Goal: Task Accomplishment & Management: Complete application form

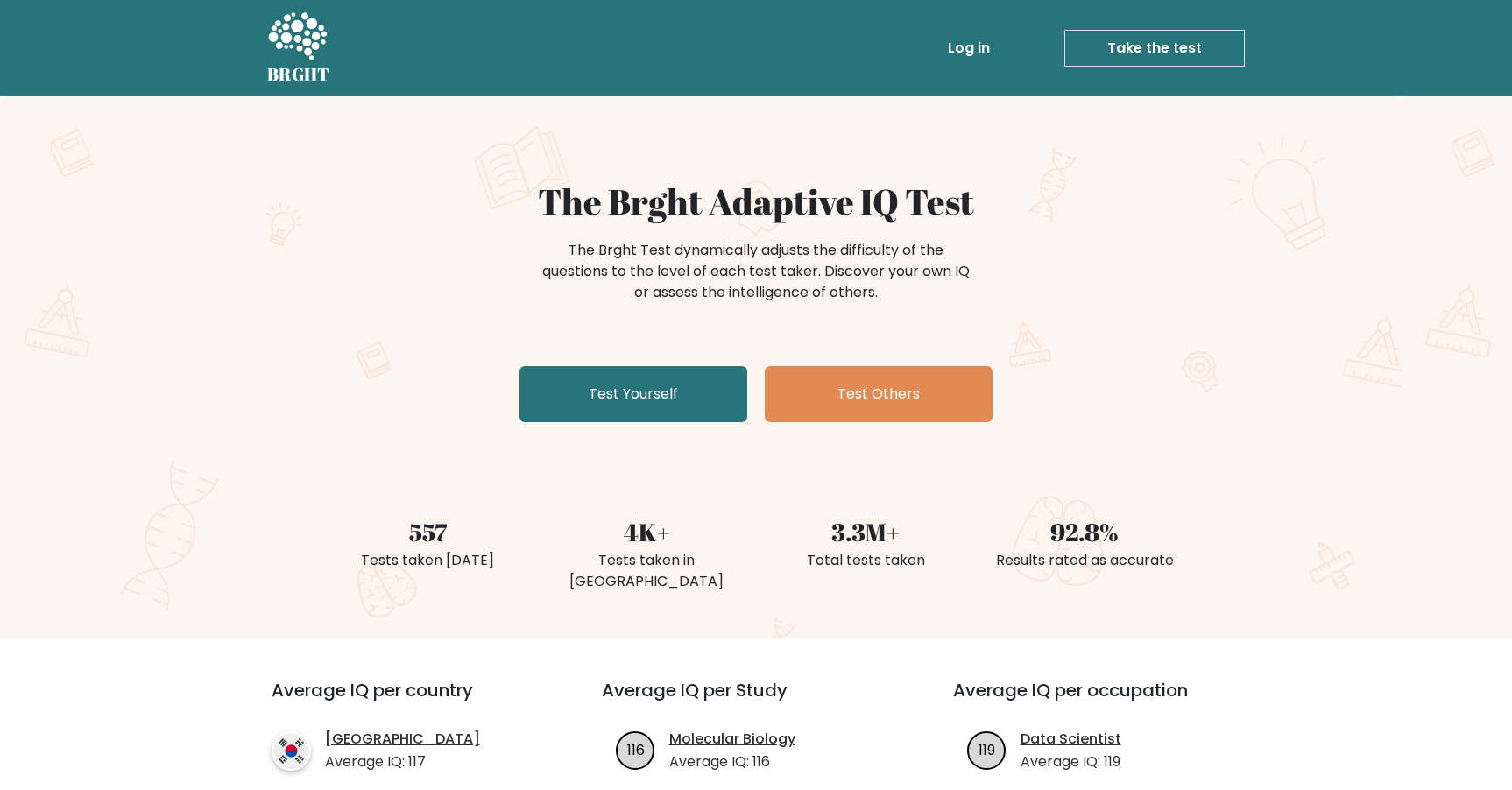
click at [952, 56] on link "Log in" at bounding box center [968, 47] width 56 height 35
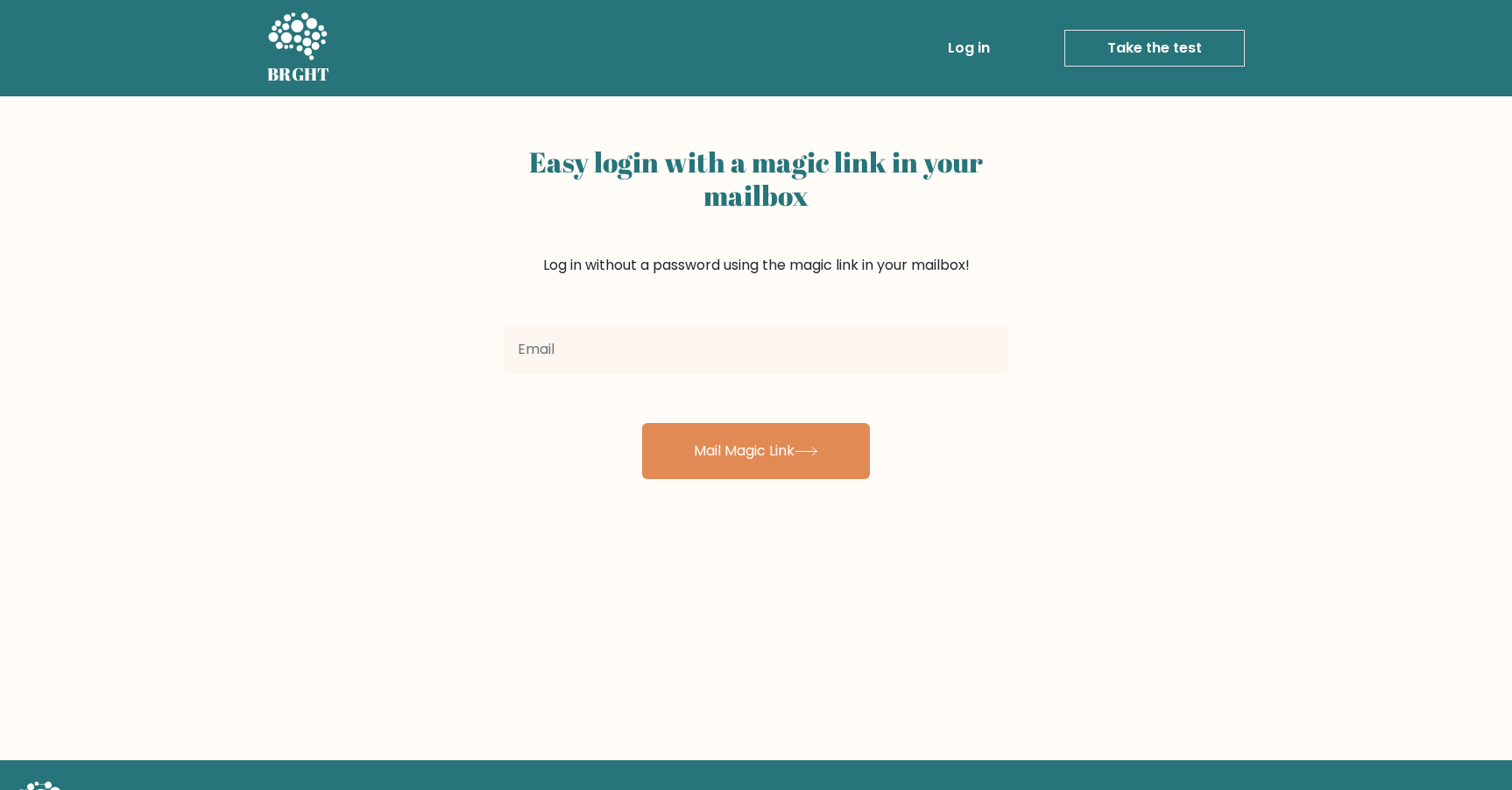
click at [580, 308] on div "Easy login with a magic link in your mailbox Log in without a password using th…" at bounding box center [756, 228] width 505 height 179
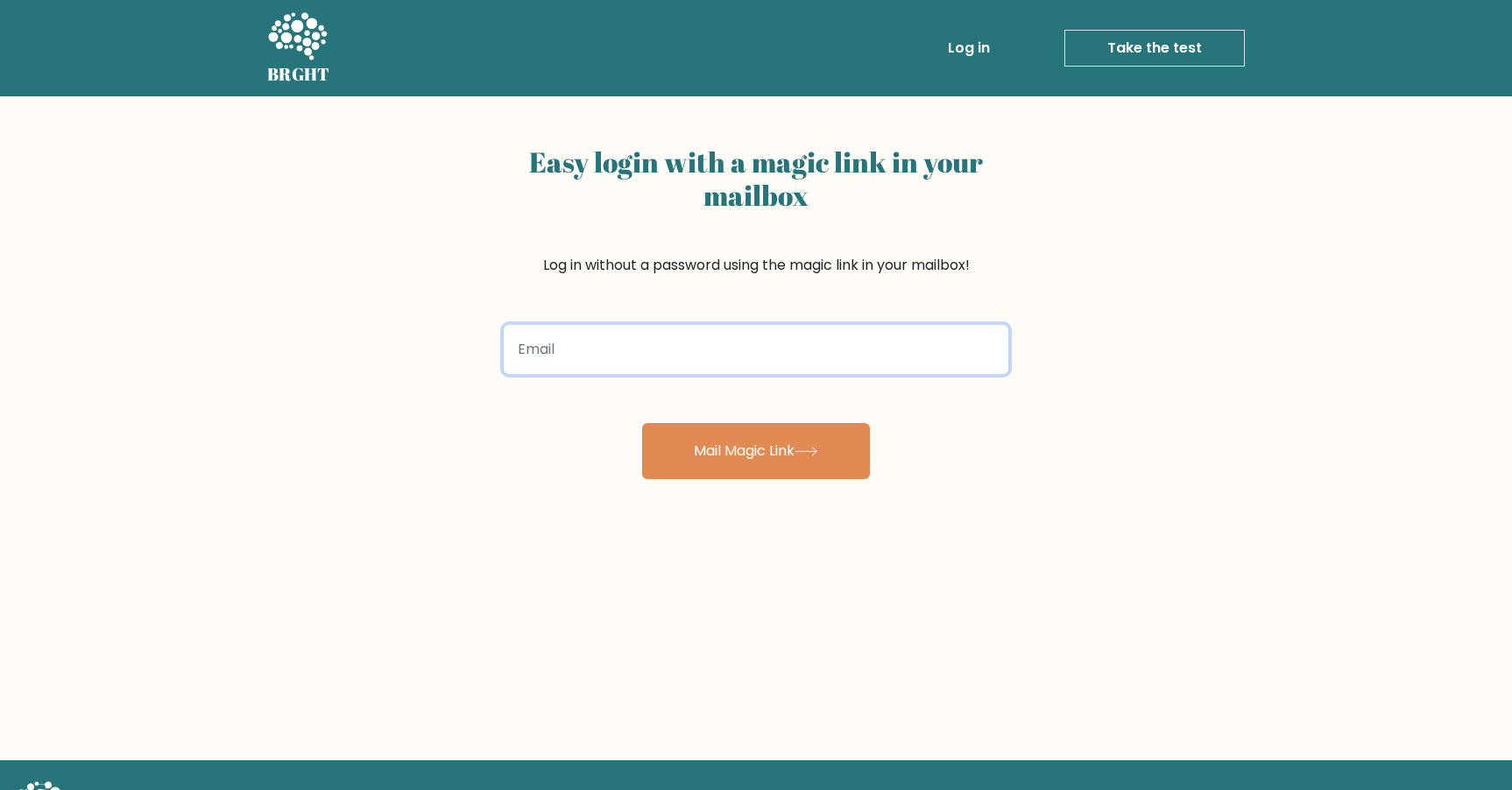
click at [691, 340] on input "email" at bounding box center [756, 350] width 505 height 49
type input "seanazkeane@gmail.com"
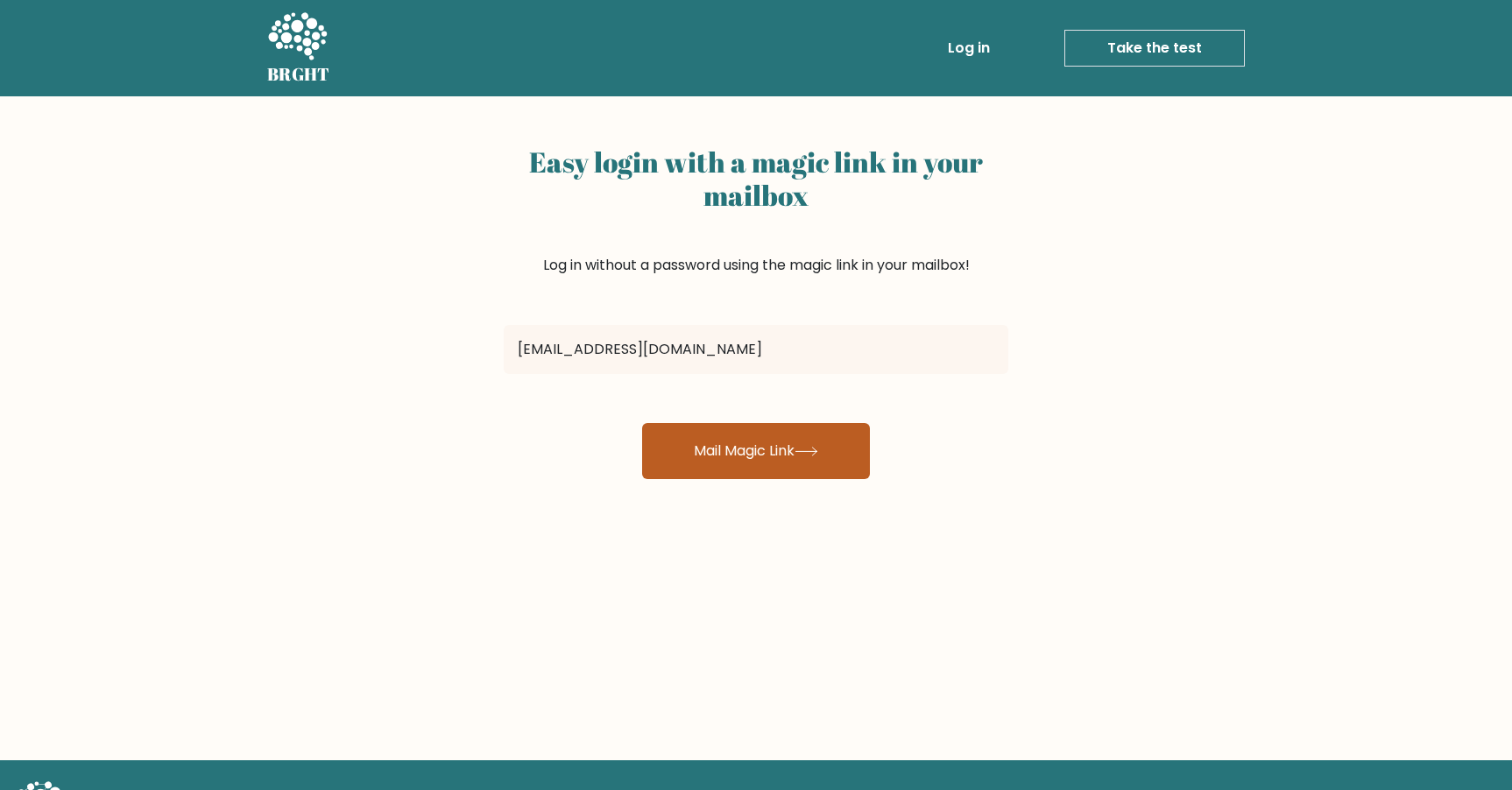
click at [786, 450] on button "Mail Magic Link" at bounding box center [756, 450] width 228 height 56
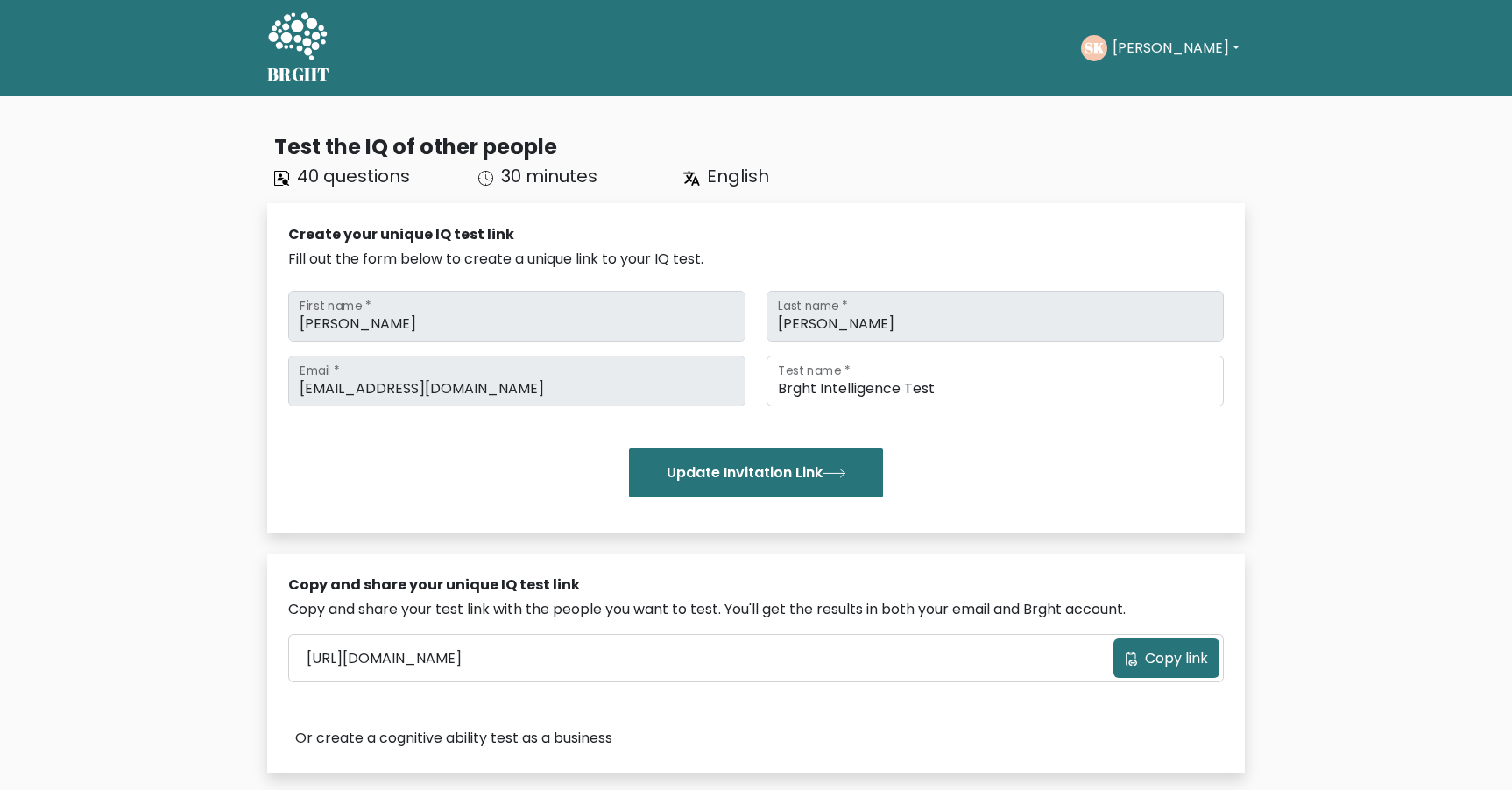
drag, startPoint x: 1142, startPoint y: 42, endPoint x: 1141, endPoint y: 61, distance: 19.0
click at [1142, 42] on button "Seán" at bounding box center [1176, 48] width 138 height 23
click at [1150, 84] on link "Dashboard" at bounding box center [1152, 85] width 138 height 28
click at [1138, 59] on div "SK Seán Dashboard Profile Settings Logout" at bounding box center [1163, 48] width 164 height 27
click at [1136, 53] on button "[PERSON_NAME]" at bounding box center [1176, 48] width 138 height 23
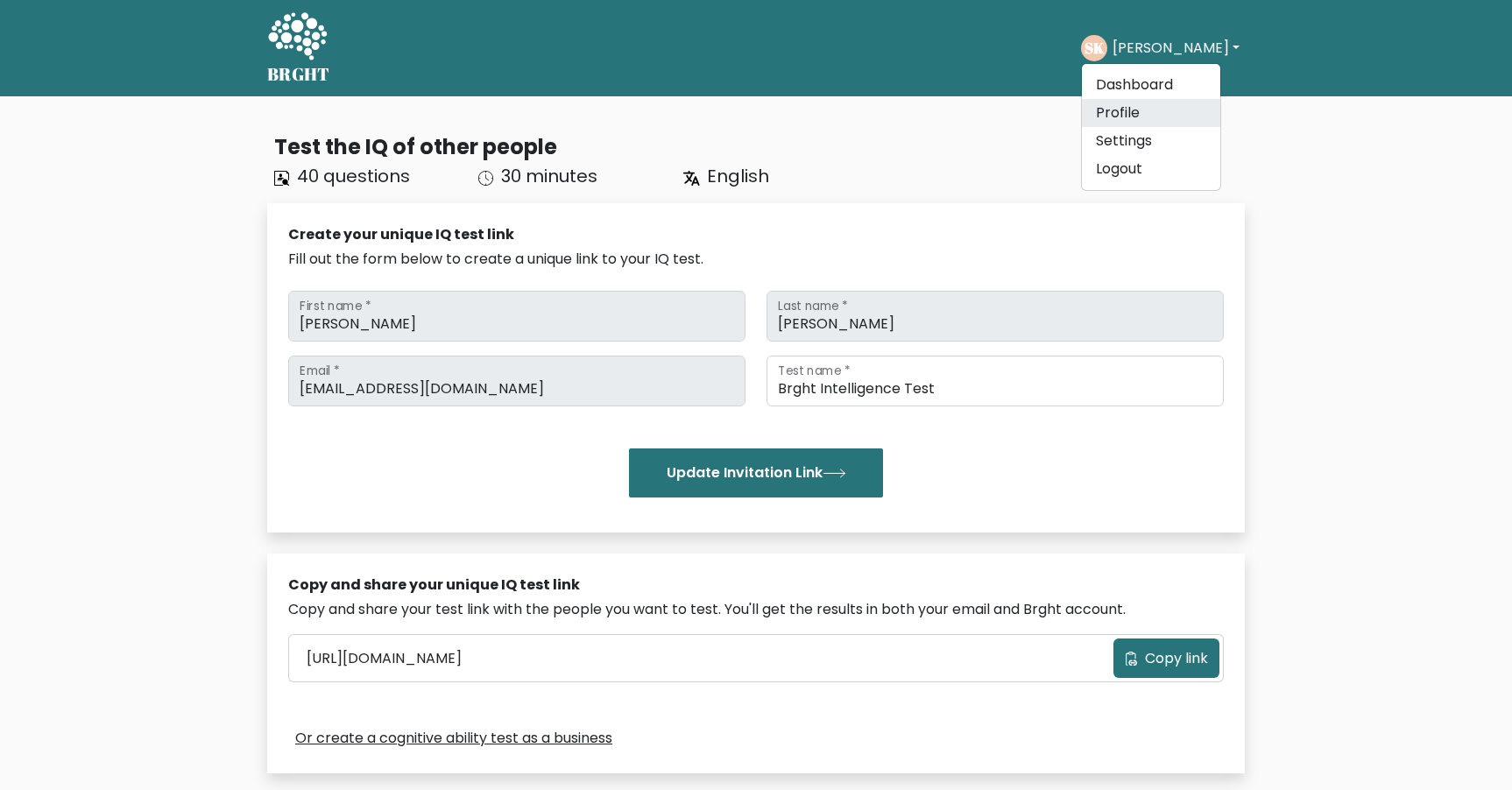
click at [1137, 109] on link "Profile" at bounding box center [1152, 113] width 138 height 28
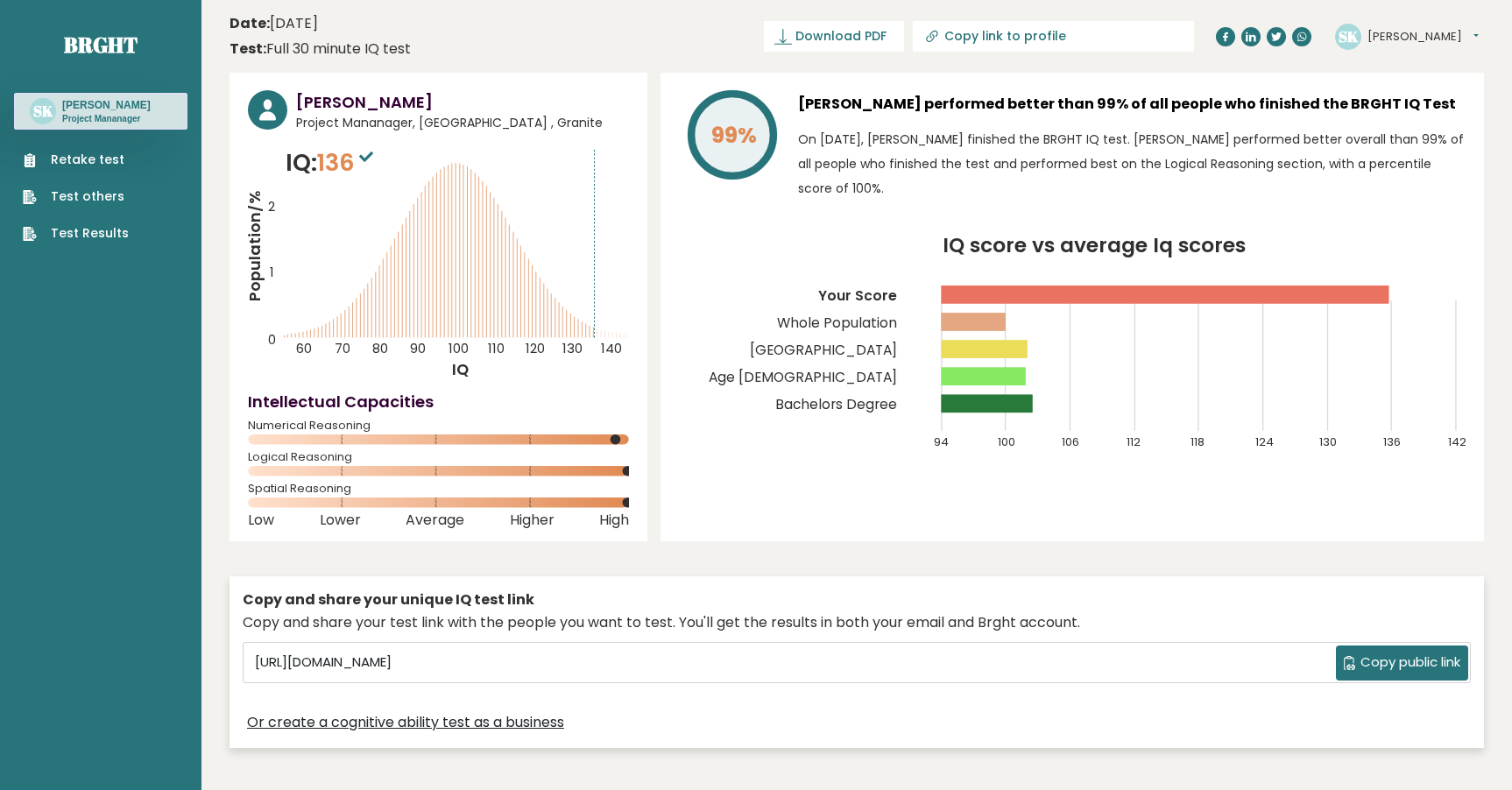
click at [75, 165] on link "Retake test" at bounding box center [76, 159] width 106 height 18
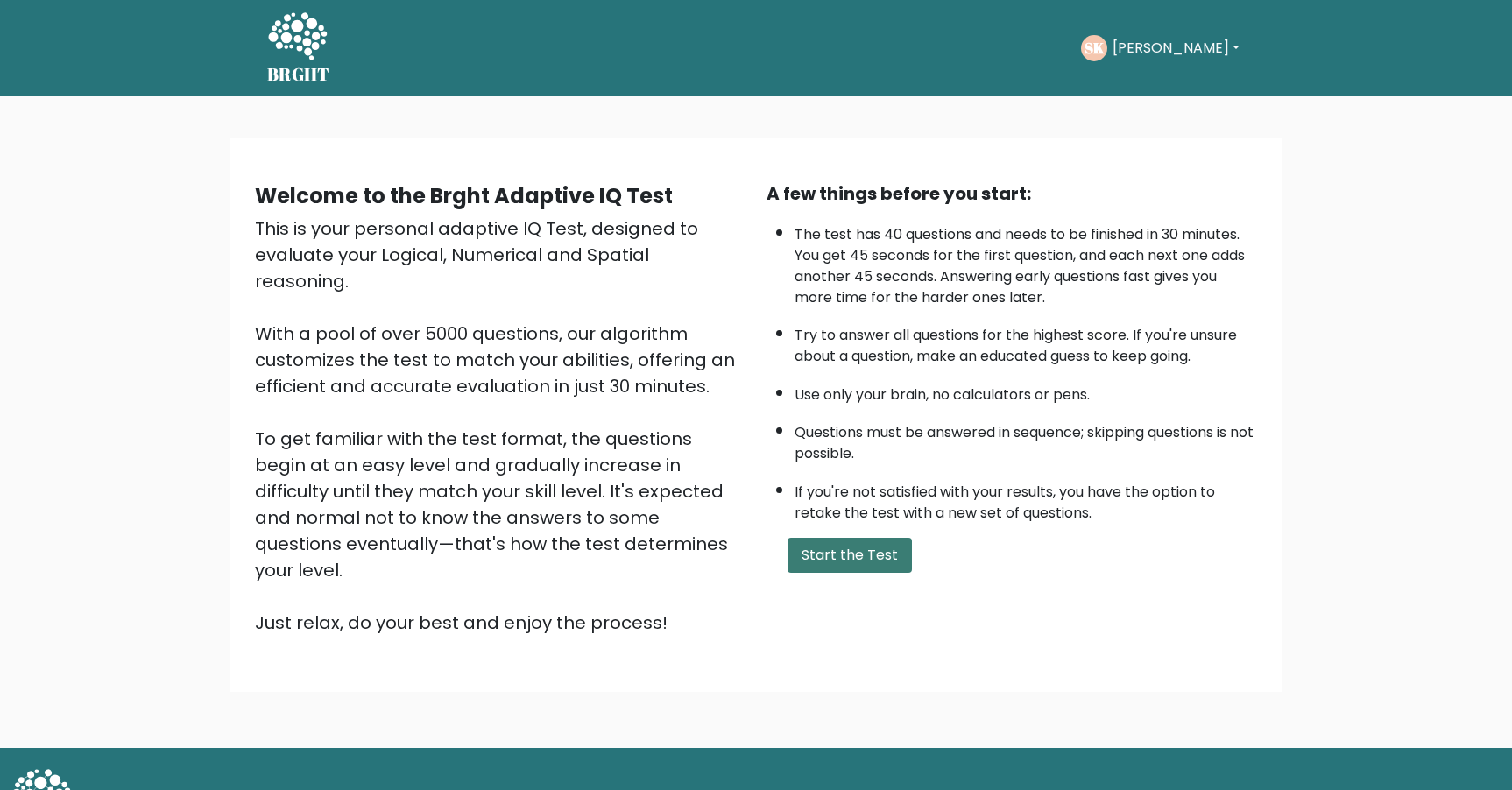
click at [831, 565] on button "Start the Test" at bounding box center [849, 555] width 124 height 35
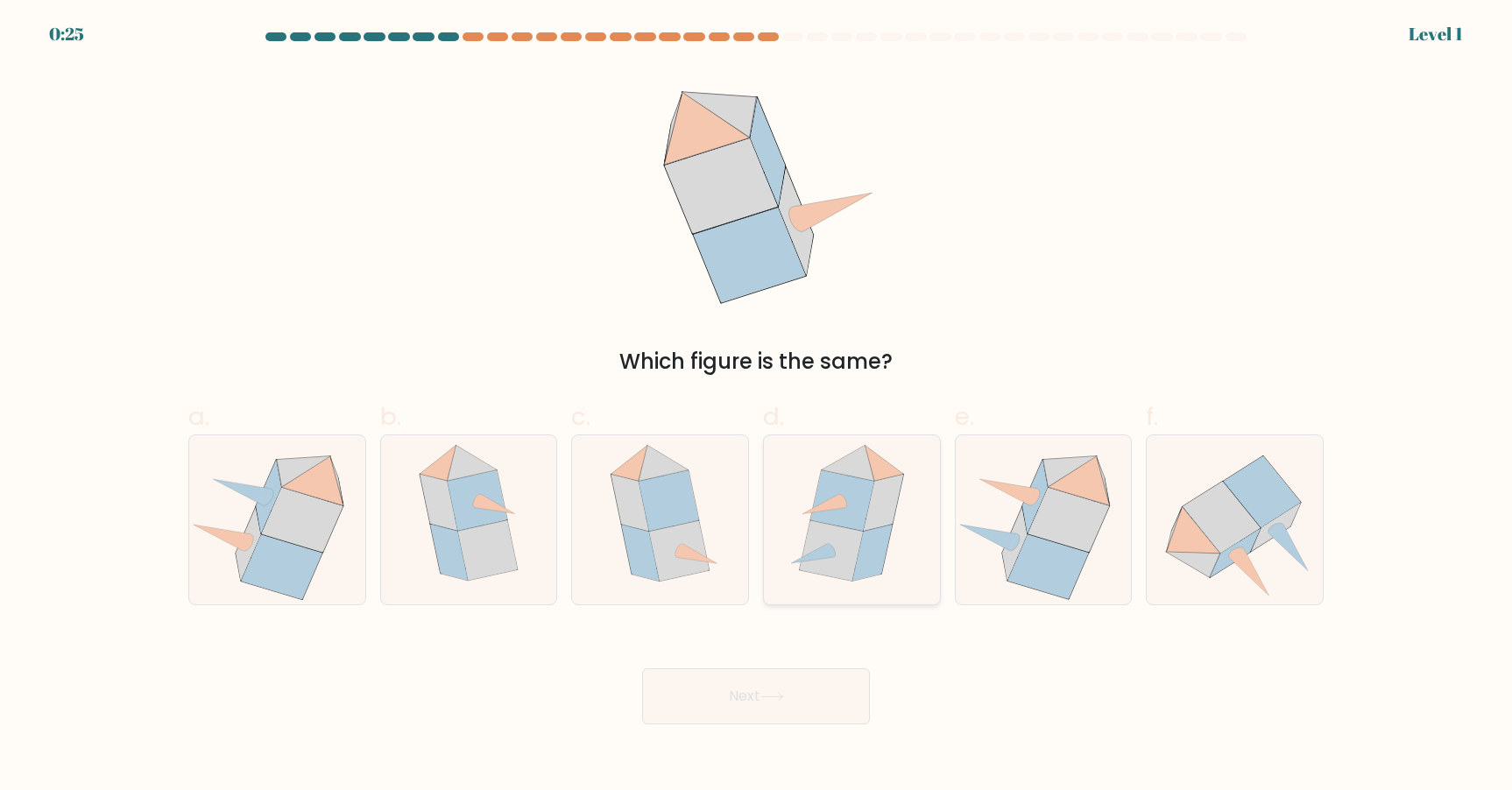
click at [852, 498] on icon at bounding box center [841, 501] width 64 height 61
click at [757, 407] on input "d." at bounding box center [756, 401] width 1 height 11
radio input "true"
click at [777, 674] on button "Next" at bounding box center [756, 696] width 228 height 56
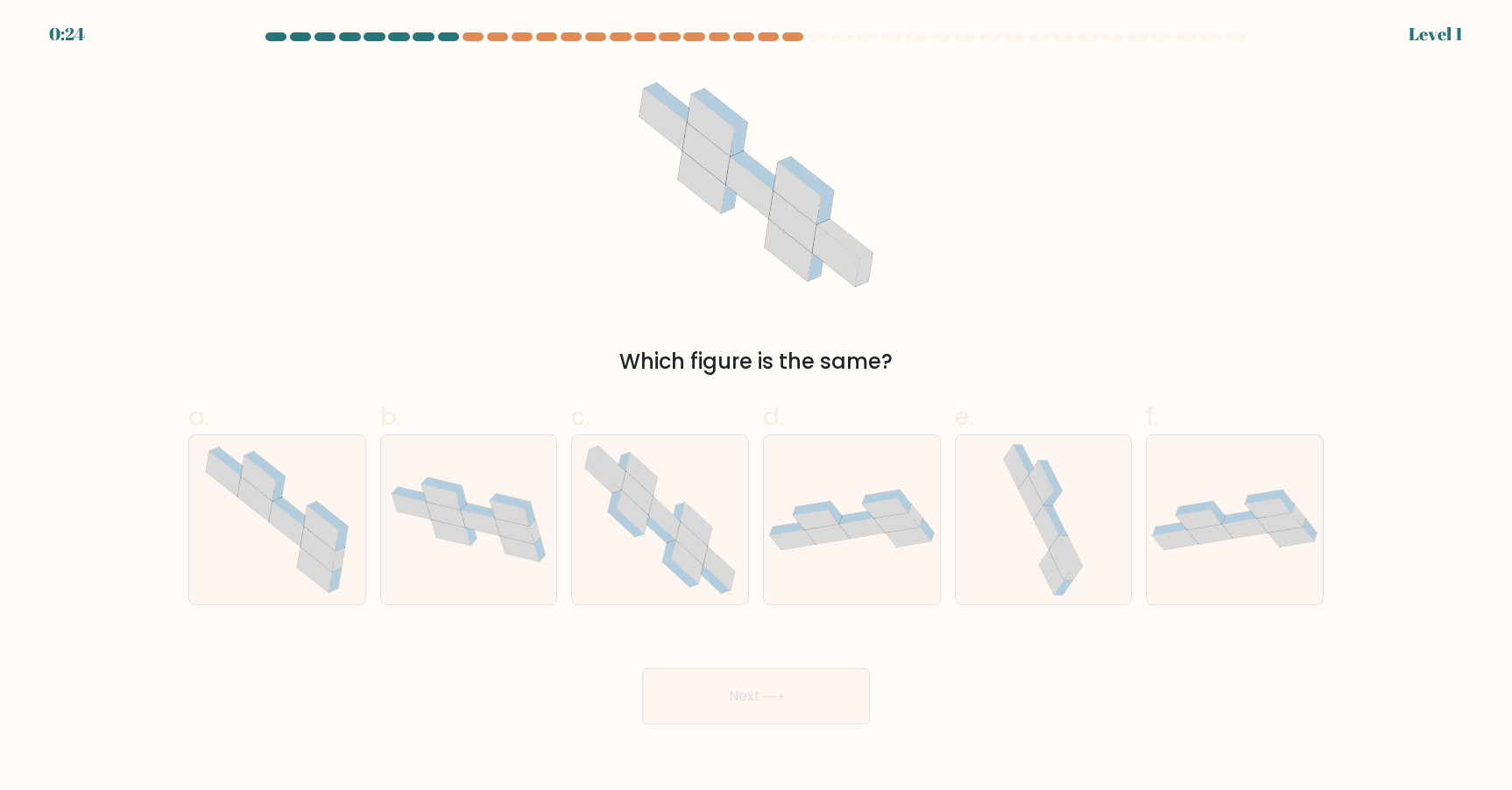
drag, startPoint x: 816, startPoint y: 567, endPoint x: 785, endPoint y: 701, distance: 137.5
click at [828, 548] on icon at bounding box center [852, 520] width 176 height 61
click at [757, 407] on input "d." at bounding box center [756, 401] width 1 height 11
radio input "true"
drag, startPoint x: 785, startPoint y: 702, endPoint x: 788, endPoint y: 669, distance: 33.1
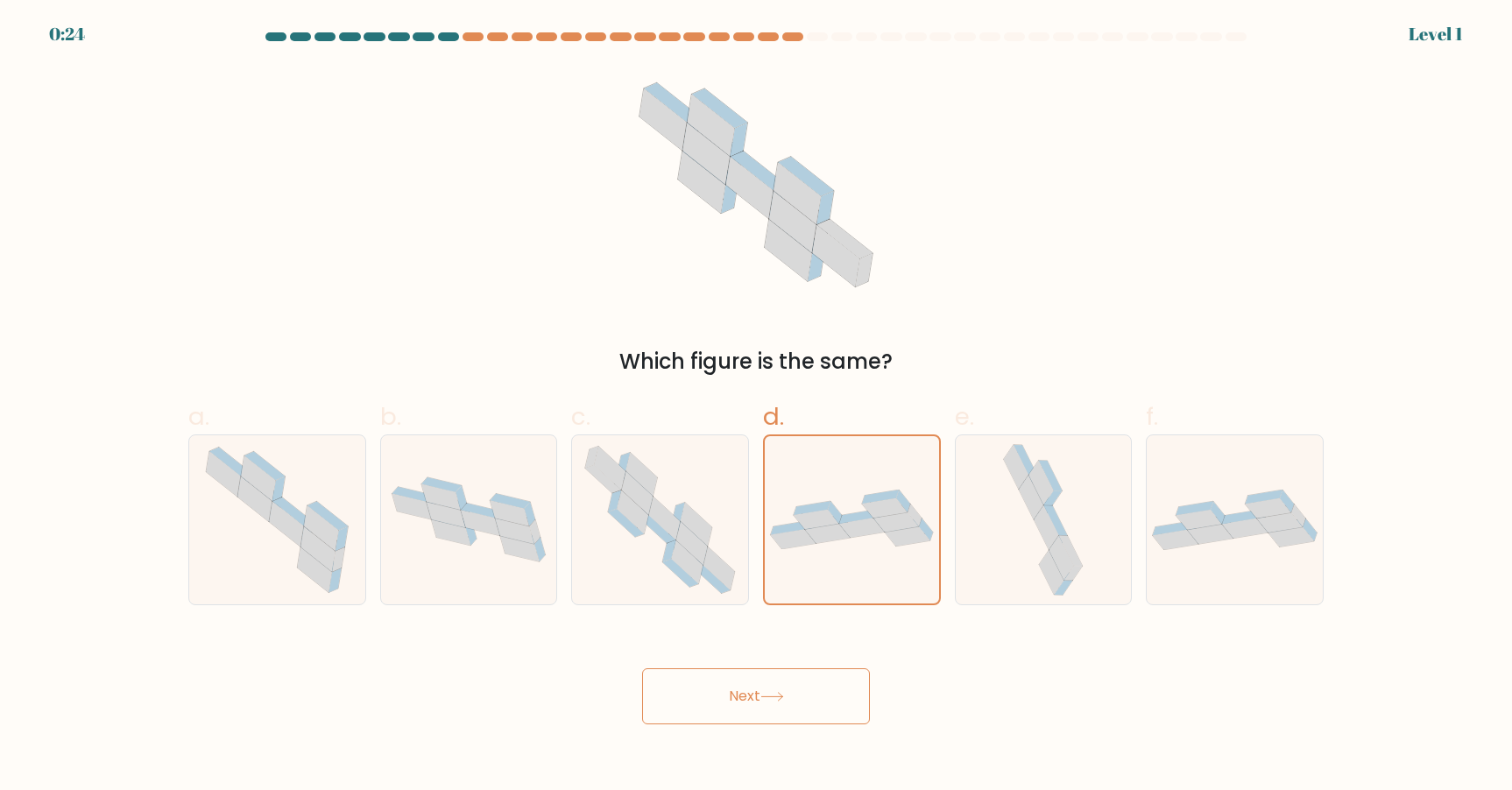
click at [785, 695] on button "Next" at bounding box center [756, 696] width 228 height 56
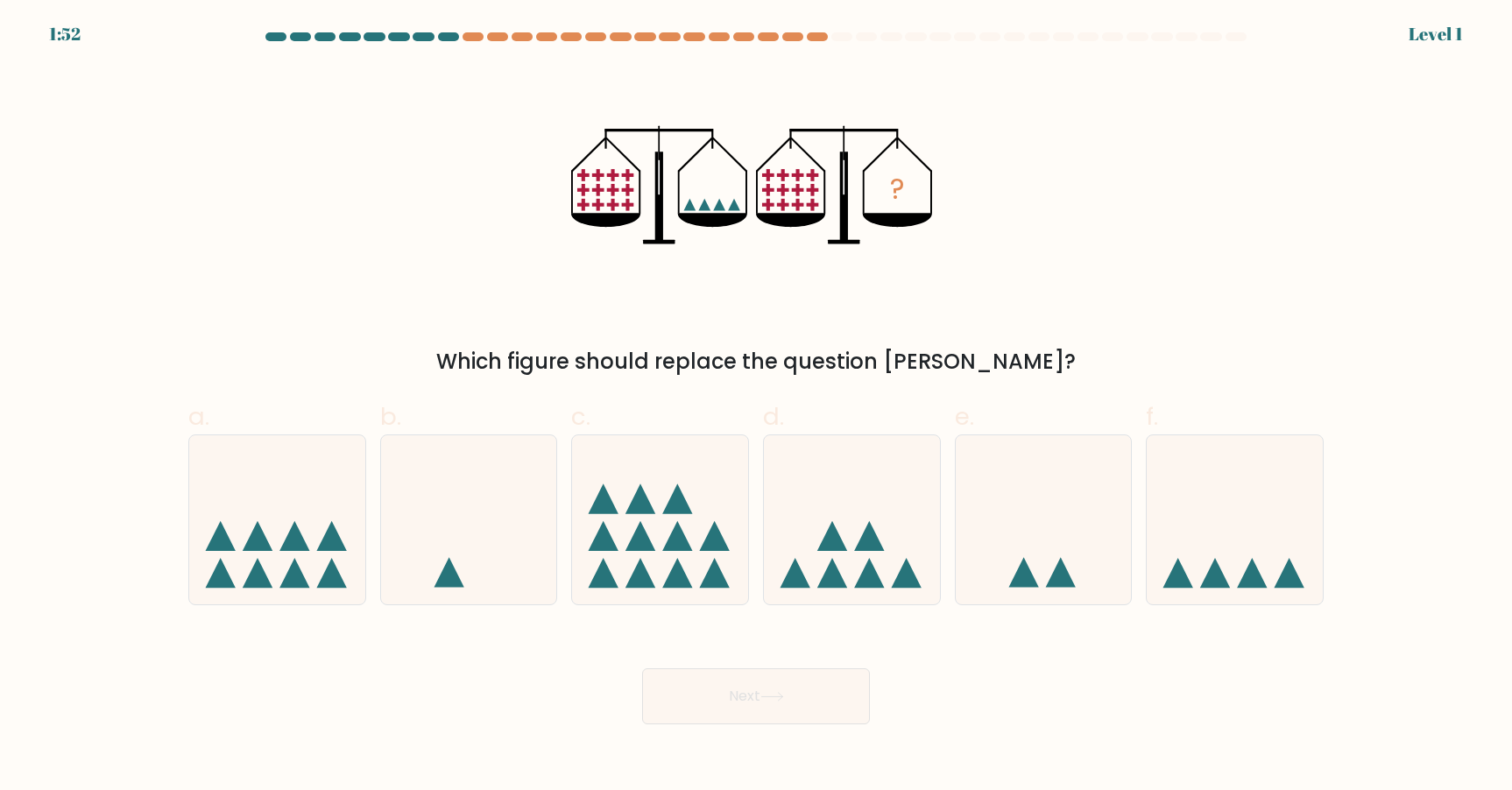
click at [815, 605] on form at bounding box center [756, 378] width 1512 height 692
drag, startPoint x: 786, startPoint y: 679, endPoint x: 802, endPoint y: 599, distance: 81.6
click at [786, 679] on button "Next" at bounding box center [756, 696] width 228 height 56
drag, startPoint x: 815, startPoint y: 580, endPoint x: 805, endPoint y: 617, distance: 38.3
click at [813, 589] on icon at bounding box center [852, 519] width 176 height 145
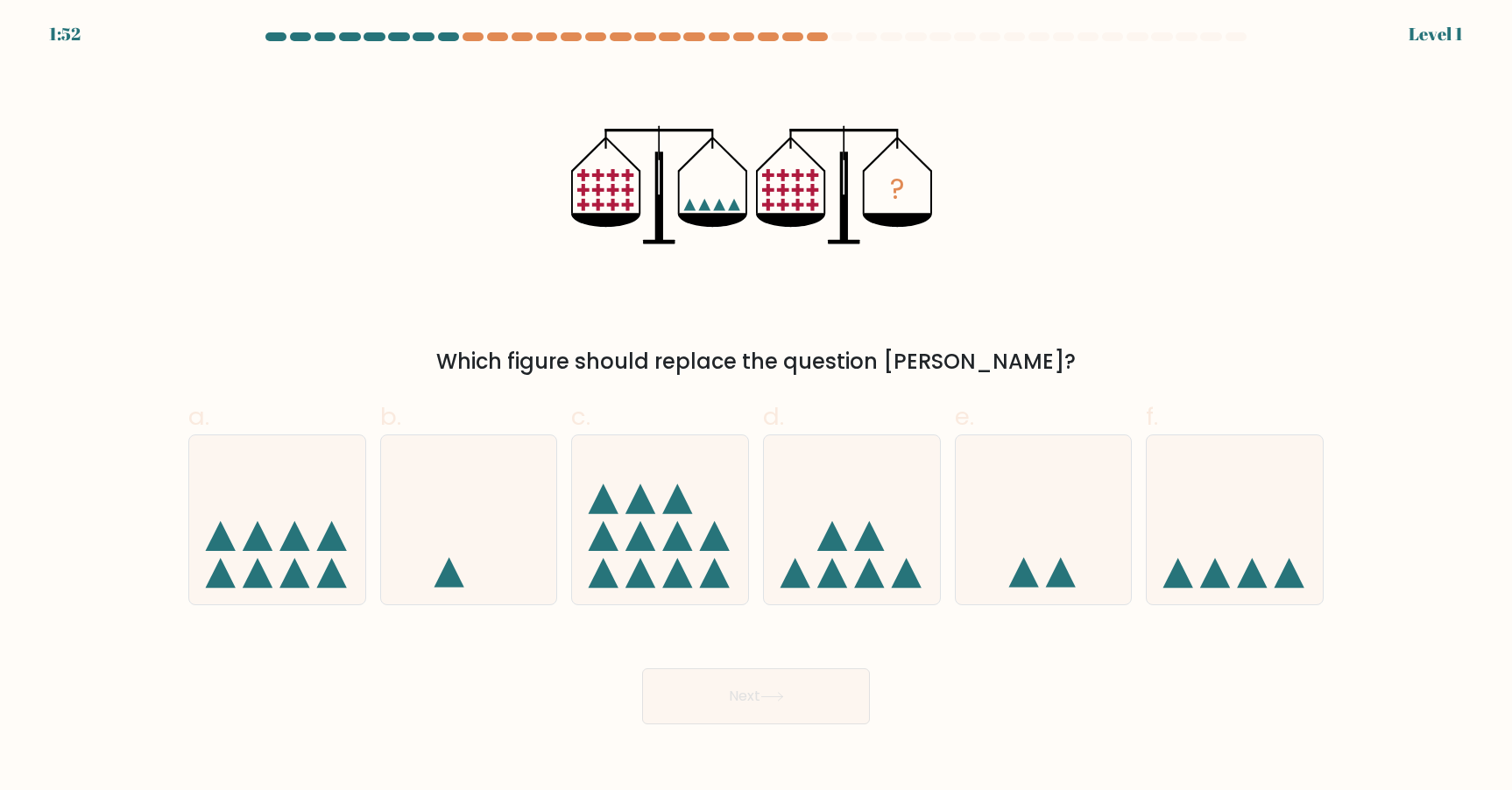
click at [757, 407] on input "d." at bounding box center [756, 401] width 1 height 11
radio input "true"
drag, startPoint x: 781, startPoint y: 694, endPoint x: 783, endPoint y: 617, distance: 77.0
click at [781, 689] on button "Next" at bounding box center [756, 696] width 228 height 56
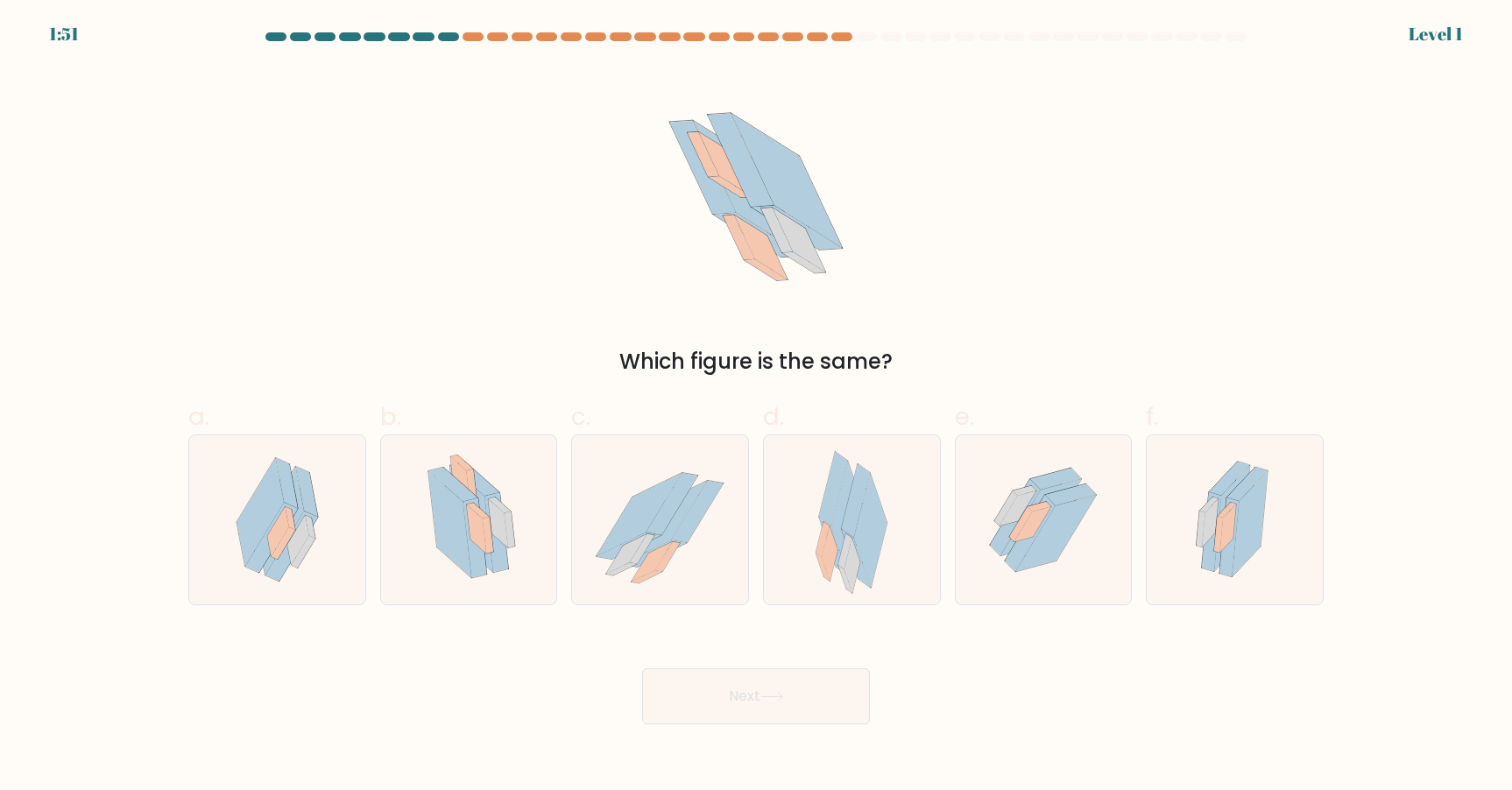
drag, startPoint x: 783, startPoint y: 617, endPoint x: 779, endPoint y: 648, distance: 31.3
click at [786, 577] on div at bounding box center [853, 520] width 178 height 171
click at [757, 407] on input "d." at bounding box center [756, 401] width 1 height 11
radio input "true"
click at [777, 674] on button "Next" at bounding box center [756, 696] width 228 height 56
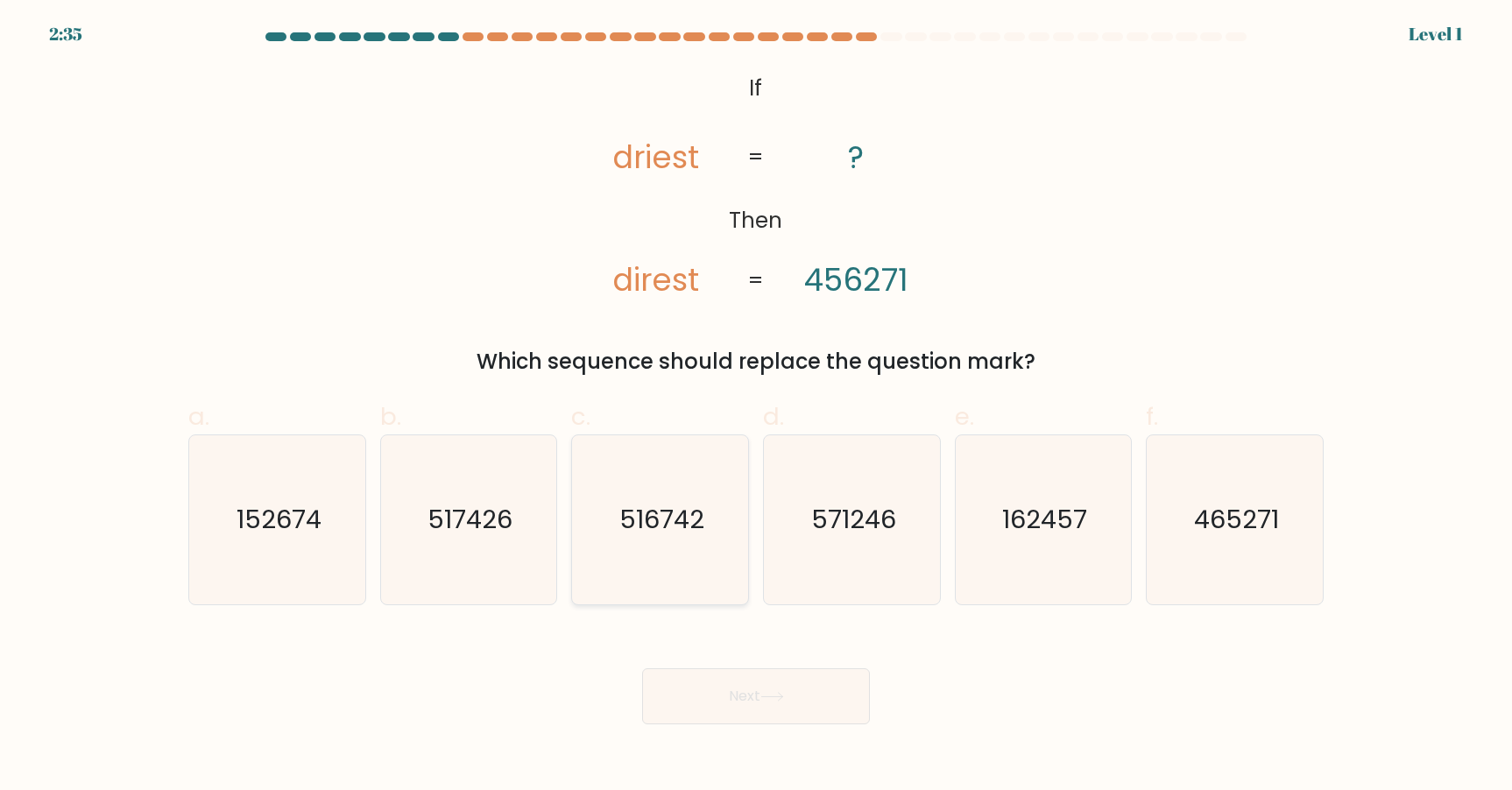
click at [741, 581] on icon "516742" at bounding box center [660, 520] width 169 height 169
click at [756, 407] on input "c. 516742" at bounding box center [756, 401] width 1 height 11
radio input "true"
drag, startPoint x: 780, startPoint y: 706, endPoint x: 773, endPoint y: 644, distance: 62.4
click at [780, 691] on button "Next" at bounding box center [756, 696] width 228 height 56
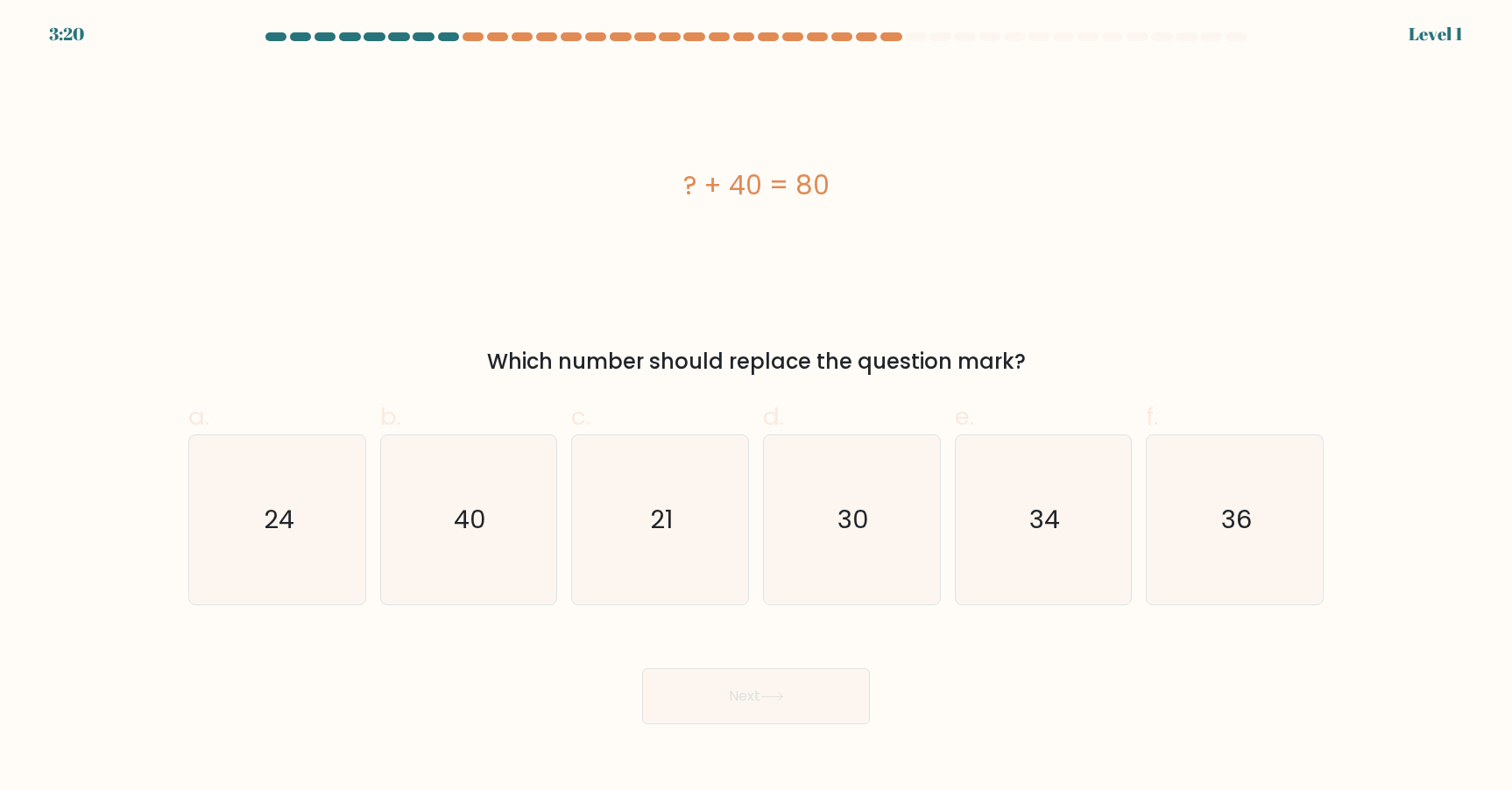
click at [815, 561] on icon "30" at bounding box center [852, 520] width 169 height 169
click at [757, 407] on input "d. 30" at bounding box center [756, 401] width 1 height 11
radio input "true"
drag, startPoint x: 806, startPoint y: 697, endPoint x: 812, endPoint y: 623, distance: 74.2
click at [806, 697] on button "Next" at bounding box center [756, 696] width 228 height 56
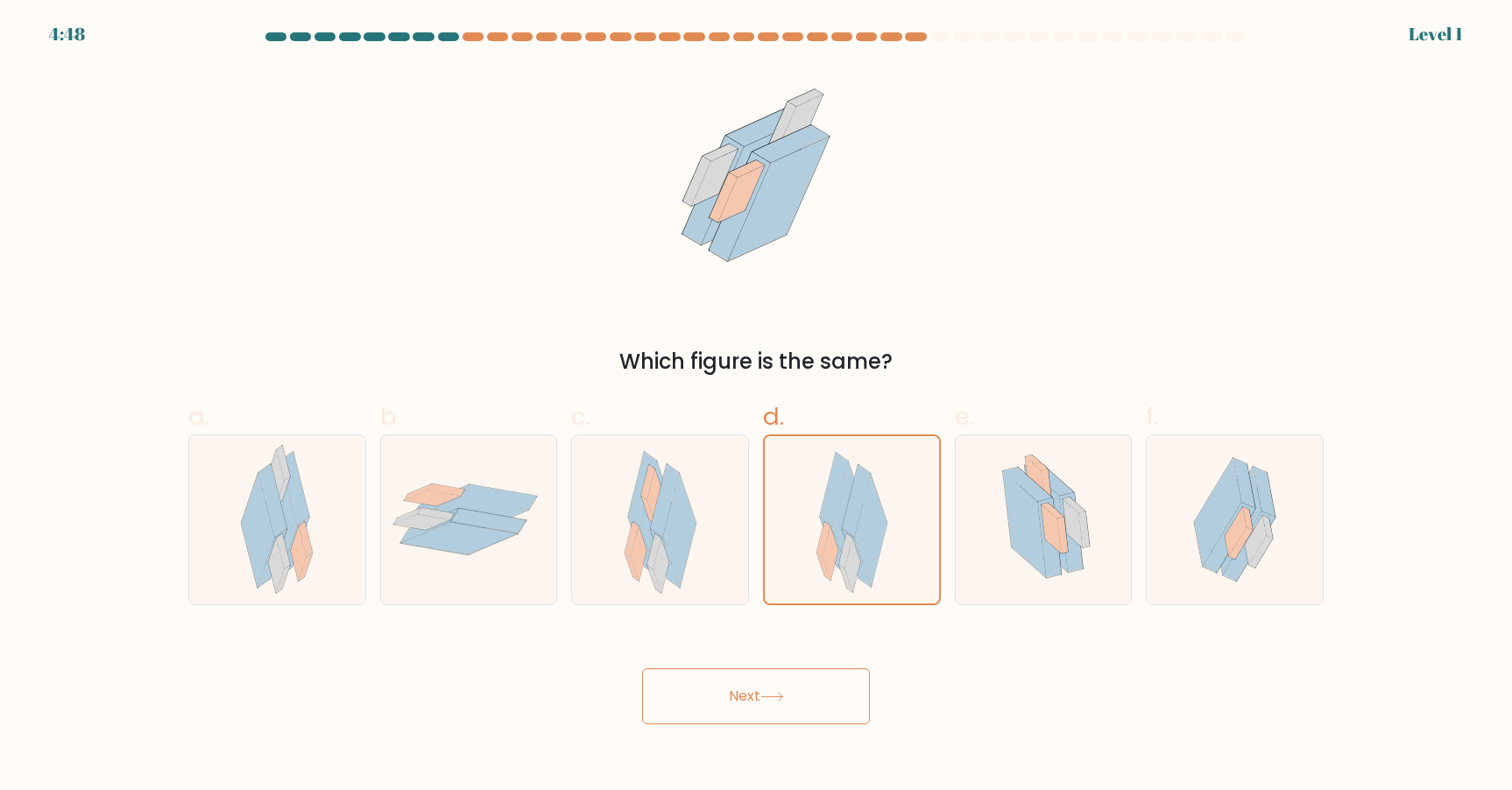
click at [796, 683] on button "Next" at bounding box center [756, 696] width 228 height 56
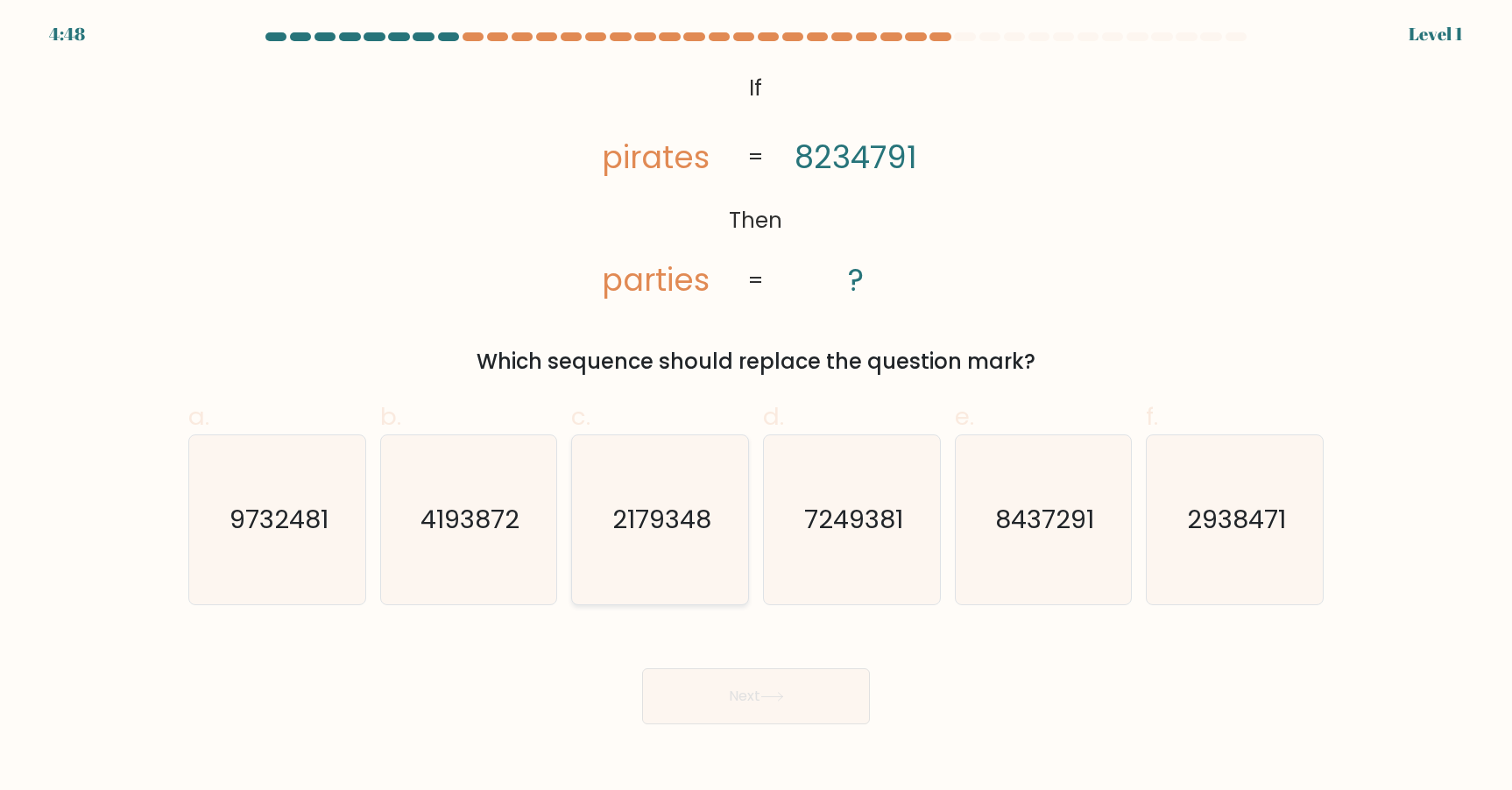
click at [671, 564] on icon "2179348" at bounding box center [660, 520] width 169 height 169
click at [756, 407] on input "c. 2179348" at bounding box center [756, 401] width 1 height 11
radio input "true"
drag, startPoint x: 723, startPoint y: 691, endPoint x: 751, endPoint y: 653, distance: 47.2
click at [725, 689] on button "Next" at bounding box center [756, 696] width 228 height 56
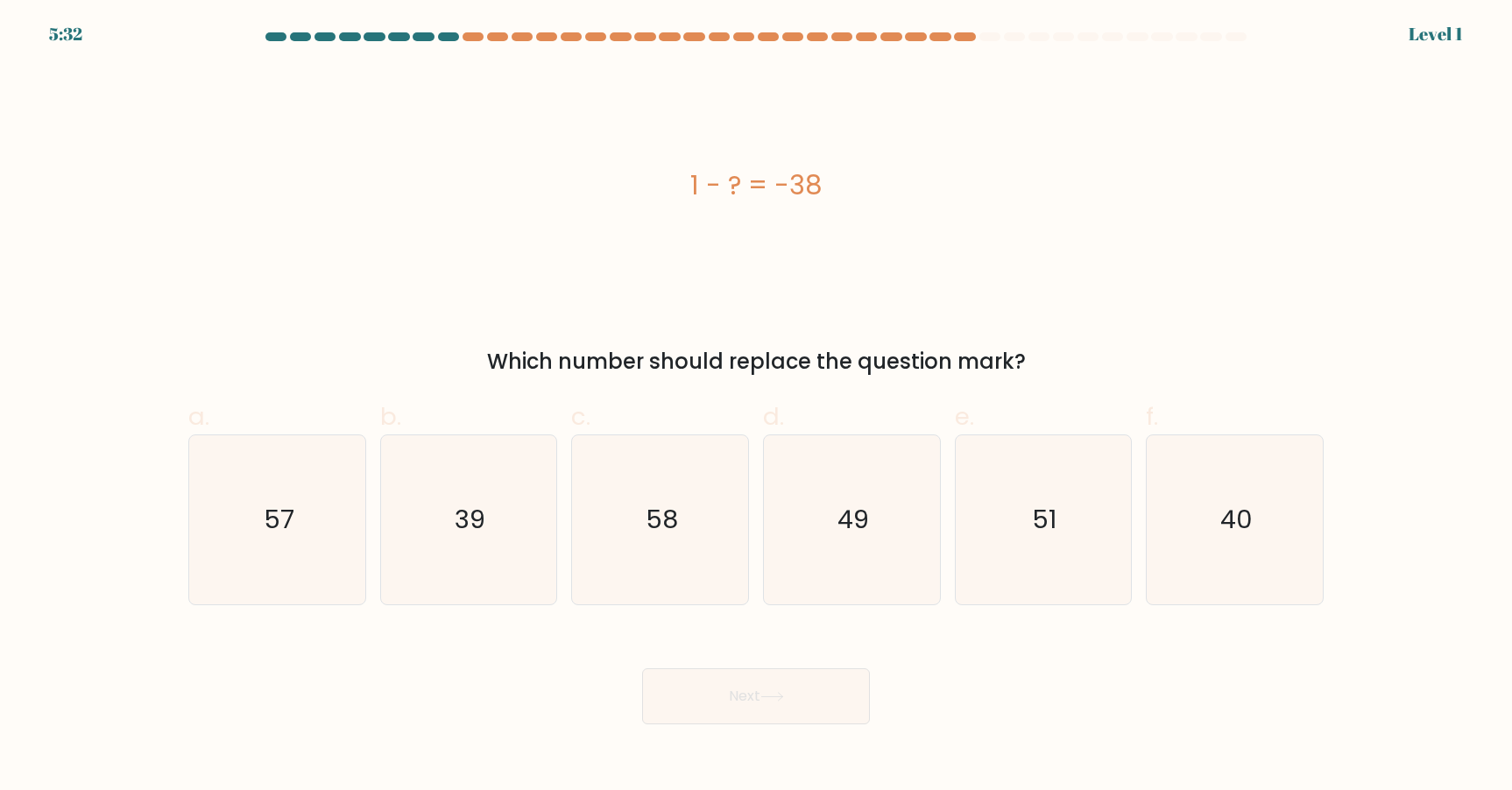
click at [829, 565] on icon "49" at bounding box center [852, 520] width 169 height 169
click at [757, 407] on input "d. 49" at bounding box center [756, 401] width 1 height 11
radio input "true"
click at [771, 689] on button "Next" at bounding box center [756, 696] width 228 height 56
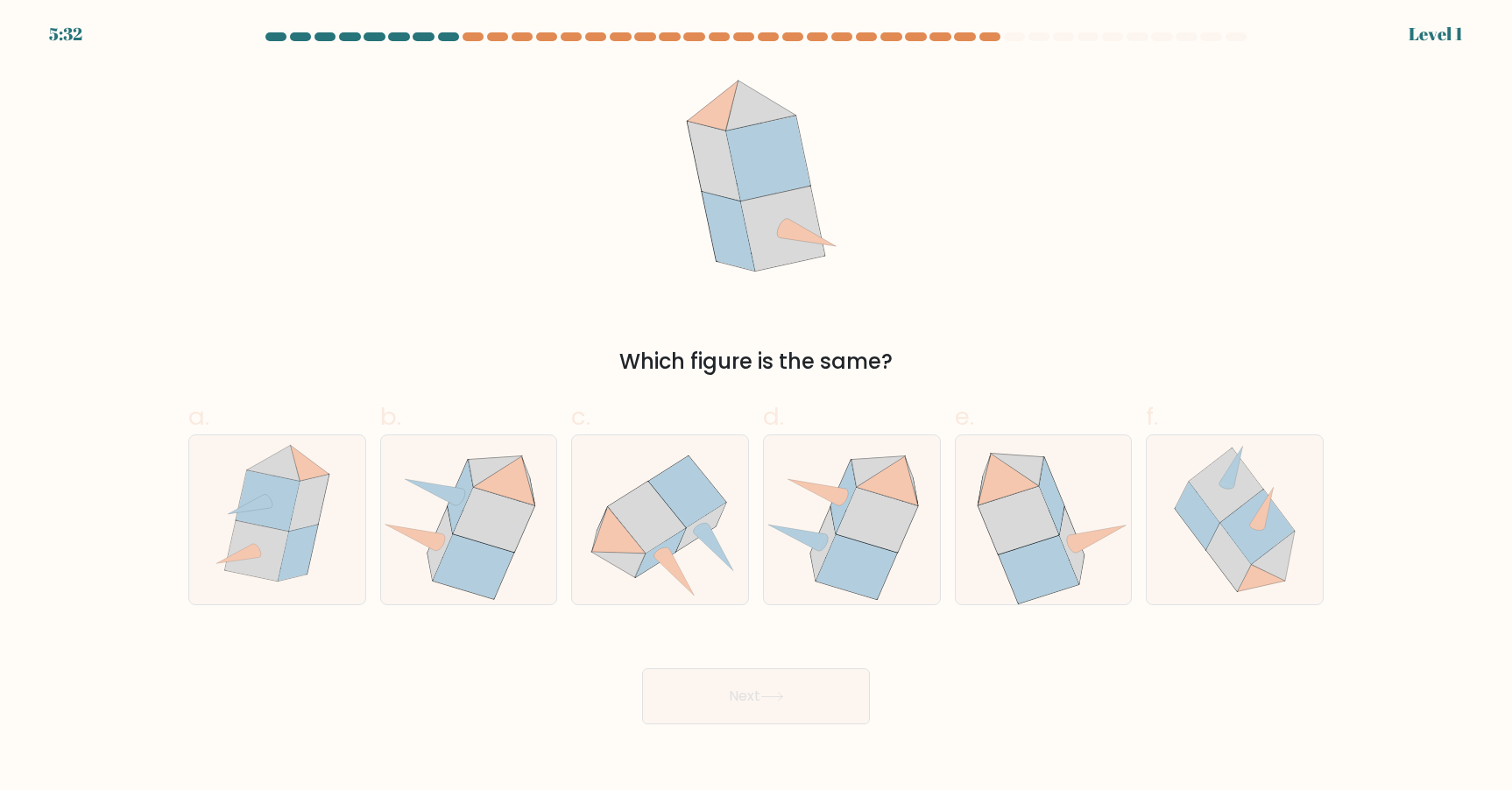
click at [698, 541] on icon at bounding box center [660, 520] width 176 height 159
click at [756, 407] on input "c." at bounding box center [756, 401] width 1 height 11
radio input "true"
drag, startPoint x: 747, startPoint y: 686, endPoint x: 811, endPoint y: 640, distance: 78.8
click at [747, 681] on button "Next" at bounding box center [756, 696] width 228 height 56
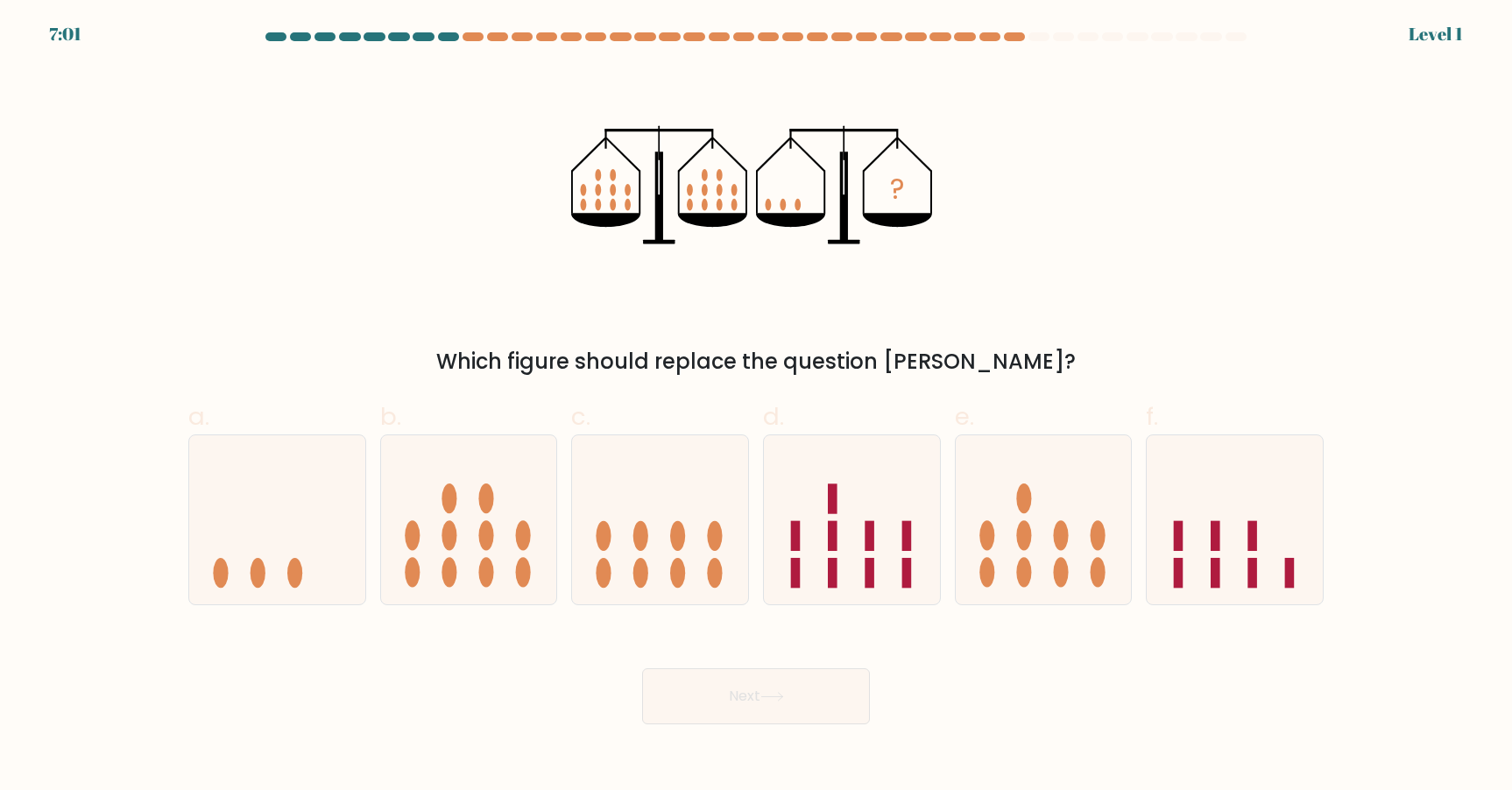
click at [883, 582] on icon at bounding box center [852, 519] width 176 height 145
click at [757, 407] on input "d." at bounding box center [756, 401] width 1 height 11
radio input "true"
drag, startPoint x: 824, startPoint y: 705, endPoint x: 693, endPoint y: 569, distance: 188.8
click at [823, 703] on button "Next" at bounding box center [756, 696] width 228 height 56
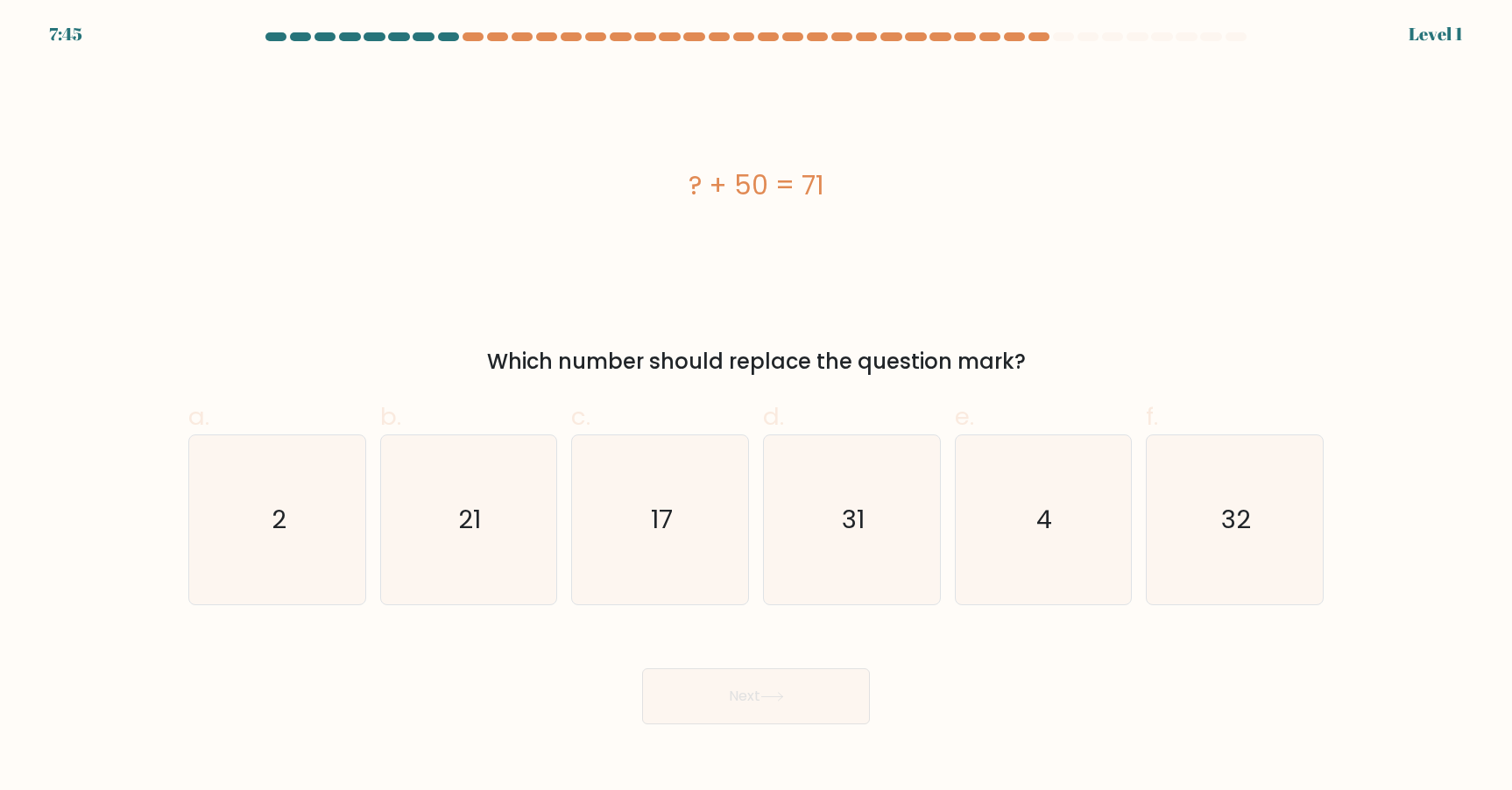
click at [666, 545] on icon "17" at bounding box center [660, 520] width 169 height 169
click at [756, 407] on input "c. 17" at bounding box center [756, 401] width 1 height 11
radio input "true"
drag, startPoint x: 737, startPoint y: 665, endPoint x: 760, endPoint y: 683, distance: 29.2
click at [738, 665] on div "Next" at bounding box center [756, 674] width 1156 height 98
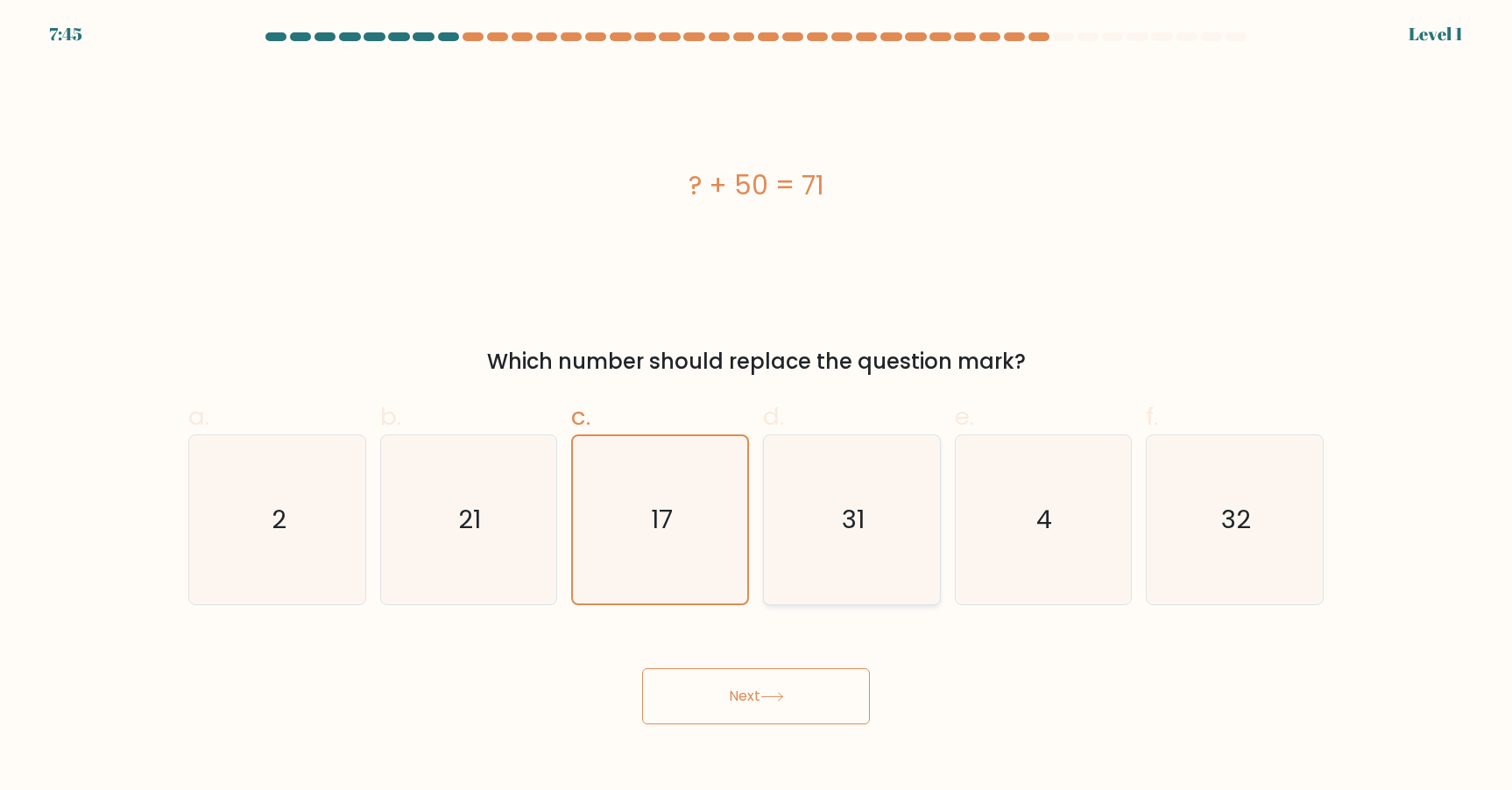
drag, startPoint x: 760, startPoint y: 683, endPoint x: 793, endPoint y: 583, distance: 105.3
click at [760, 683] on button "Next" at bounding box center [756, 696] width 228 height 56
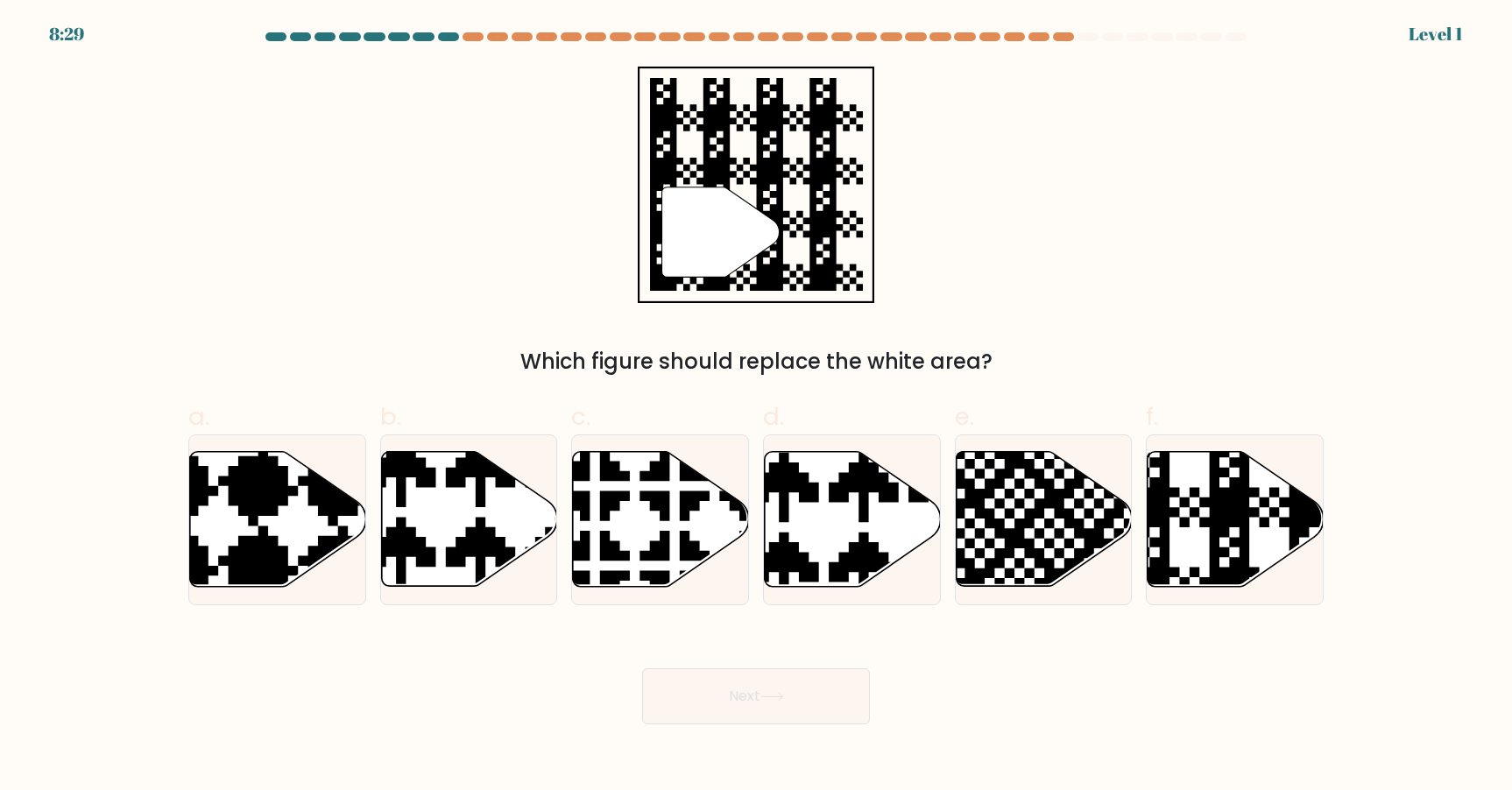
click at [805, 567] on icon at bounding box center [904, 448] width 309 height 309
click at [757, 407] on input "d." at bounding box center [756, 401] width 1 height 11
radio input "true"
click at [764, 682] on button "Next" at bounding box center [756, 696] width 228 height 56
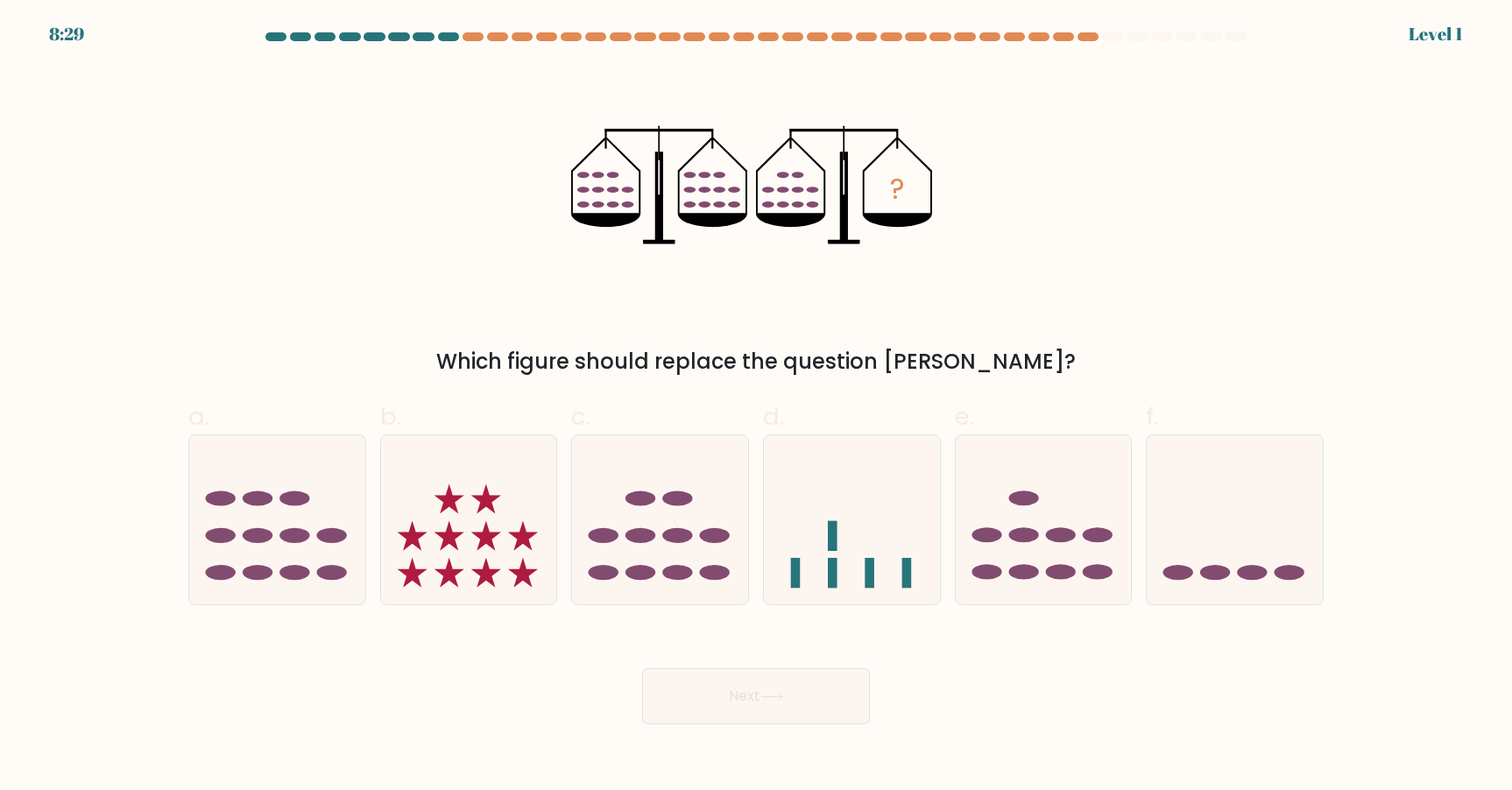
click at [668, 578] on ellipse at bounding box center [676, 573] width 29 height 15
click at [756, 407] on input "c." at bounding box center [756, 401] width 1 height 11
radio input "true"
drag, startPoint x: 740, startPoint y: 707, endPoint x: 784, endPoint y: 612, distance: 104.7
click at [740, 703] on button "Next" at bounding box center [756, 696] width 228 height 56
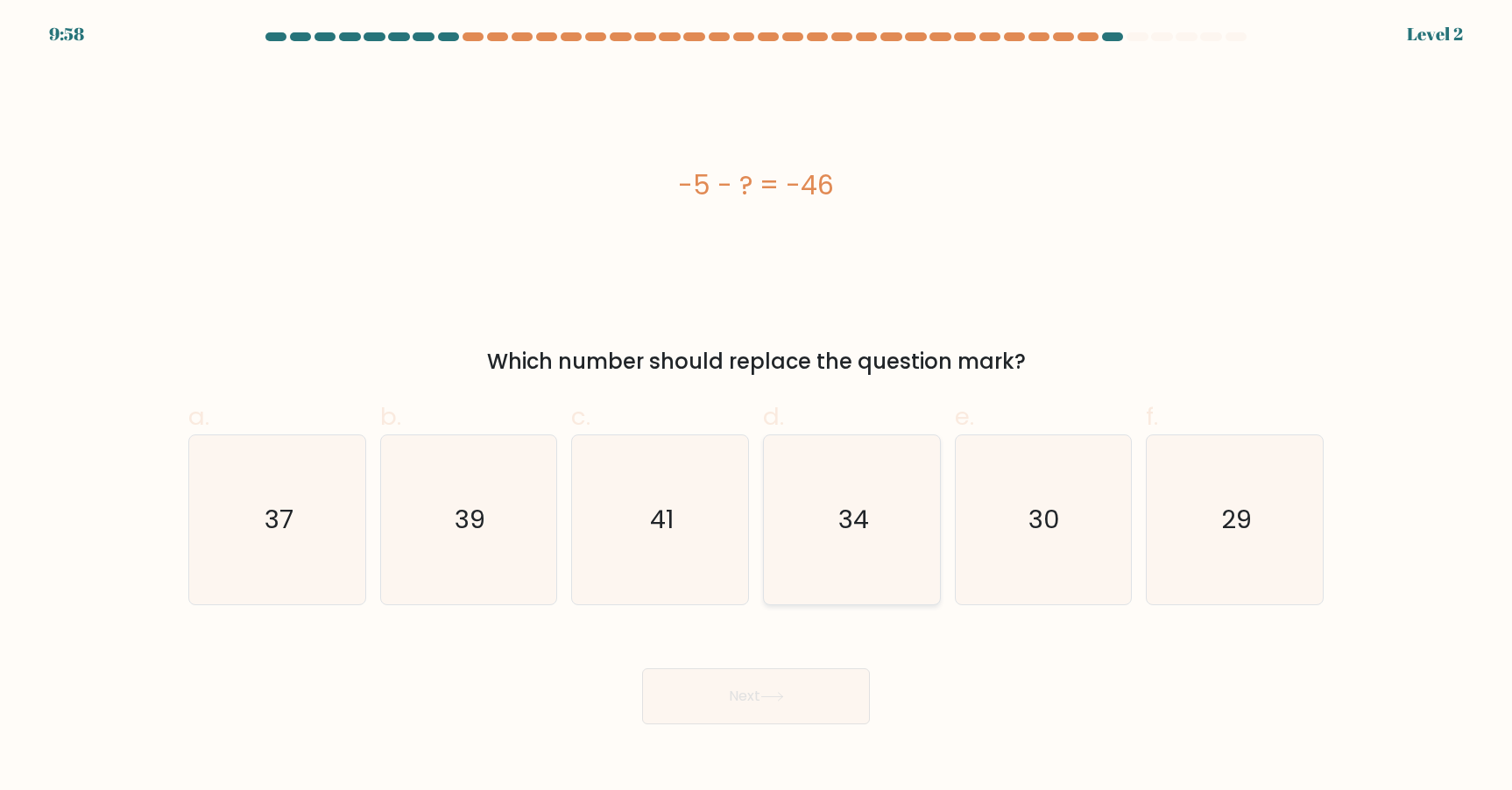
click at [818, 579] on icon "34" at bounding box center [852, 520] width 169 height 169
click at [757, 407] on input "d. 34" at bounding box center [756, 401] width 1 height 11
radio input "true"
drag, startPoint x: 775, startPoint y: 684, endPoint x: 680, endPoint y: 602, distance: 125.5
click at [771, 682] on button "Next" at bounding box center [756, 696] width 228 height 56
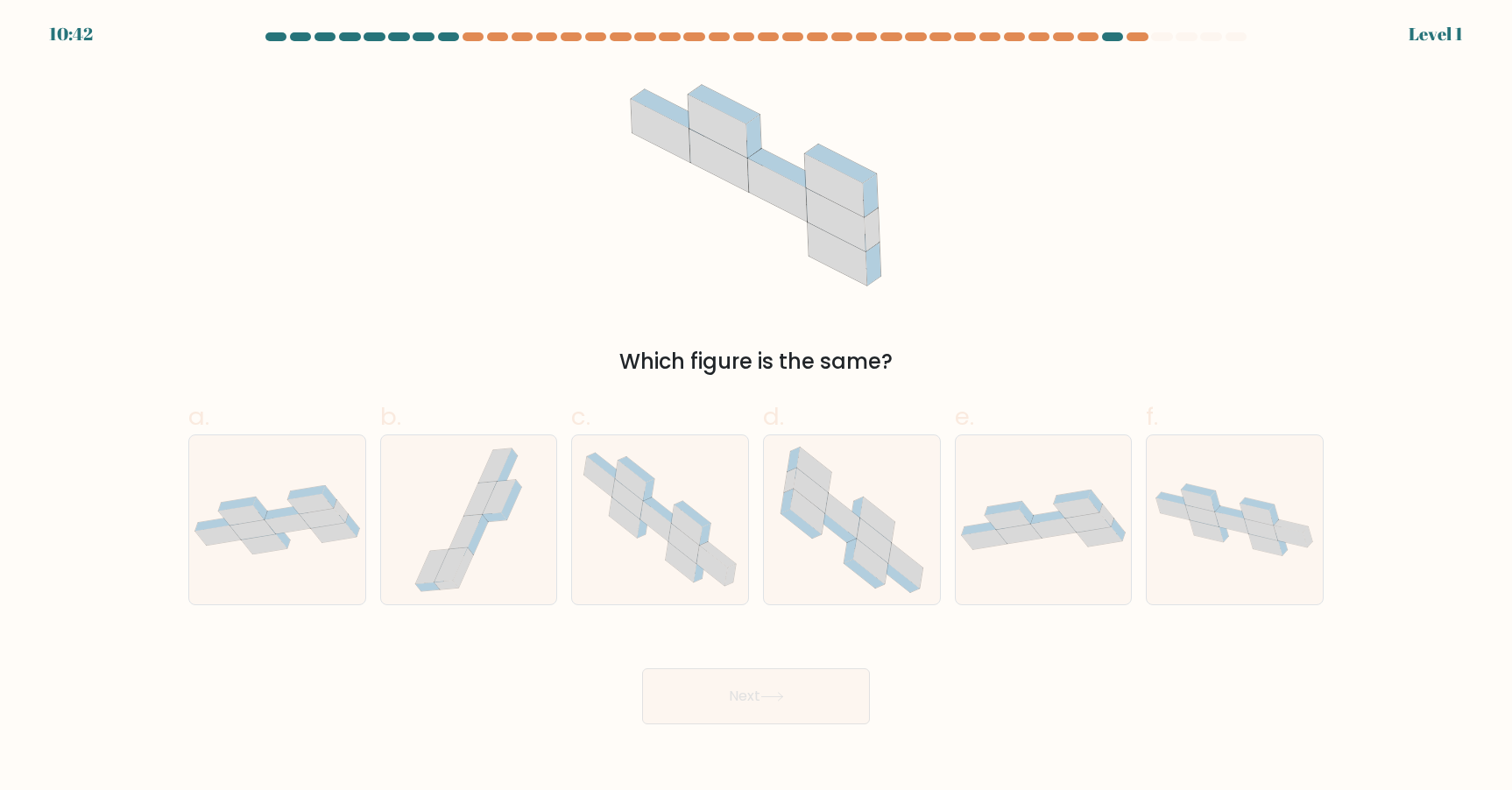
click at [673, 592] on icon at bounding box center [660, 519] width 176 height 155
click at [756, 407] on input "c." at bounding box center [756, 401] width 1 height 11
radio input "true"
drag, startPoint x: 726, startPoint y: 692, endPoint x: 765, endPoint y: 576, distance: 122.4
click at [726, 684] on button "Next" at bounding box center [756, 696] width 228 height 56
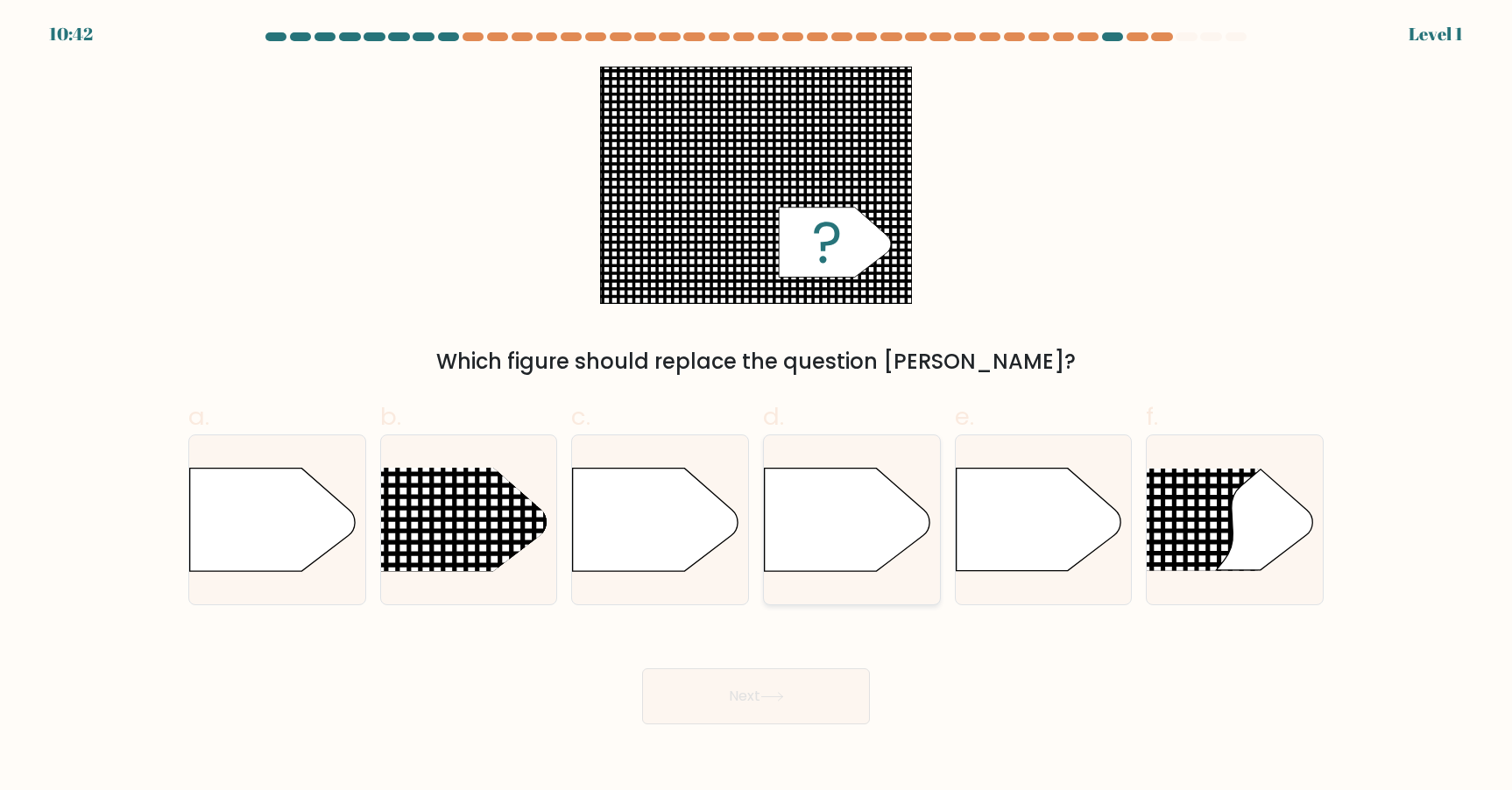
click at [784, 562] on icon at bounding box center [847, 520] width 165 height 102
click at [757, 407] on input "d." at bounding box center [756, 401] width 1 height 11
radio input "true"
drag, startPoint x: 738, startPoint y: 685, endPoint x: 686, endPoint y: 588, distance: 110.1
click at [734, 679] on button "Next" at bounding box center [756, 696] width 228 height 56
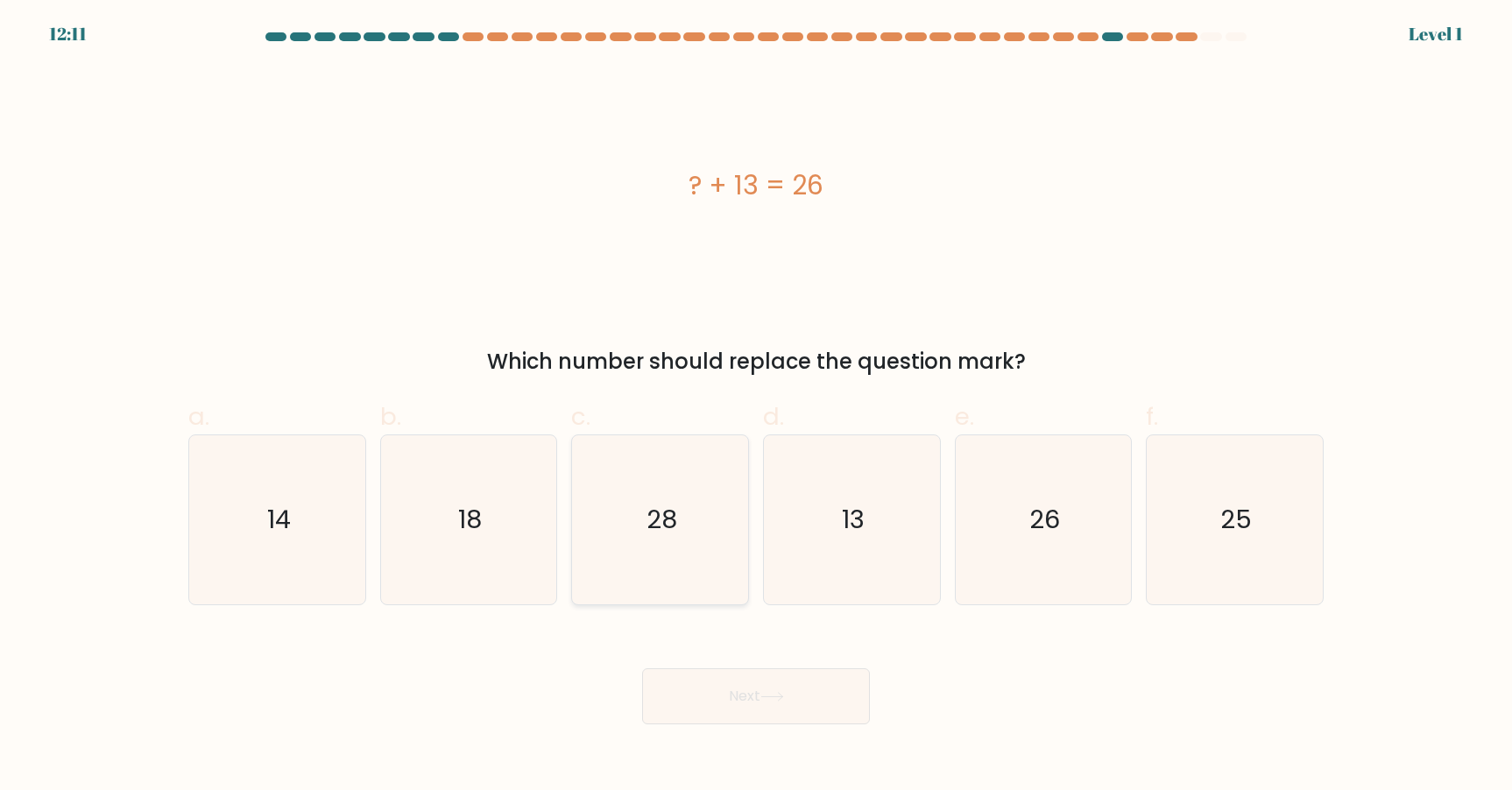
click at [683, 579] on icon "28" at bounding box center [660, 520] width 169 height 169
click at [756, 407] on input "c. 28" at bounding box center [756, 401] width 1 height 11
radio input "true"
drag, startPoint x: 744, startPoint y: 676, endPoint x: 760, endPoint y: 655, distance: 26.4
click at [744, 673] on button "Next" at bounding box center [756, 696] width 228 height 56
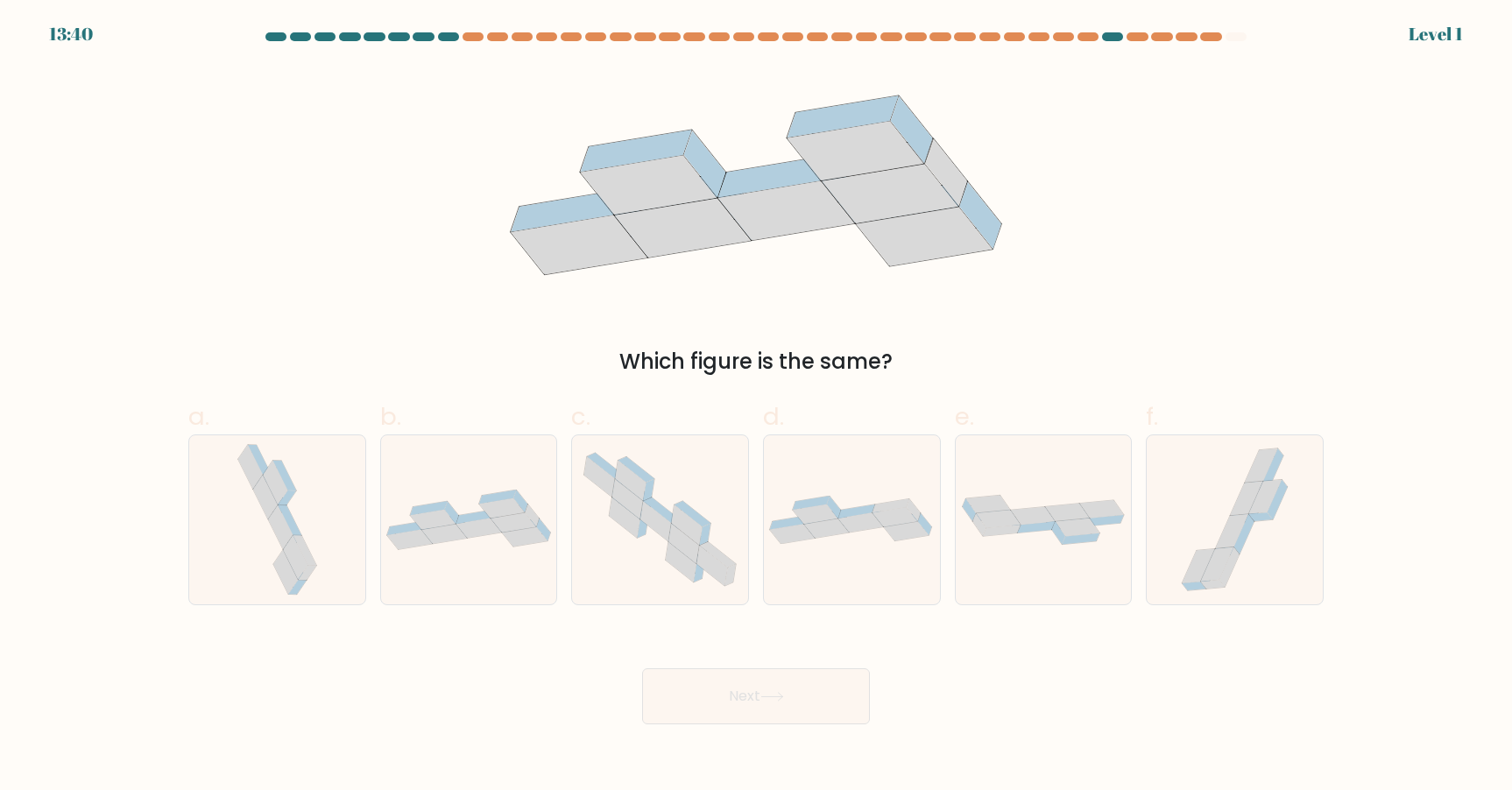
click at [815, 568] on div at bounding box center [853, 520] width 178 height 171
click at [757, 407] on input "d." at bounding box center [756, 401] width 1 height 11
radio input "true"
drag, startPoint x: 781, startPoint y: 693, endPoint x: 673, endPoint y: 541, distance: 186.5
click at [777, 688] on button "Next" at bounding box center [756, 696] width 228 height 56
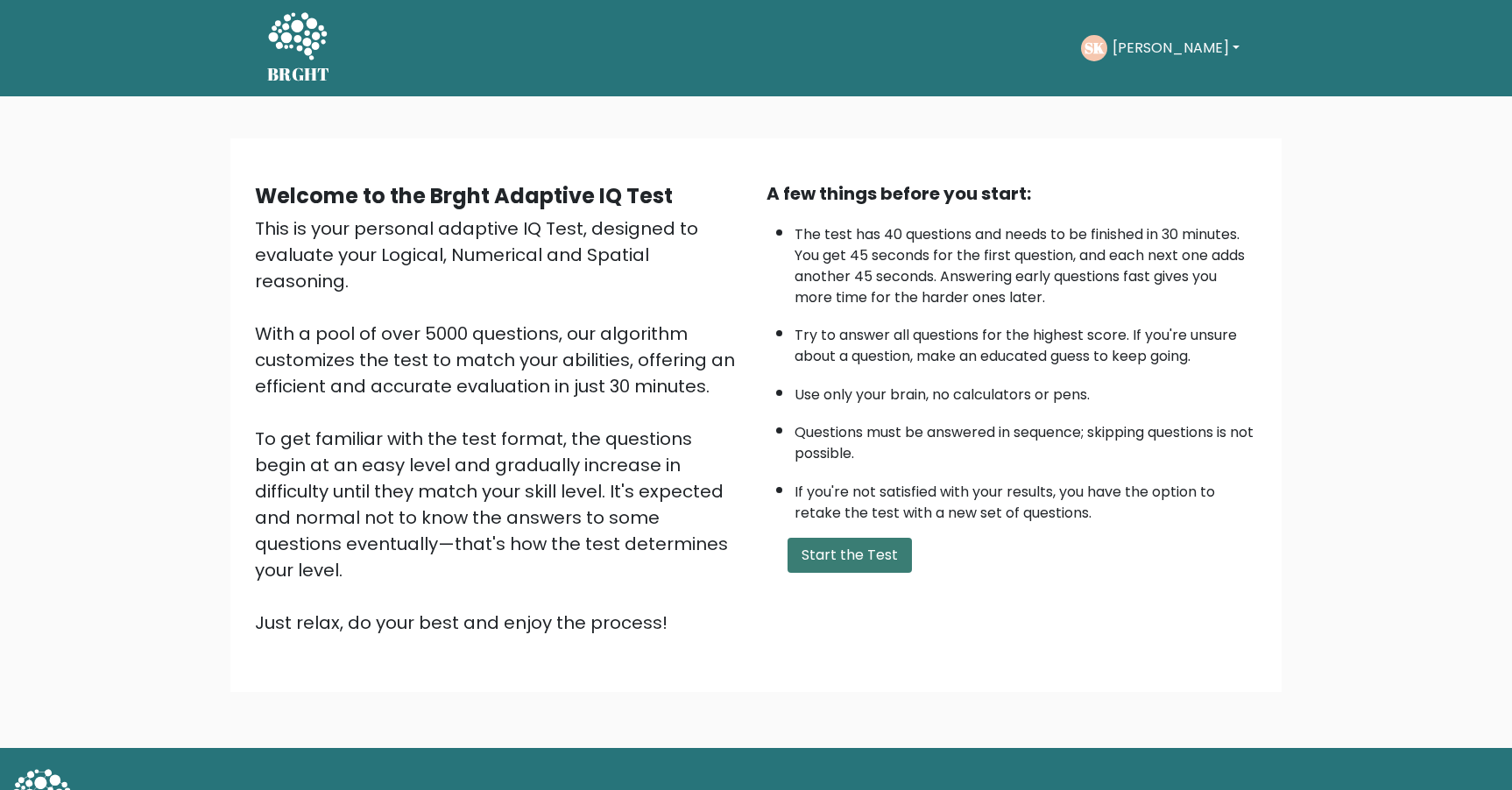
click at [829, 552] on button "Start the Test" at bounding box center [849, 555] width 124 height 35
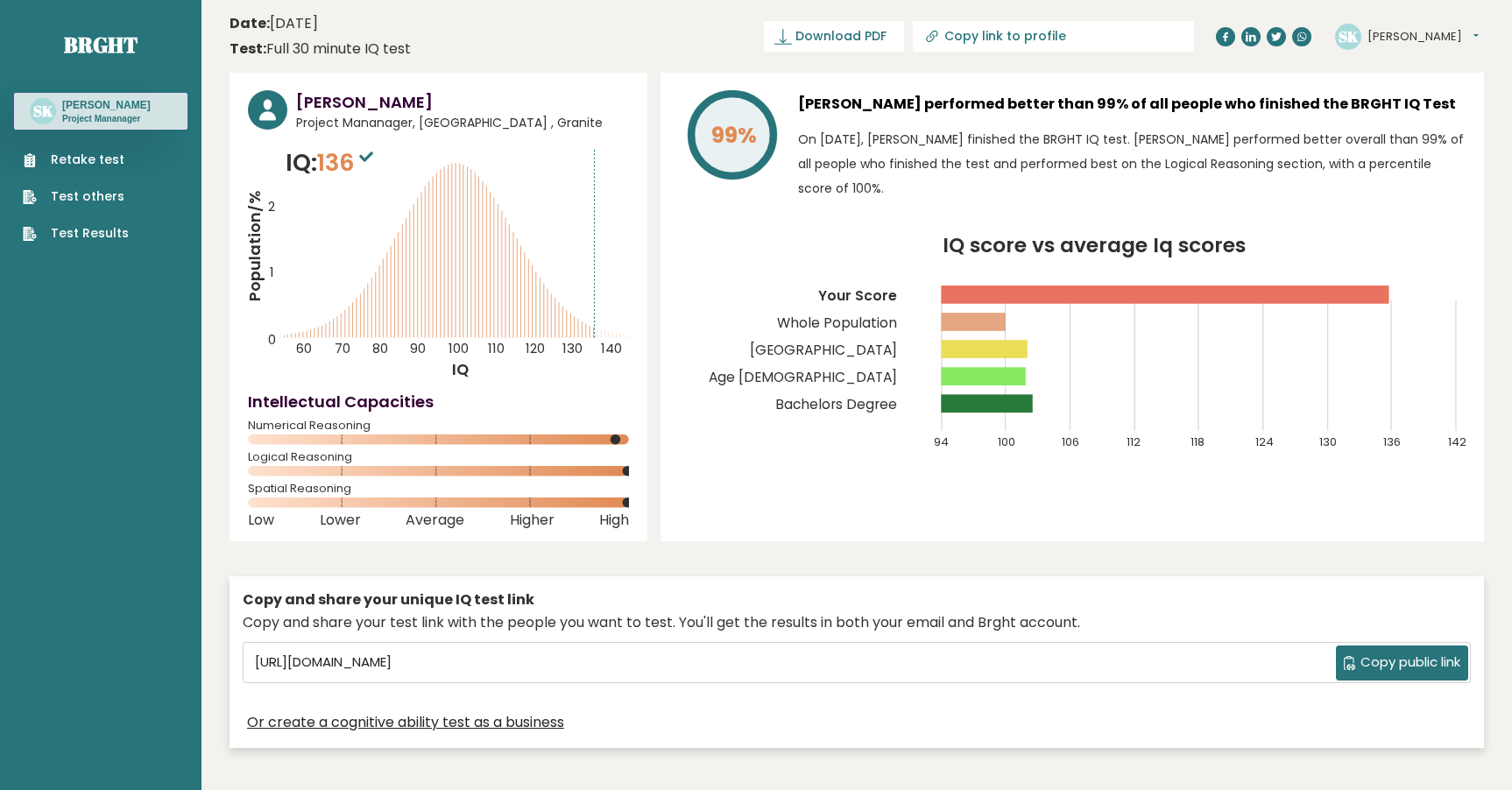
click at [121, 147] on div "Retake test Test others Test Results" at bounding box center [101, 186] width 174 height 113
click at [73, 158] on link "Retake test" at bounding box center [76, 159] width 106 height 18
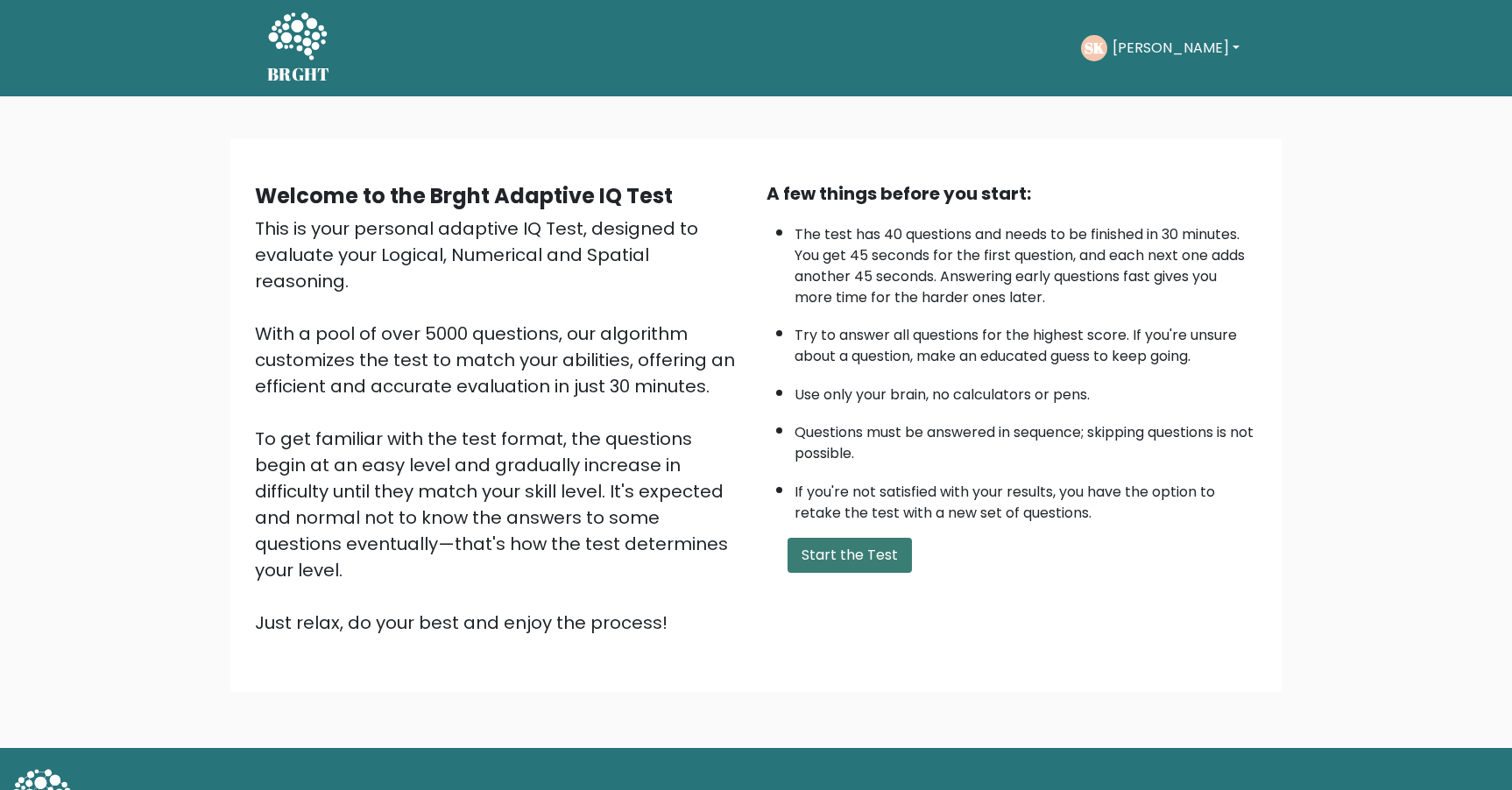
click at [840, 551] on button "Start the Test" at bounding box center [849, 555] width 124 height 35
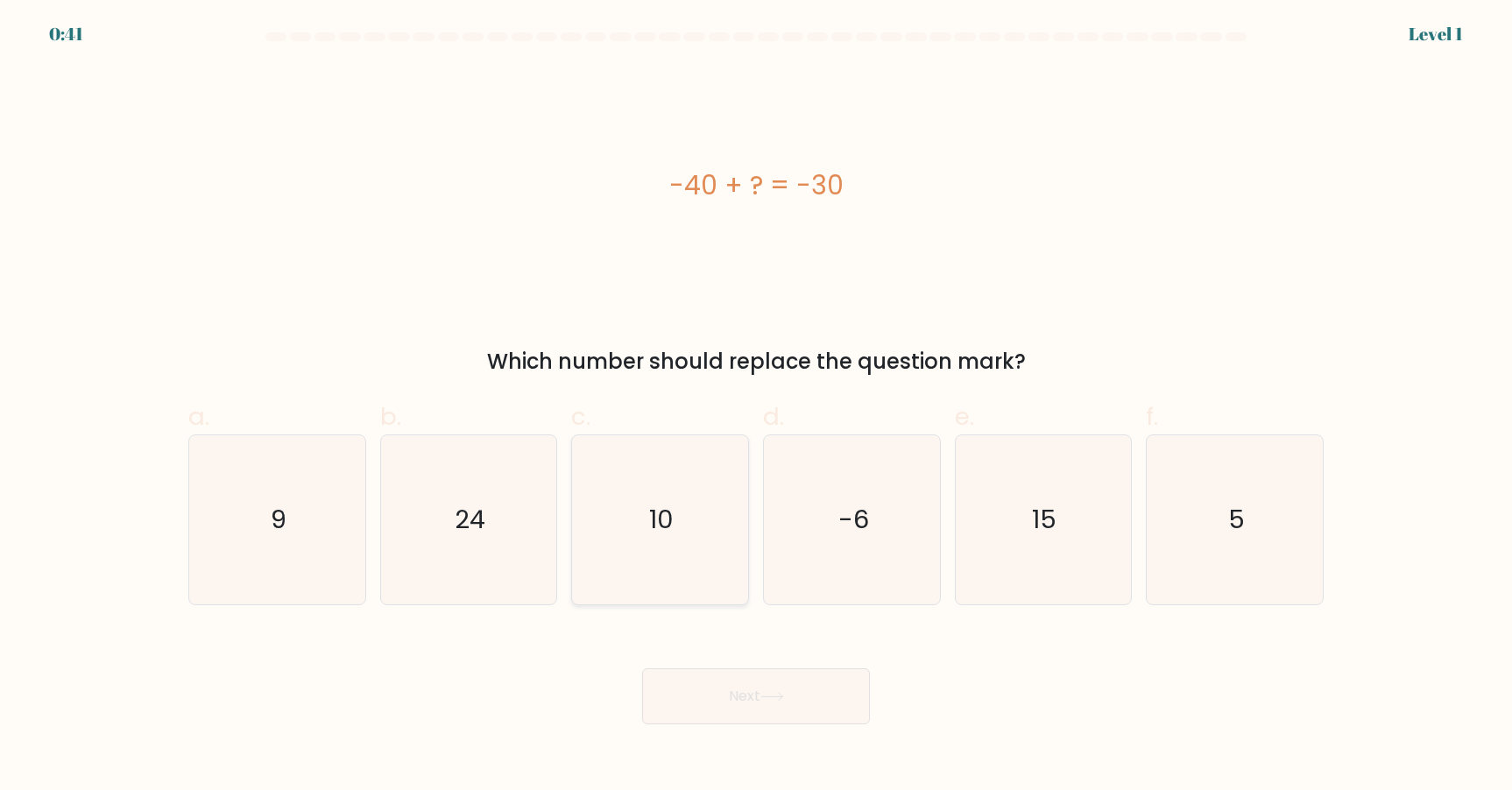
click at [658, 475] on icon "10" at bounding box center [660, 520] width 169 height 169
click at [756, 407] on input "c. 10" at bounding box center [756, 401] width 1 height 11
radio input "true"
click at [805, 703] on button "Next" at bounding box center [756, 696] width 228 height 56
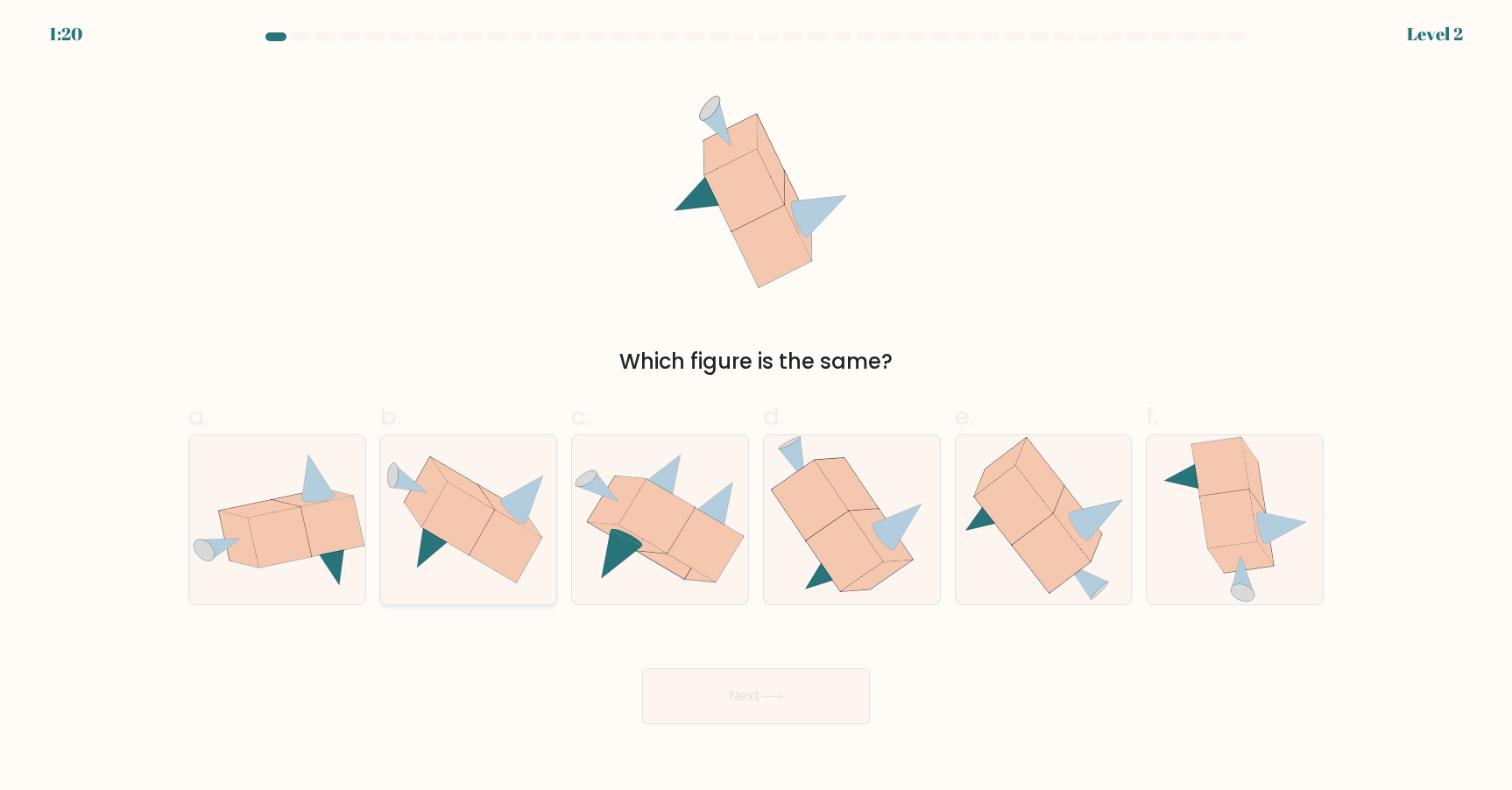
click at [428, 520] on icon at bounding box center [457, 518] width 73 height 73
click at [756, 407] on input "b." at bounding box center [756, 401] width 1 height 11
radio input "true"
click at [761, 700] on button "Next" at bounding box center [756, 696] width 228 height 56
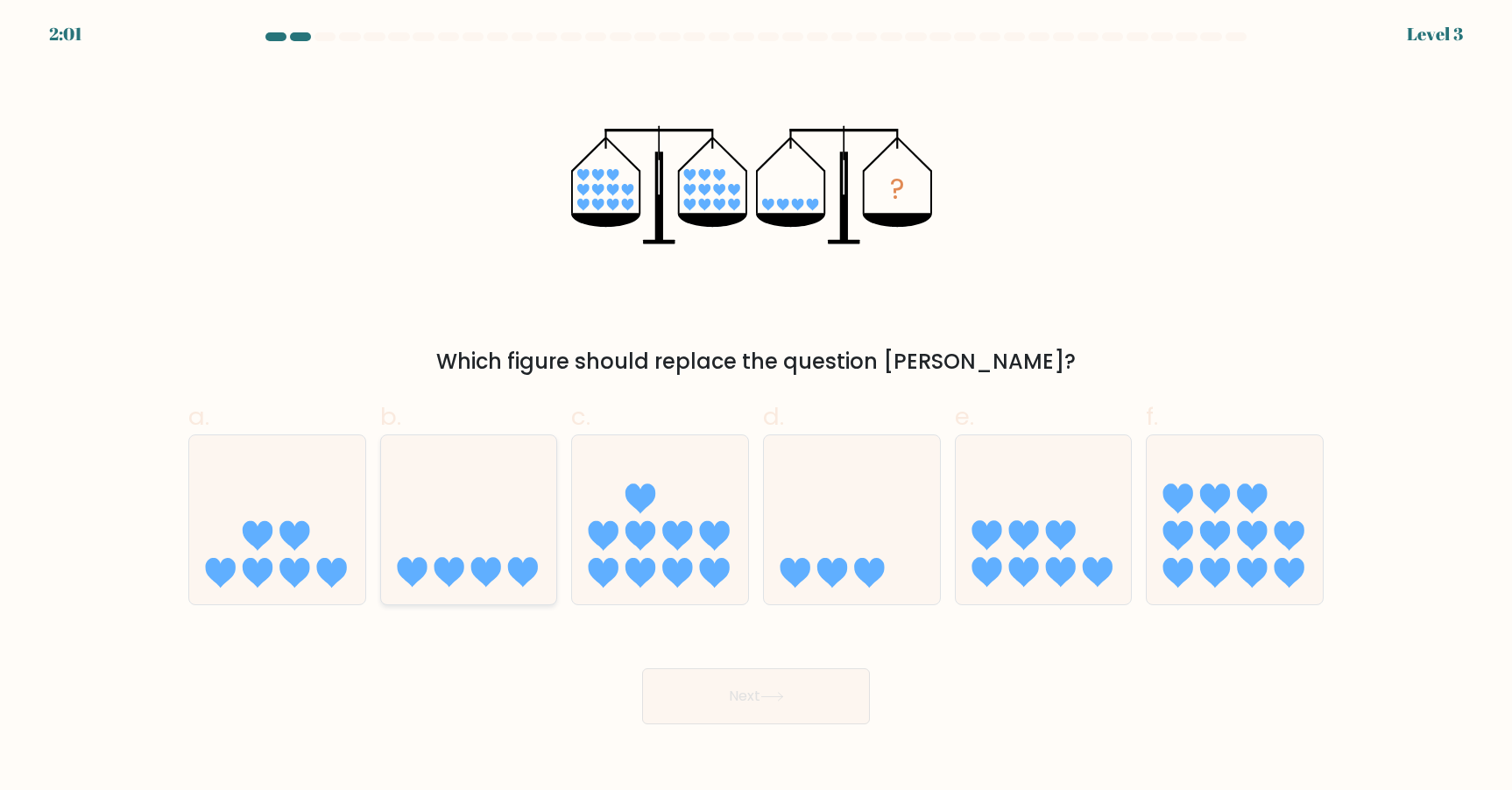
click at [543, 537] on icon at bounding box center [470, 519] width 176 height 145
click at [756, 407] on input "b." at bounding box center [756, 401] width 1 height 11
radio input "true"
click at [797, 707] on button "Next" at bounding box center [756, 696] width 228 height 56
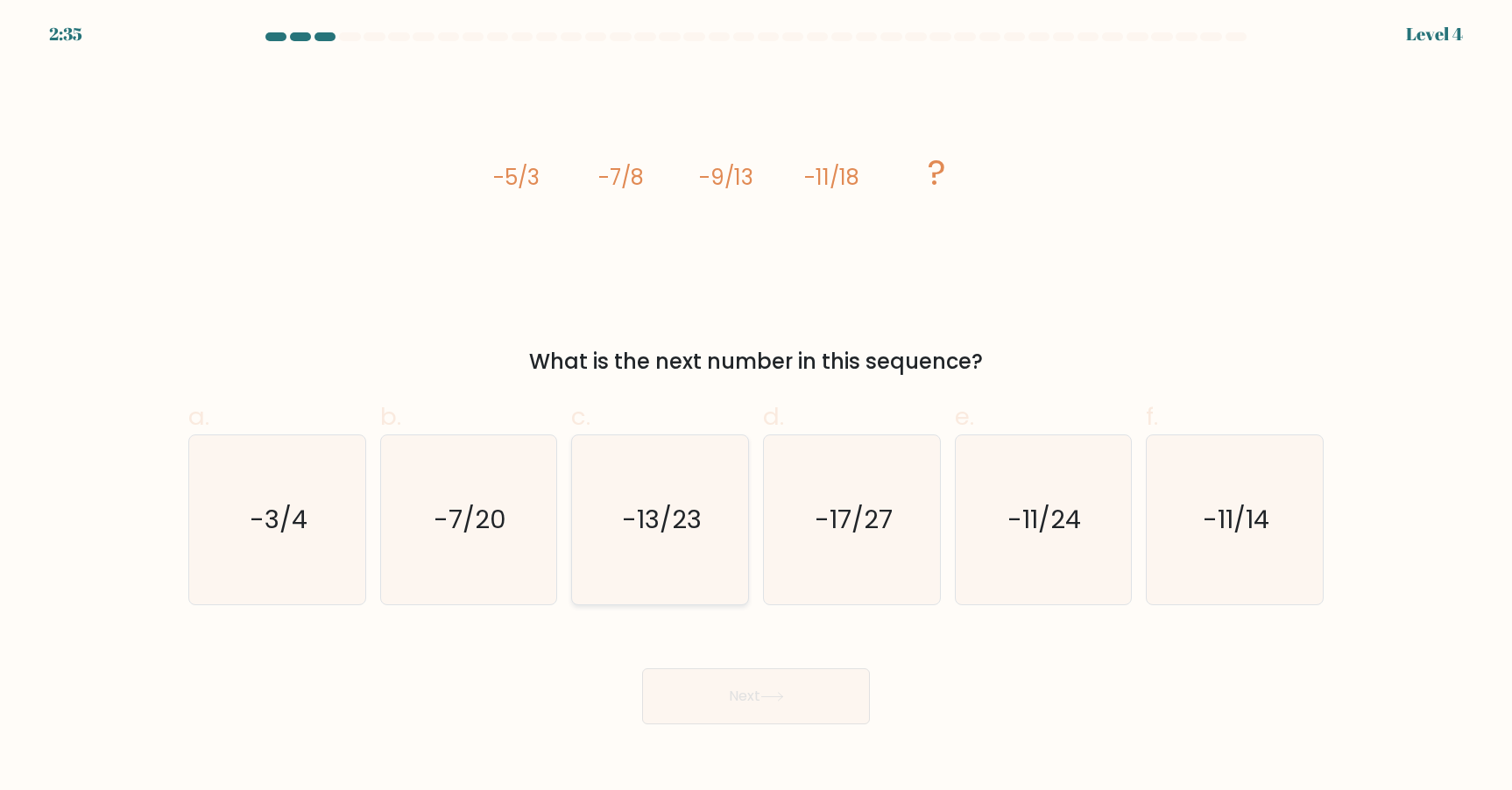
click at [696, 500] on icon "-13/23" at bounding box center [660, 520] width 169 height 169
click at [756, 407] on input "c. -13/23" at bounding box center [756, 401] width 1 height 11
radio input "true"
click at [790, 679] on button "Next" at bounding box center [756, 696] width 228 height 56
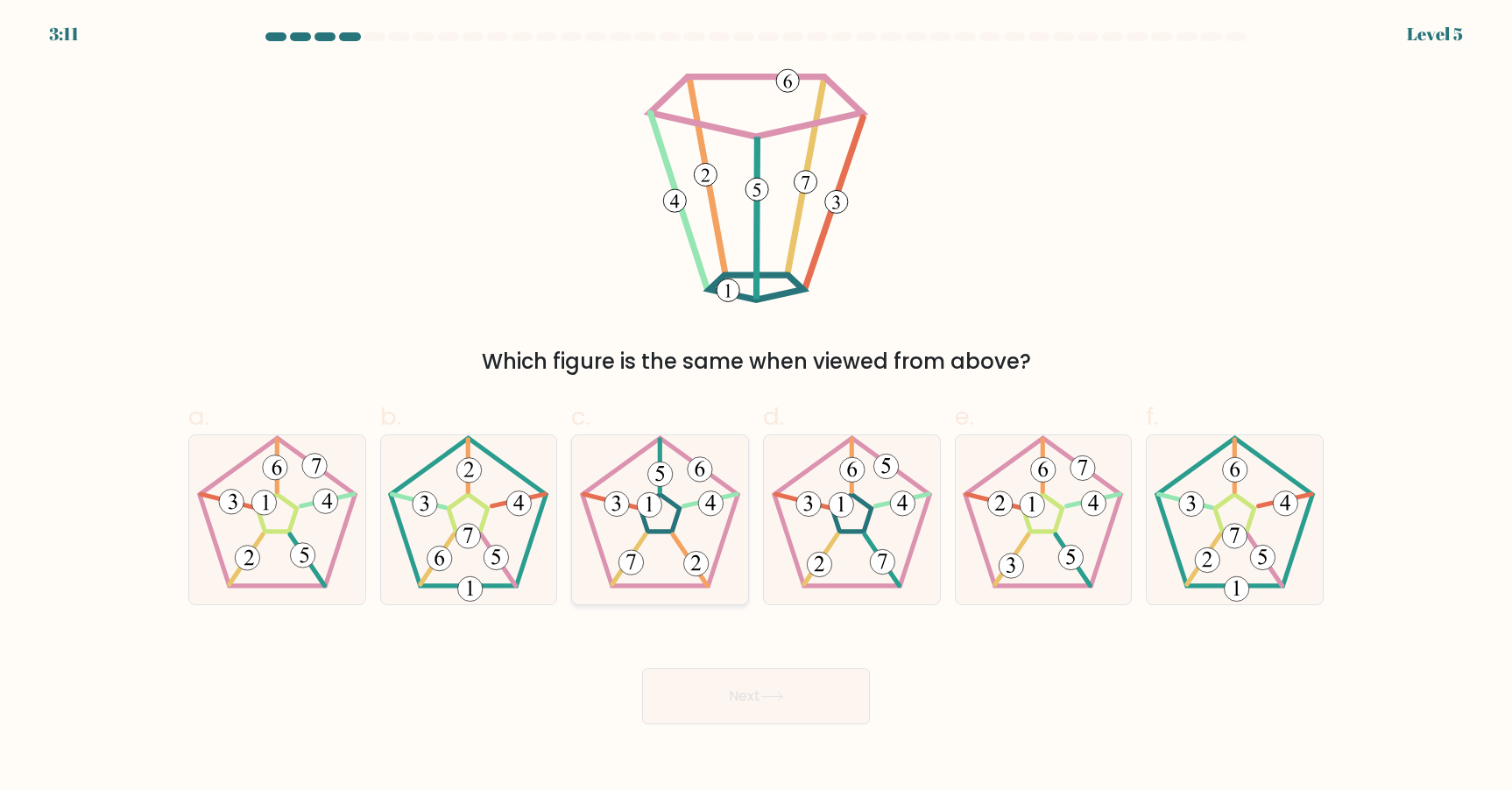
click at [685, 558] on 791 at bounding box center [696, 563] width 25 height 25
click at [756, 407] on input "c." at bounding box center [756, 401] width 1 height 11
radio input "true"
click at [796, 707] on button "Next" at bounding box center [756, 696] width 228 height 56
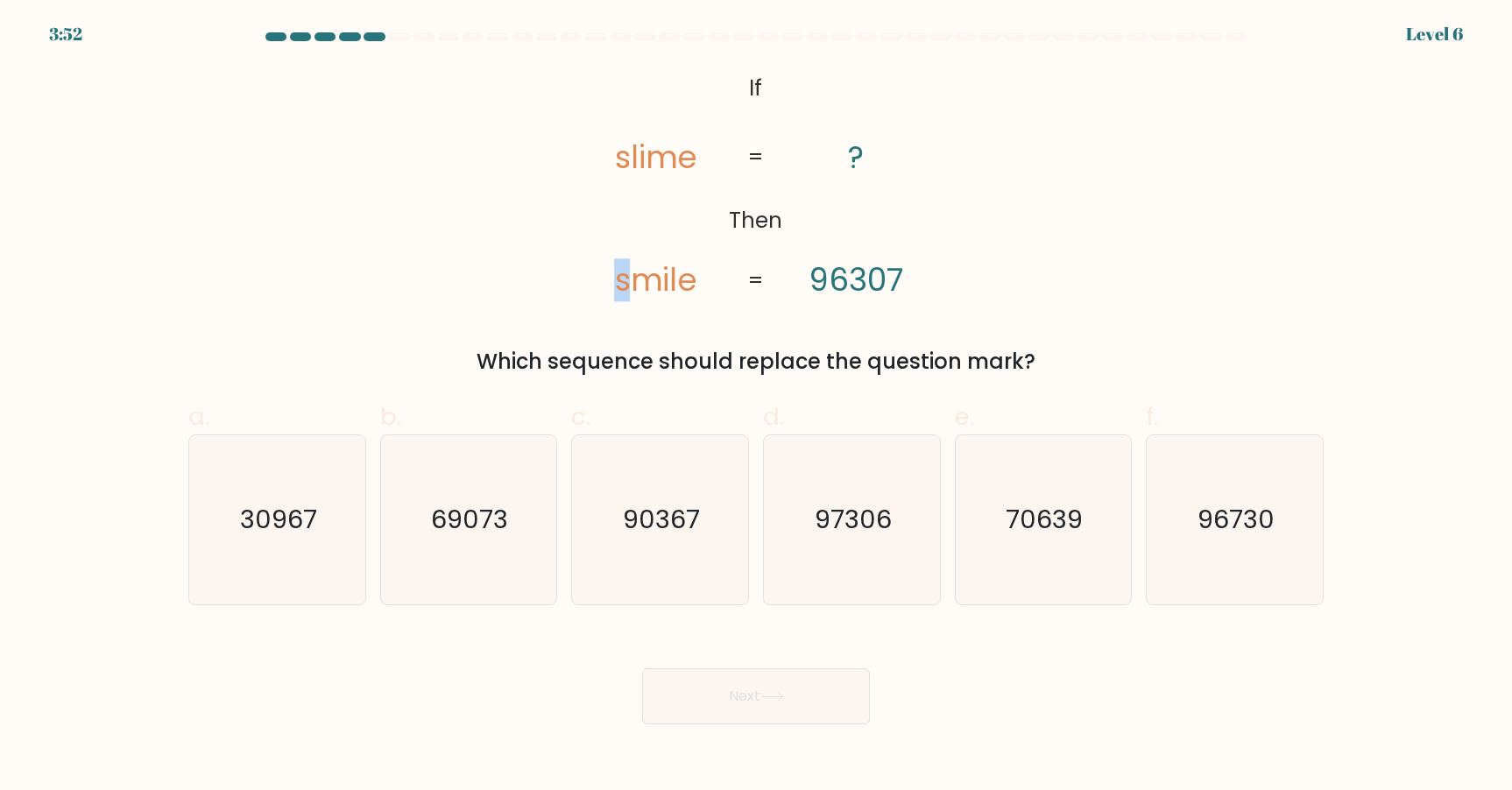
drag, startPoint x: 619, startPoint y: 282, endPoint x: 611, endPoint y: 282, distance: 8.0
click at [611, 282] on icon "@import url('[URL][DOMAIN_NAME]); If Then slime smile ? 96307 = =" at bounding box center [756, 185] width 385 height 237
click at [670, 274] on tspan "smile" at bounding box center [655, 279] width 83 height 43
drag, startPoint x: 627, startPoint y: 277, endPoint x: 603, endPoint y: 277, distance: 24.0
click at [603, 277] on icon "@import url('[URL][DOMAIN_NAME]); If Then slime smile ? 96307 = =" at bounding box center [756, 185] width 385 height 237
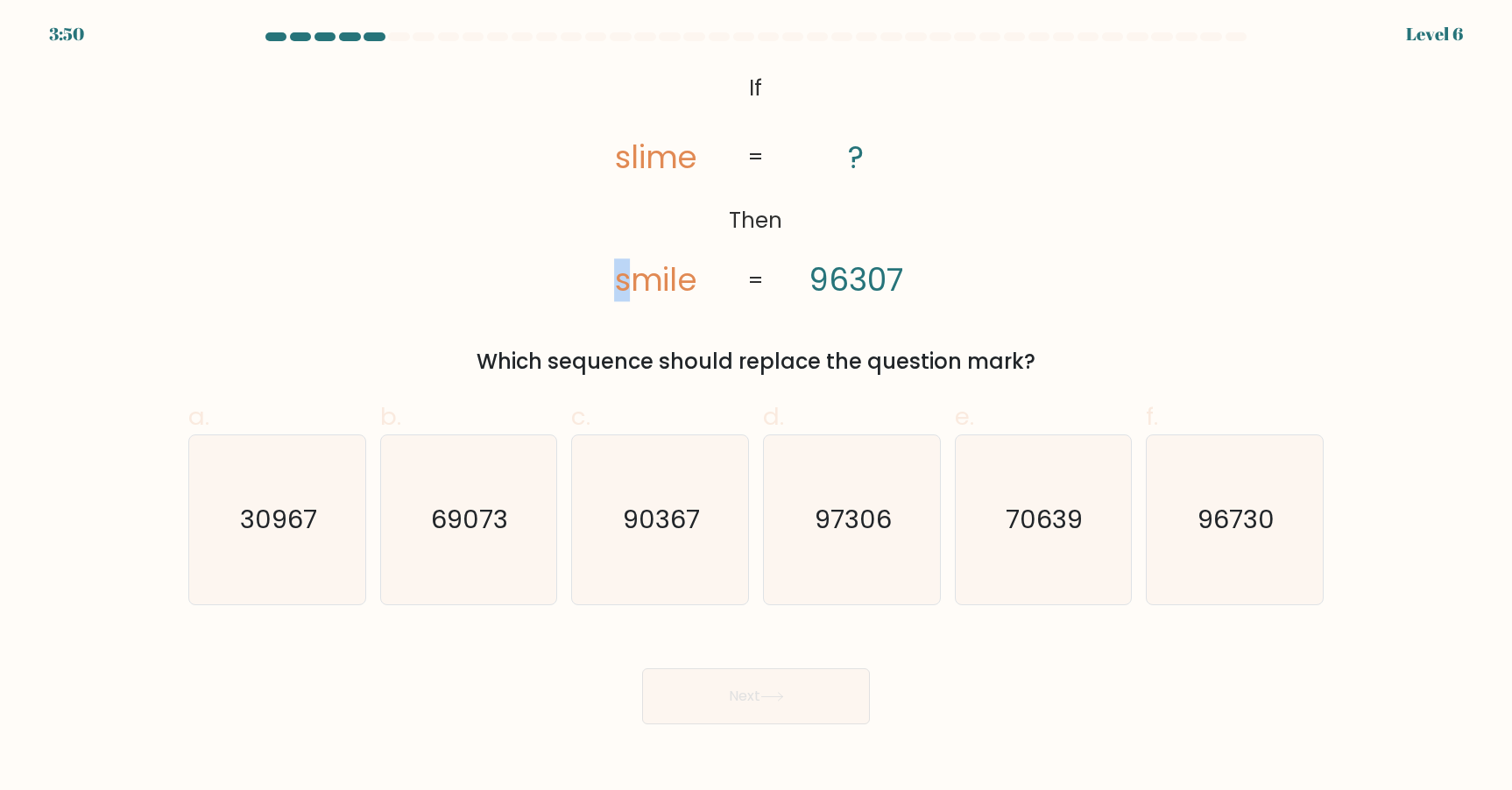
click at [603, 277] on icon "@import url('[URL][DOMAIN_NAME]); If Then slime smile ? 96307 = =" at bounding box center [756, 185] width 385 height 237
click at [666, 276] on tspan "smile" at bounding box center [655, 279] width 83 height 43
click at [609, 273] on icon "@import url('[URL][DOMAIN_NAME]); If Then slime smile ? 96307 = =" at bounding box center [756, 185] width 385 height 237
click at [671, 516] on text "90367" at bounding box center [662, 519] width 77 height 35
click at [756, 407] on input "c. 90367" at bounding box center [756, 401] width 1 height 11
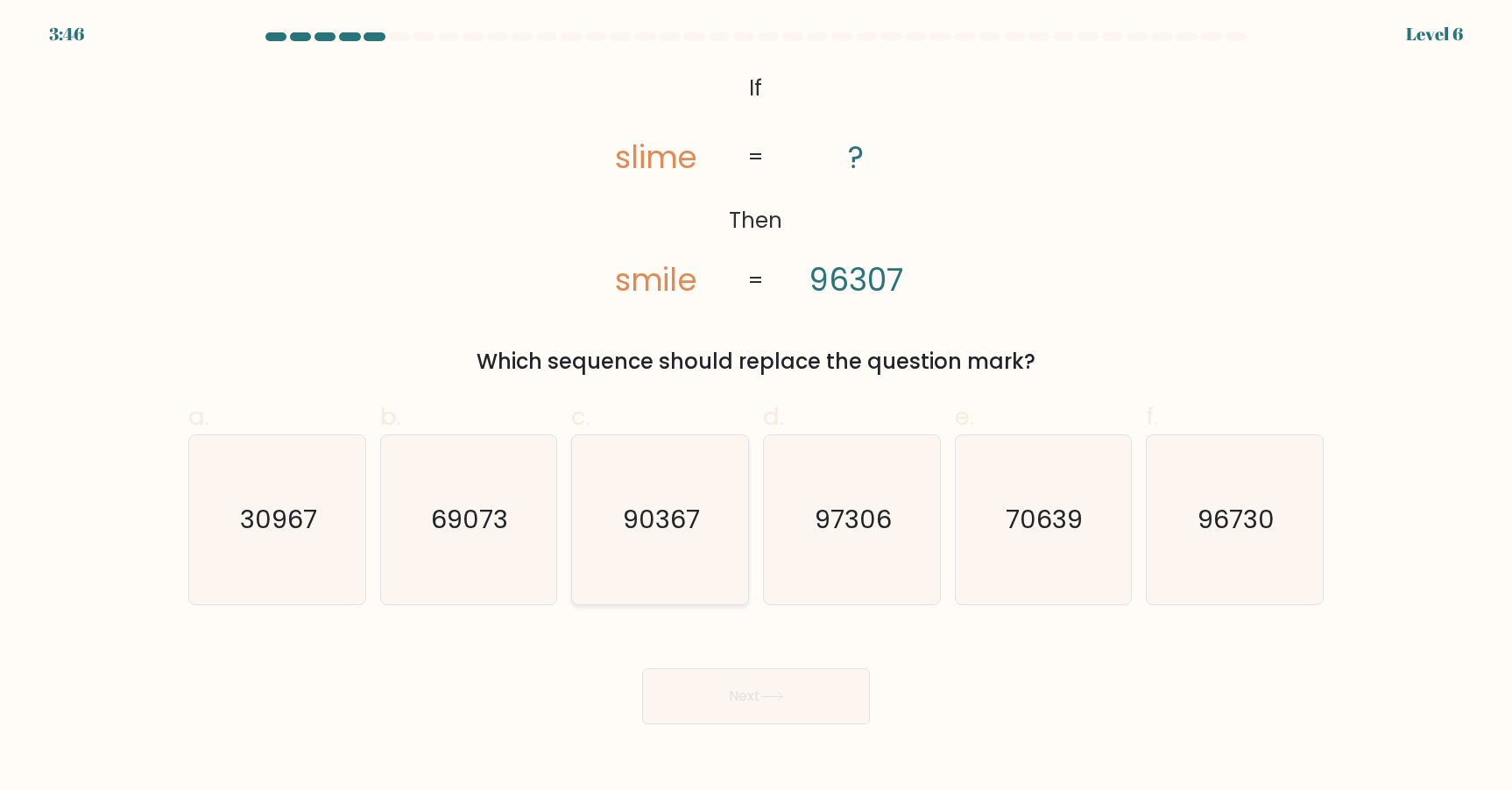
radio input "true"
click at [818, 703] on button "Next" at bounding box center [756, 696] width 228 height 56
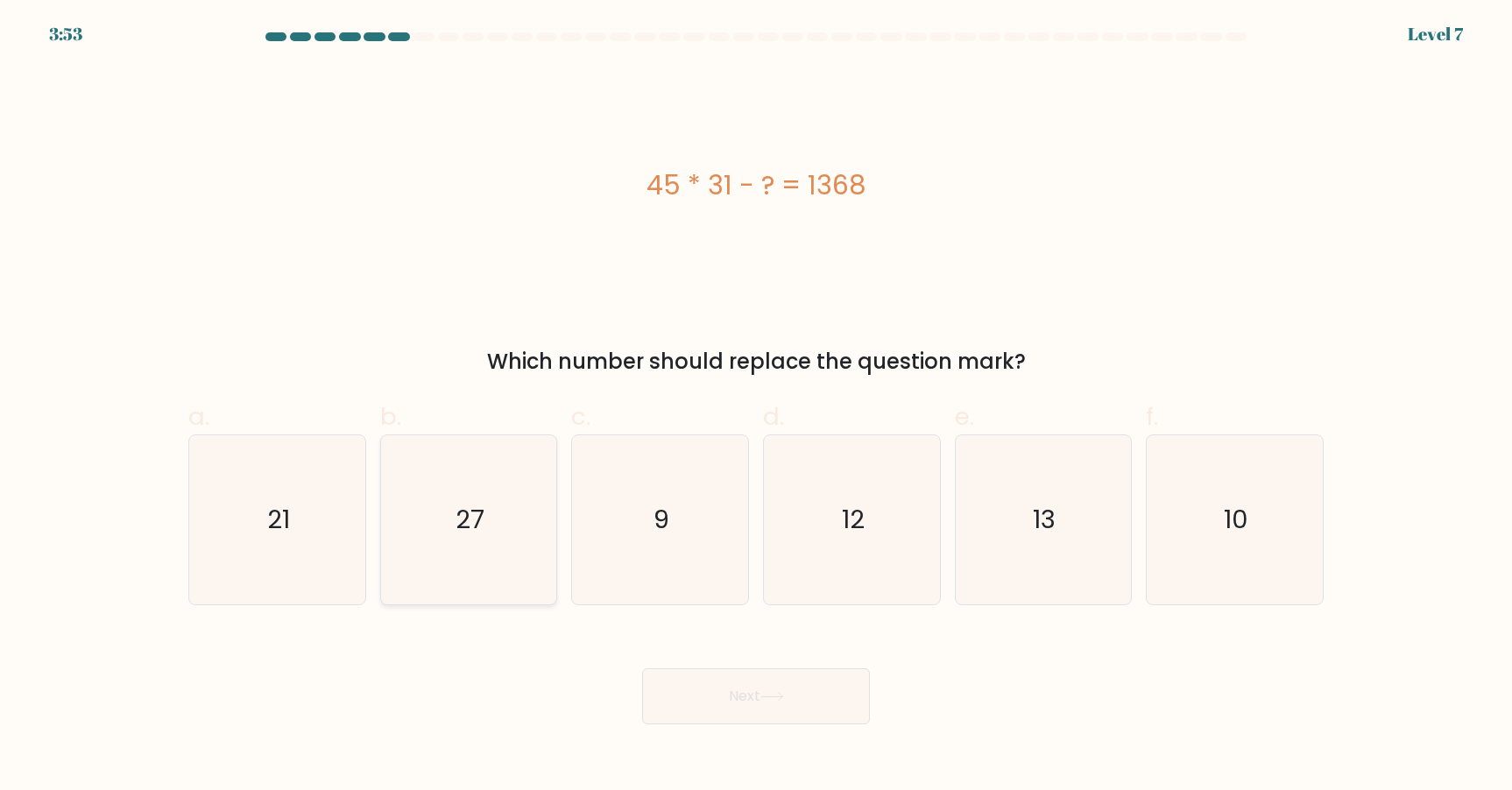
click at [479, 506] on text "27" at bounding box center [470, 519] width 28 height 35
click at [756, 407] on input "b. 27" at bounding box center [756, 401] width 1 height 11
radio input "true"
click at [741, 670] on button "Next" at bounding box center [756, 696] width 228 height 56
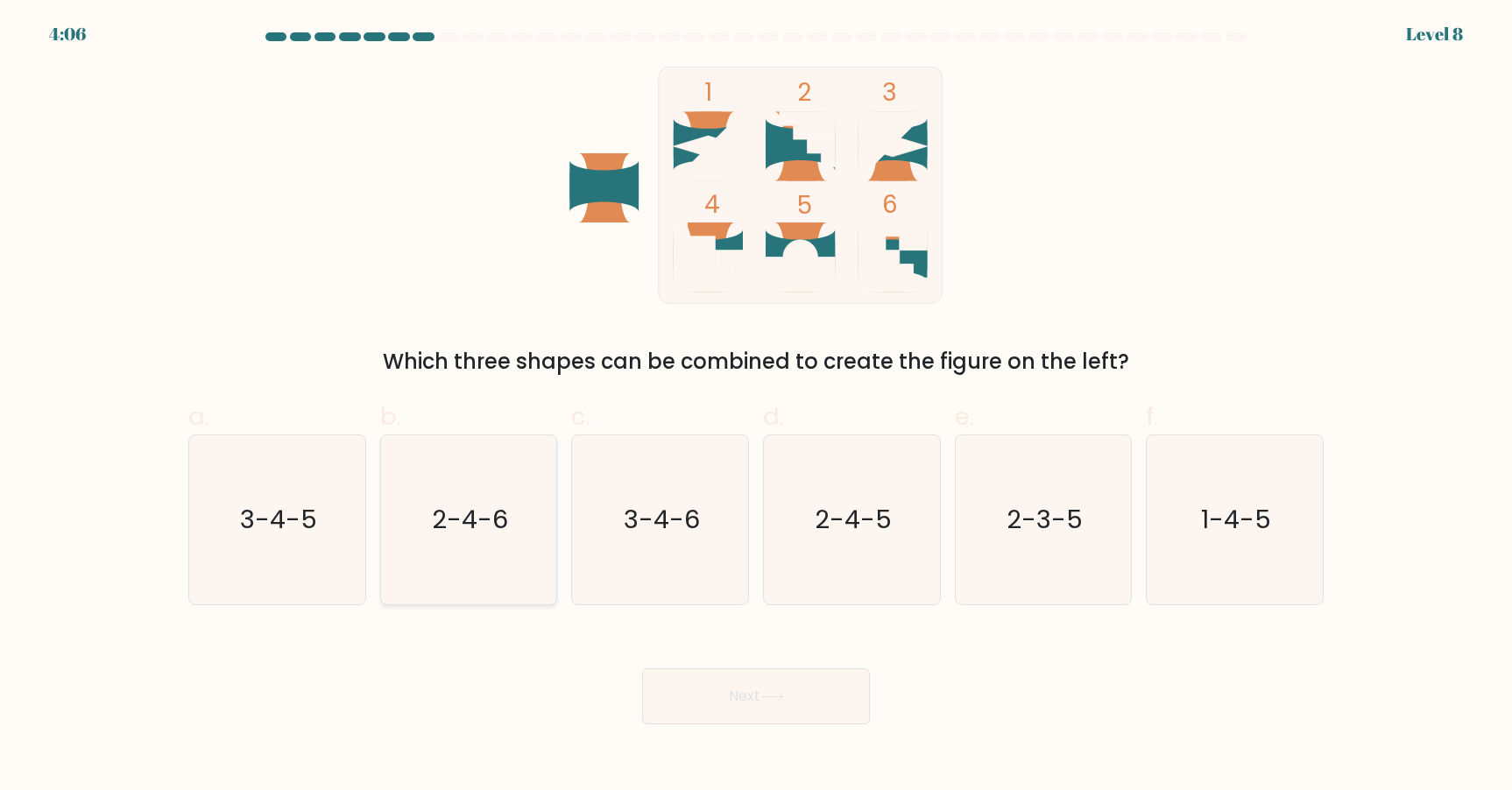
click at [476, 542] on icon "2-4-6" at bounding box center [469, 520] width 169 height 169
click at [756, 407] on input "b. 2-4-6" at bounding box center [756, 401] width 1 height 11
radio input "true"
click at [752, 684] on button "Next" at bounding box center [756, 696] width 228 height 56
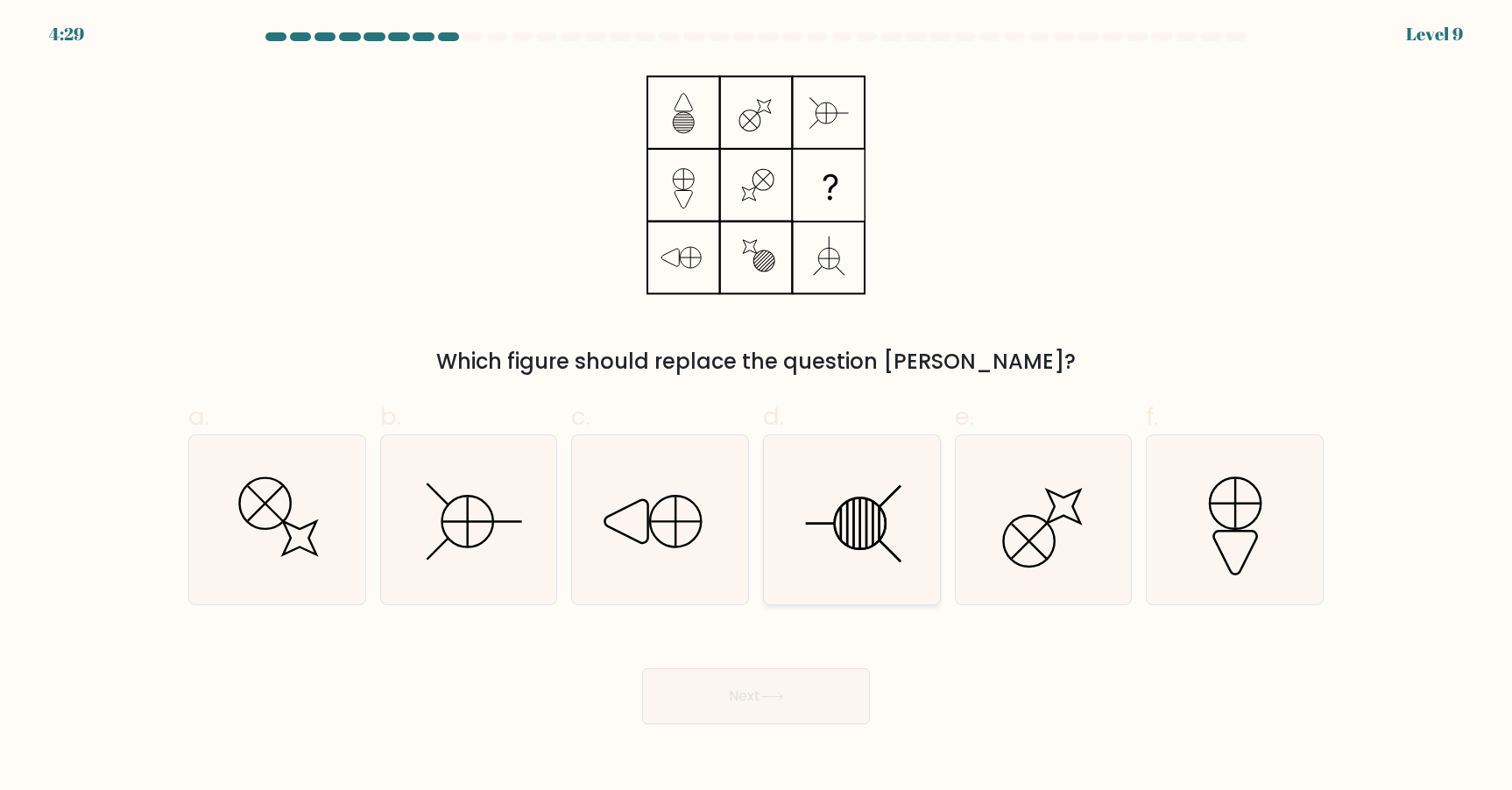
click at [855, 533] on icon at bounding box center [852, 520] width 169 height 169
click at [757, 407] on input "d." at bounding box center [756, 401] width 1 height 11
radio input "true"
click at [818, 704] on button "Next" at bounding box center [756, 696] width 228 height 56
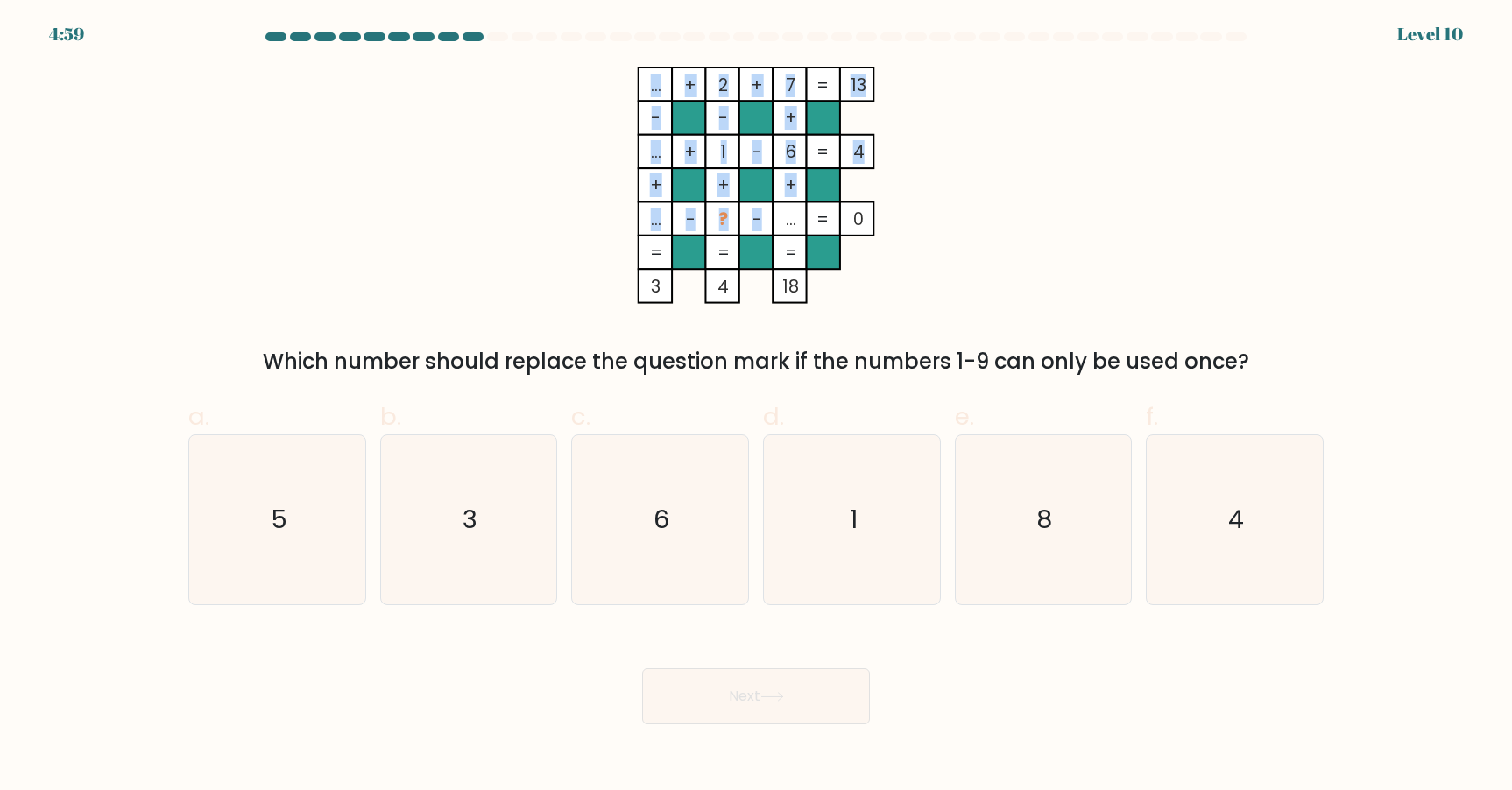
drag, startPoint x: 798, startPoint y: 220, endPoint x: 789, endPoint y: 219, distance: 9.1
click at [784, 220] on icon "... + 2 + 7 13 - - + ... + 1 - 6 4 + + + ... - ? - ... = 0 = = = = 3 4 18 =" at bounding box center [756, 185] width 526 height 237
click at [789, 219] on tspan "..." at bounding box center [791, 219] width 10 height 24
click at [526, 485] on icon "3" at bounding box center [469, 520] width 169 height 169
click at [756, 407] on input "b. 3" at bounding box center [756, 401] width 1 height 11
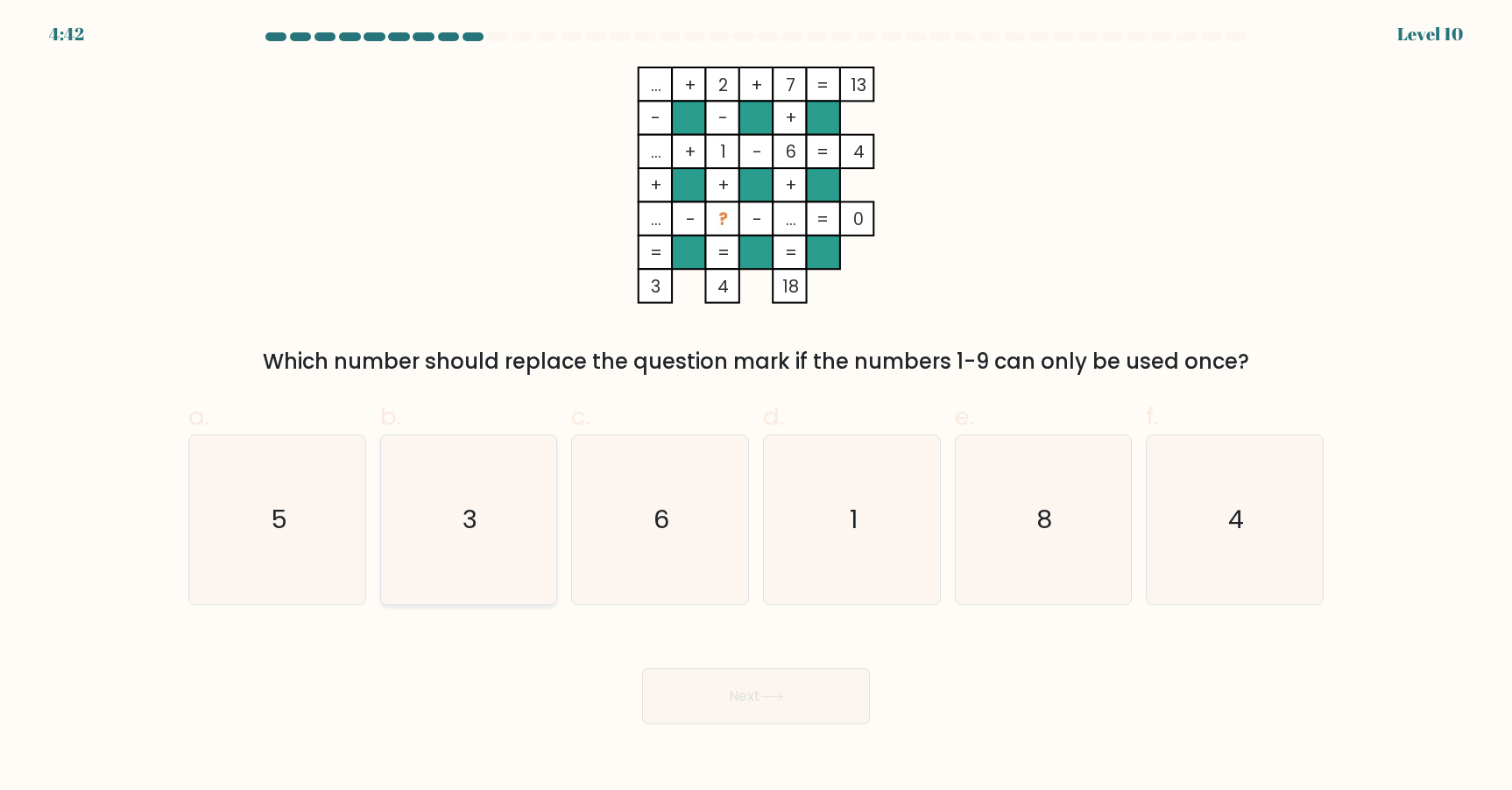
radio input "true"
click at [798, 688] on button "Next" at bounding box center [756, 696] width 228 height 56
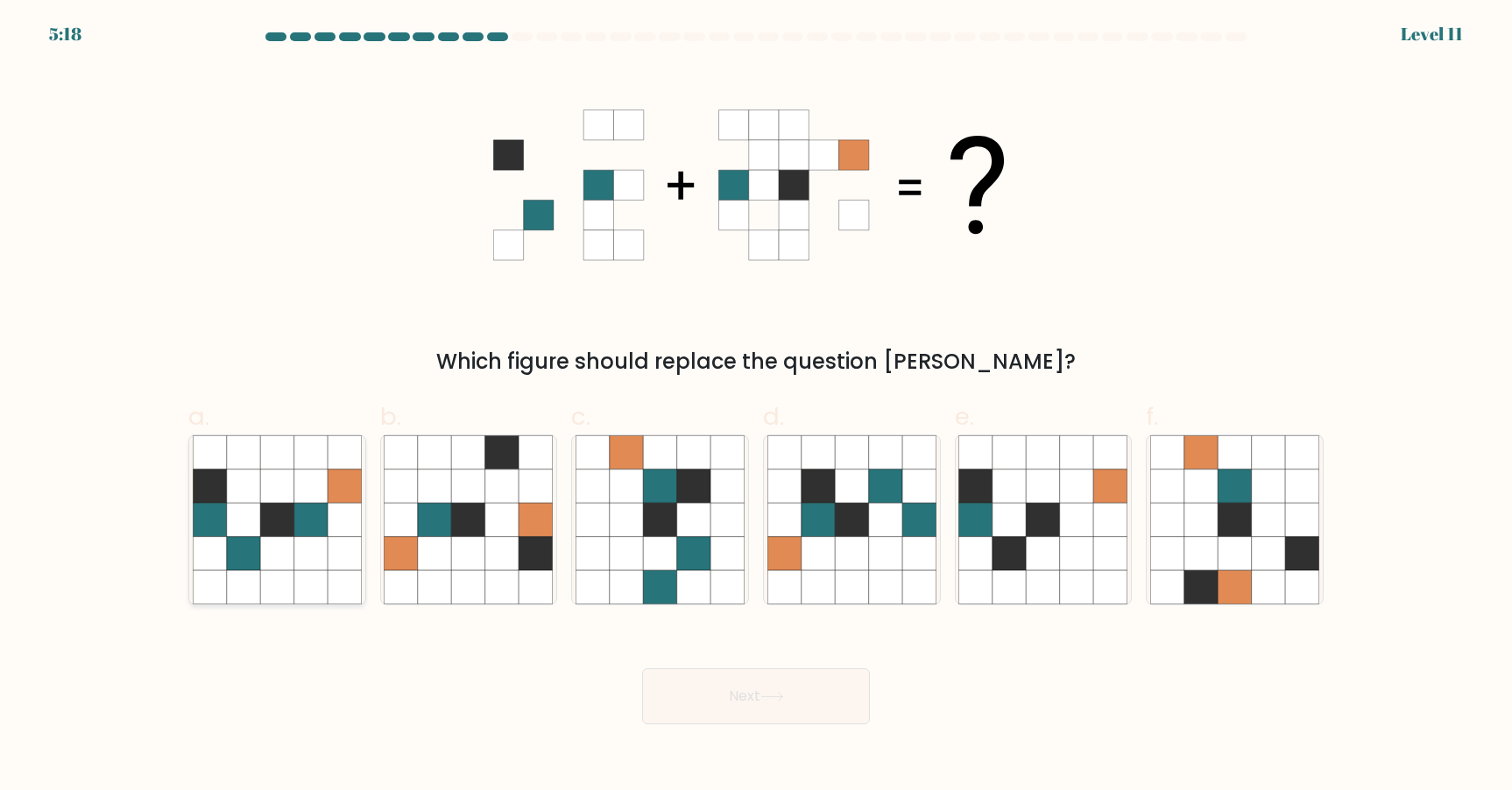
click at [300, 546] on icon at bounding box center [310, 553] width 33 height 33
click at [756, 407] on input "a." at bounding box center [756, 401] width 1 height 11
radio input "true"
click at [750, 684] on button "Next" at bounding box center [756, 696] width 228 height 56
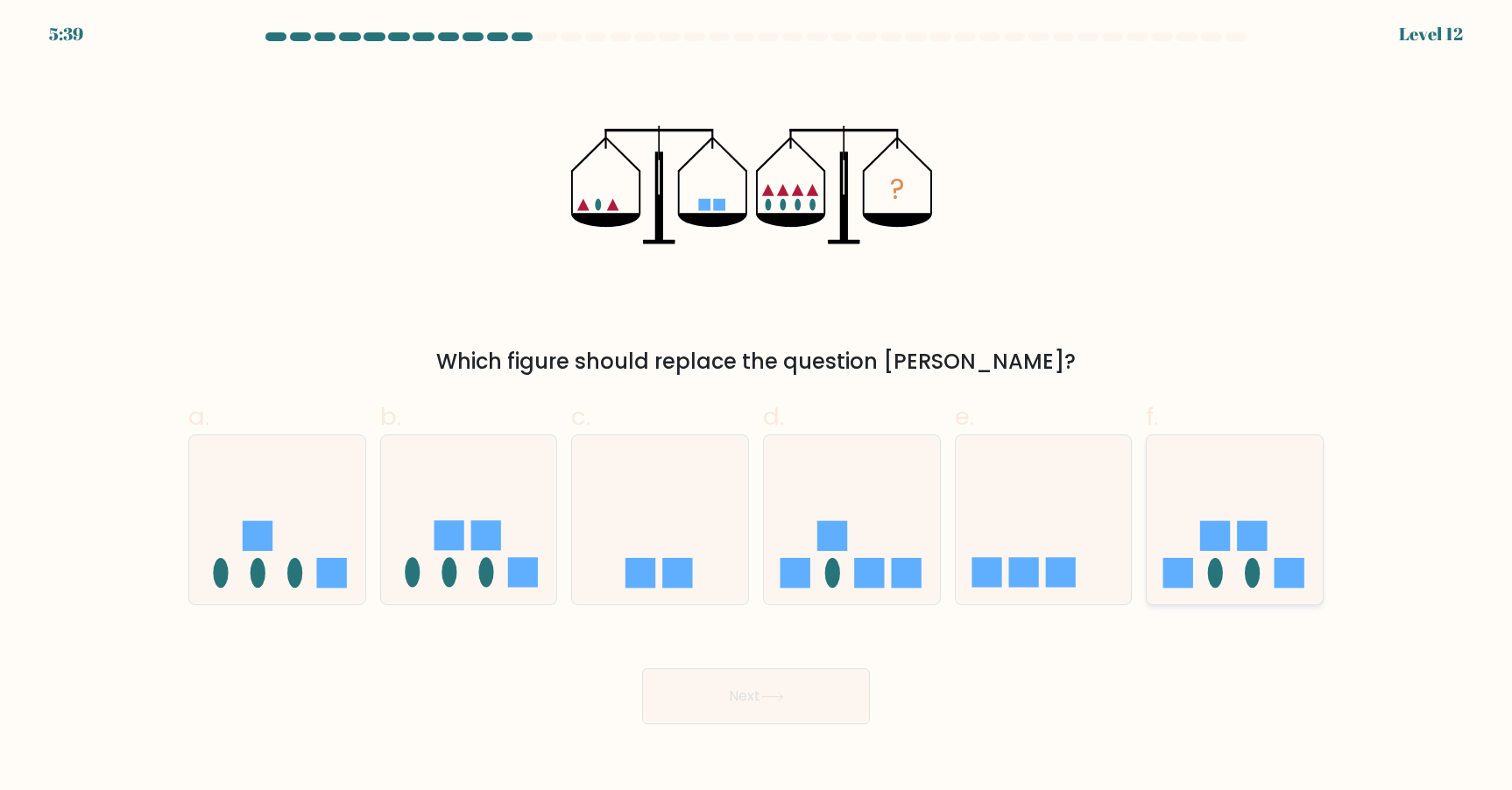
click at [1254, 550] on rect at bounding box center [1251, 536] width 29 height 29
click at [757, 407] on input "f." at bounding box center [756, 401] width 1 height 11
radio input "true"
click at [824, 686] on button "Next" at bounding box center [756, 696] width 228 height 56
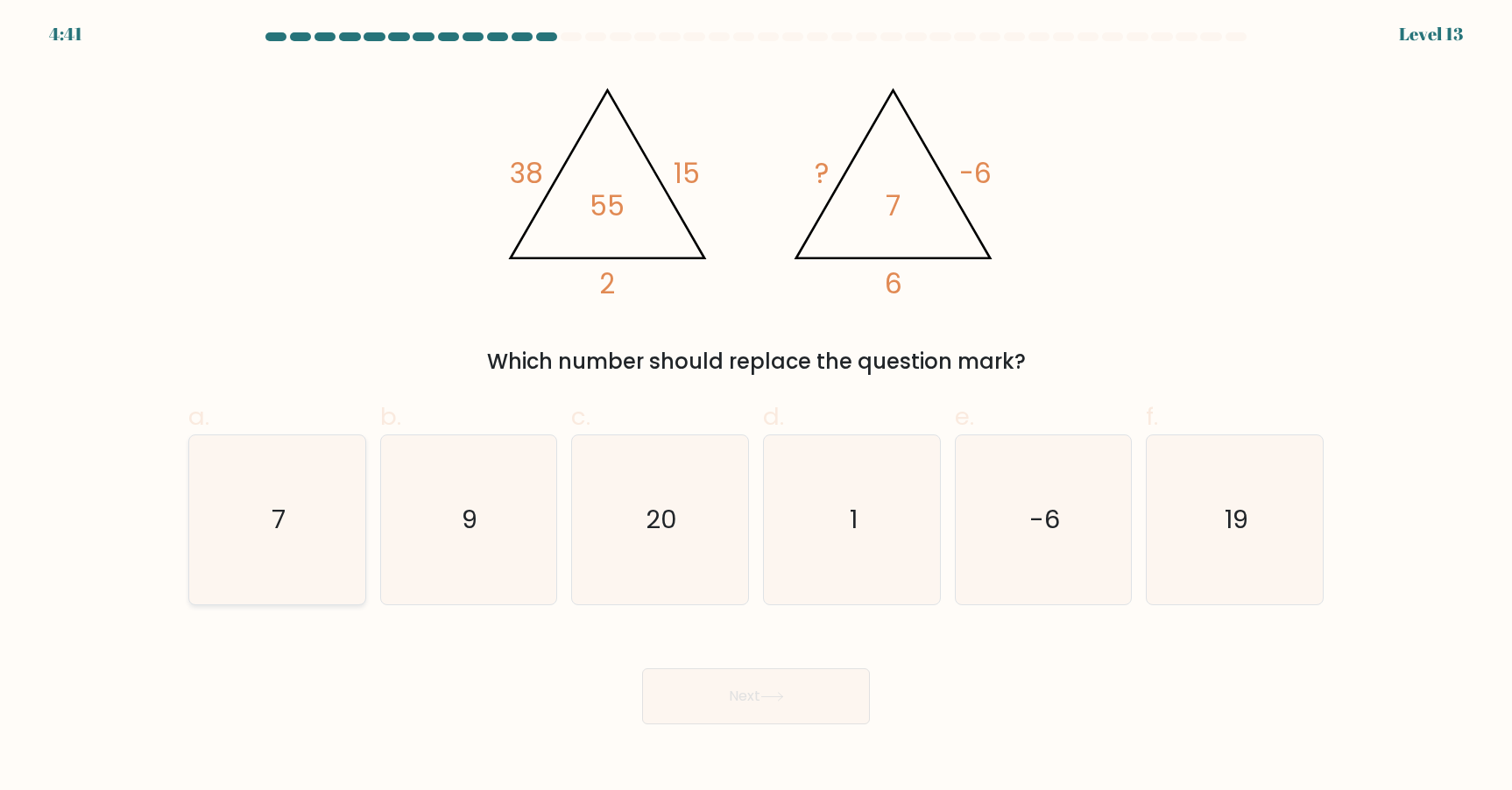
click at [341, 479] on icon "7" at bounding box center [277, 520] width 169 height 169
click at [756, 407] on input "a. 7" at bounding box center [756, 401] width 1 height 11
radio input "true"
click at [815, 694] on button "Next" at bounding box center [756, 696] width 228 height 56
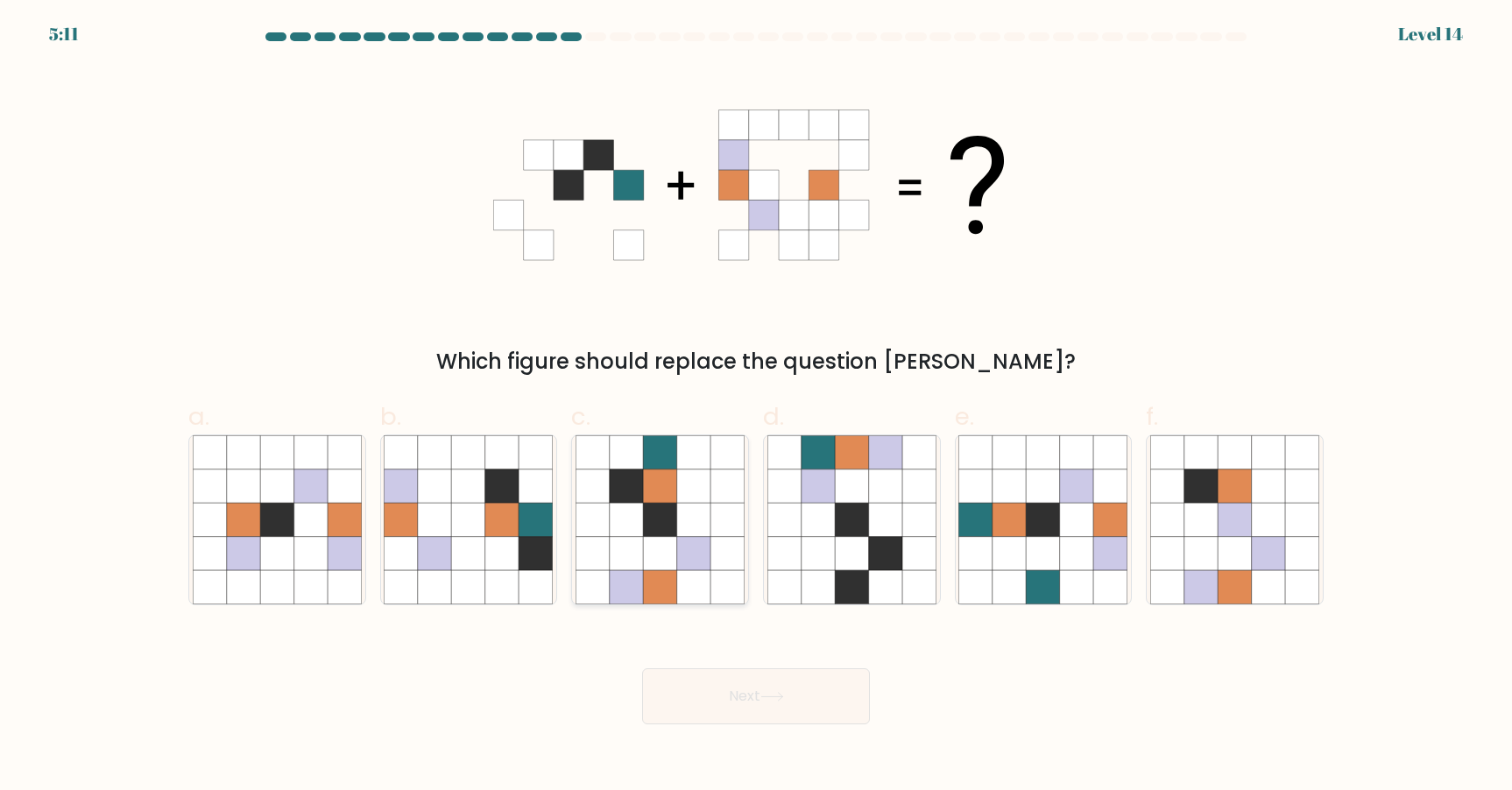
click at [660, 564] on icon at bounding box center [659, 553] width 33 height 33
click at [756, 407] on input "c." at bounding box center [756, 401] width 1 height 11
radio input "true"
click at [784, 687] on button "Next" at bounding box center [756, 696] width 228 height 56
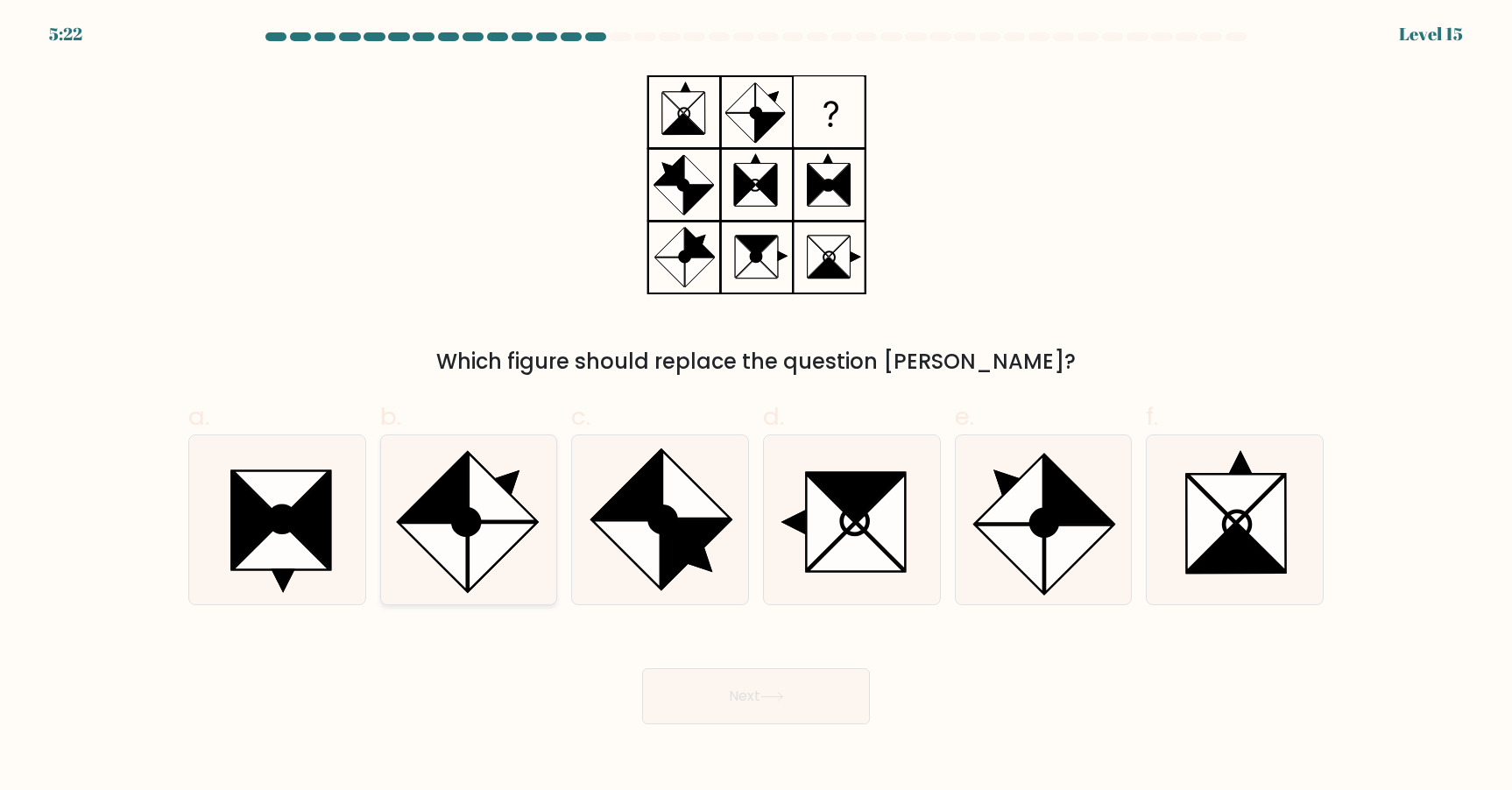
click at [480, 522] on circle at bounding box center [467, 522] width 37 height 37
click at [756, 407] on input "b." at bounding box center [756, 401] width 1 height 11
radio input "true"
click at [752, 712] on button "Next" at bounding box center [756, 696] width 228 height 56
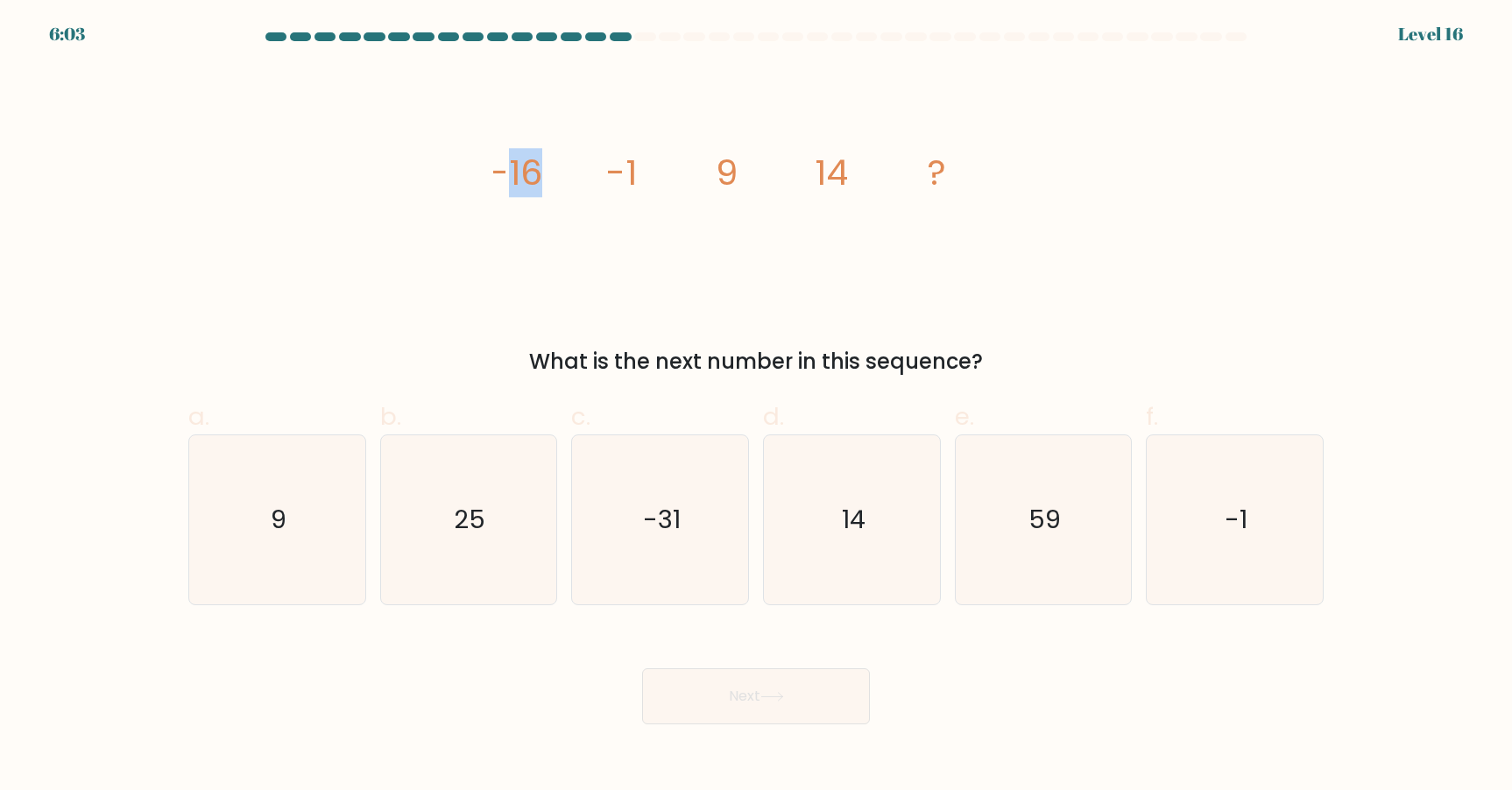
click at [553, 167] on icon "image/svg+xml -16 -1 9 14 ?" at bounding box center [756, 185] width 526 height 237
click at [861, 485] on icon "14" at bounding box center [852, 520] width 169 height 169
click at [757, 407] on input "d. 14" at bounding box center [756, 401] width 1 height 11
radio input "true"
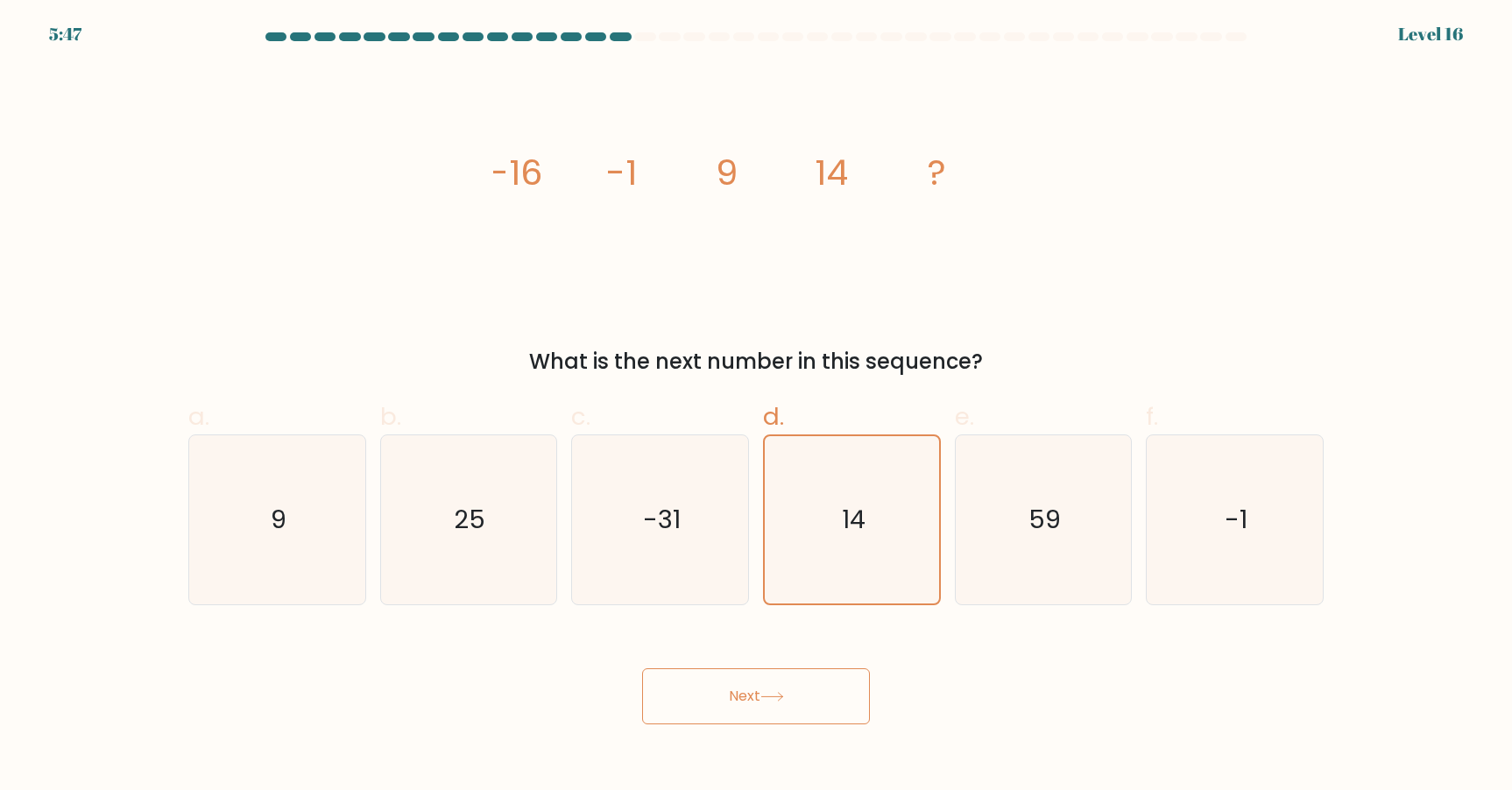
click at [770, 702] on button "Next" at bounding box center [756, 696] width 228 height 56
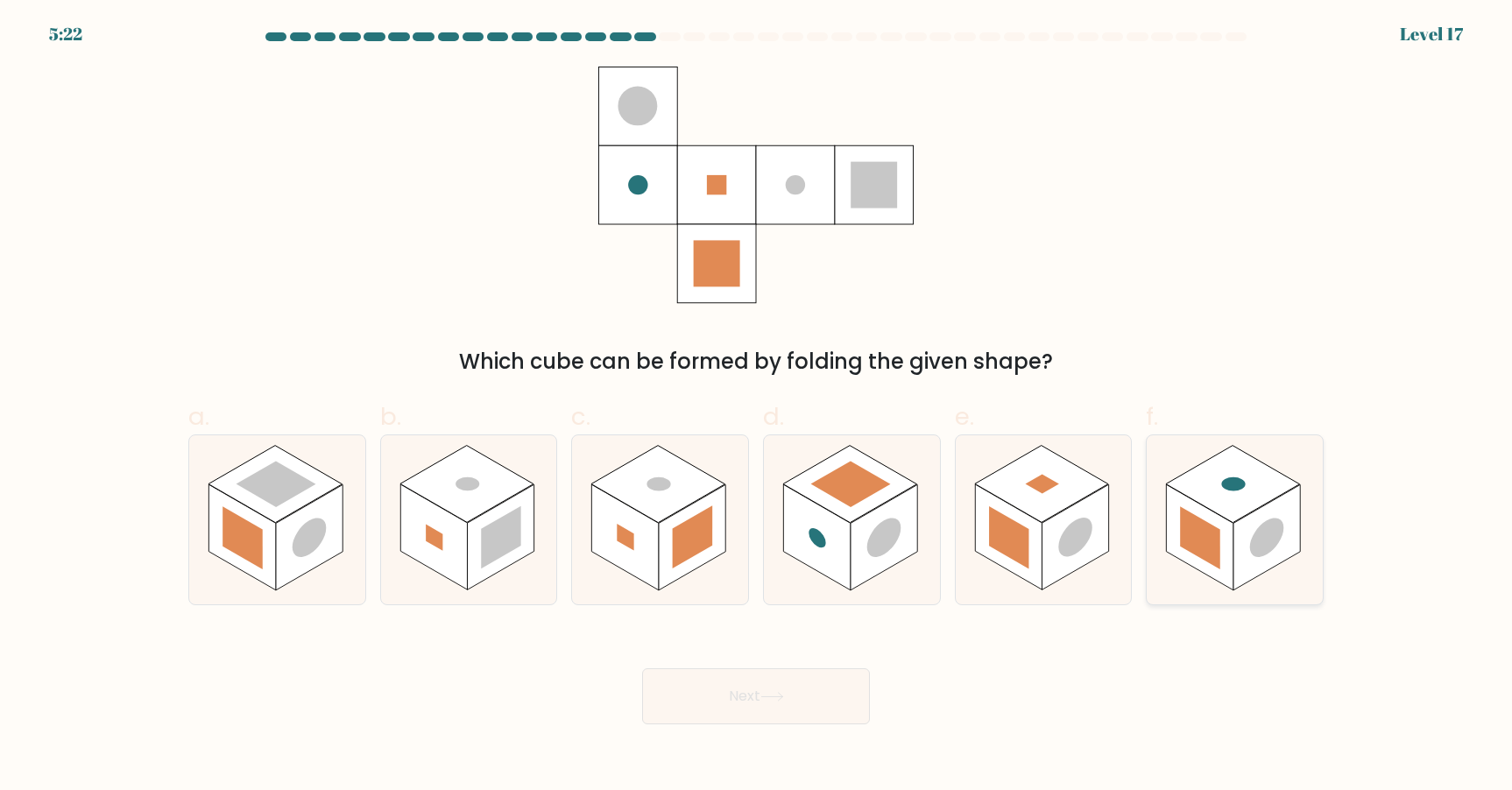
click at [1203, 557] on rect at bounding box center [1200, 538] width 40 height 64
click at [757, 407] on input "f." at bounding box center [756, 401] width 1 height 11
radio input "true"
click at [668, 532] on rect at bounding box center [692, 538] width 66 height 106
click at [756, 407] on input "c." at bounding box center [756, 401] width 1 height 11
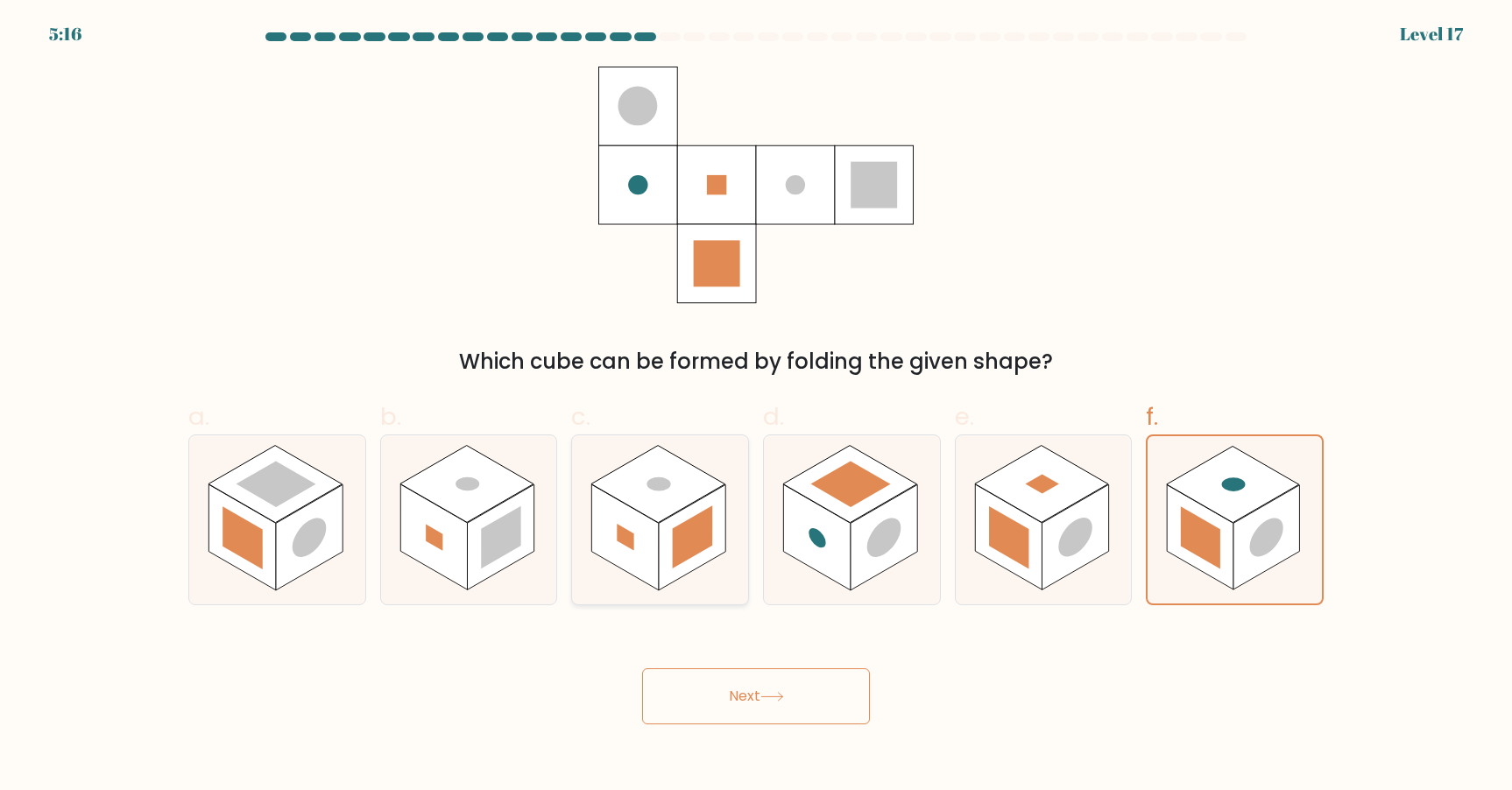
radio input "true"
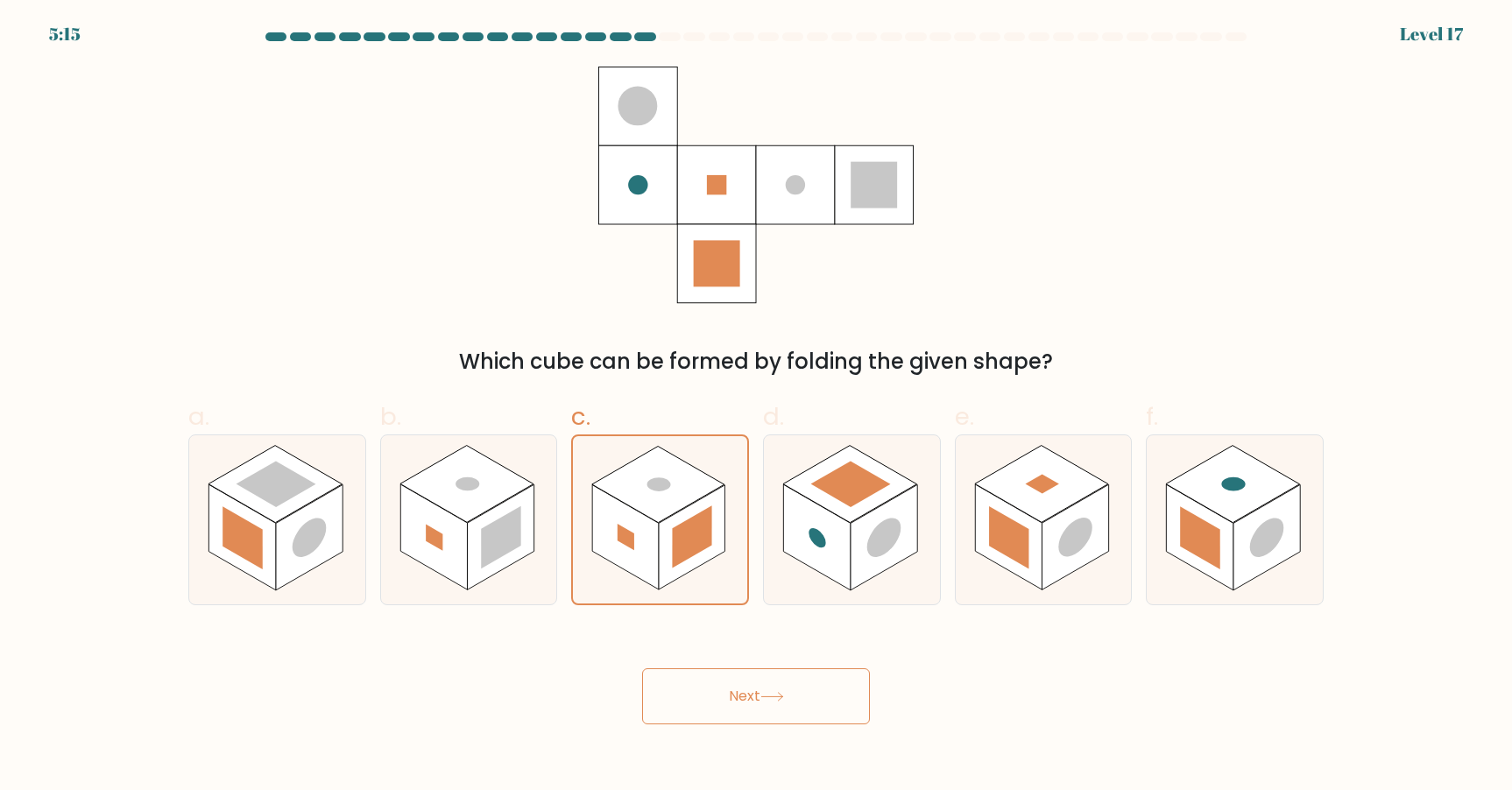
click at [741, 693] on button "Next" at bounding box center [756, 696] width 228 height 56
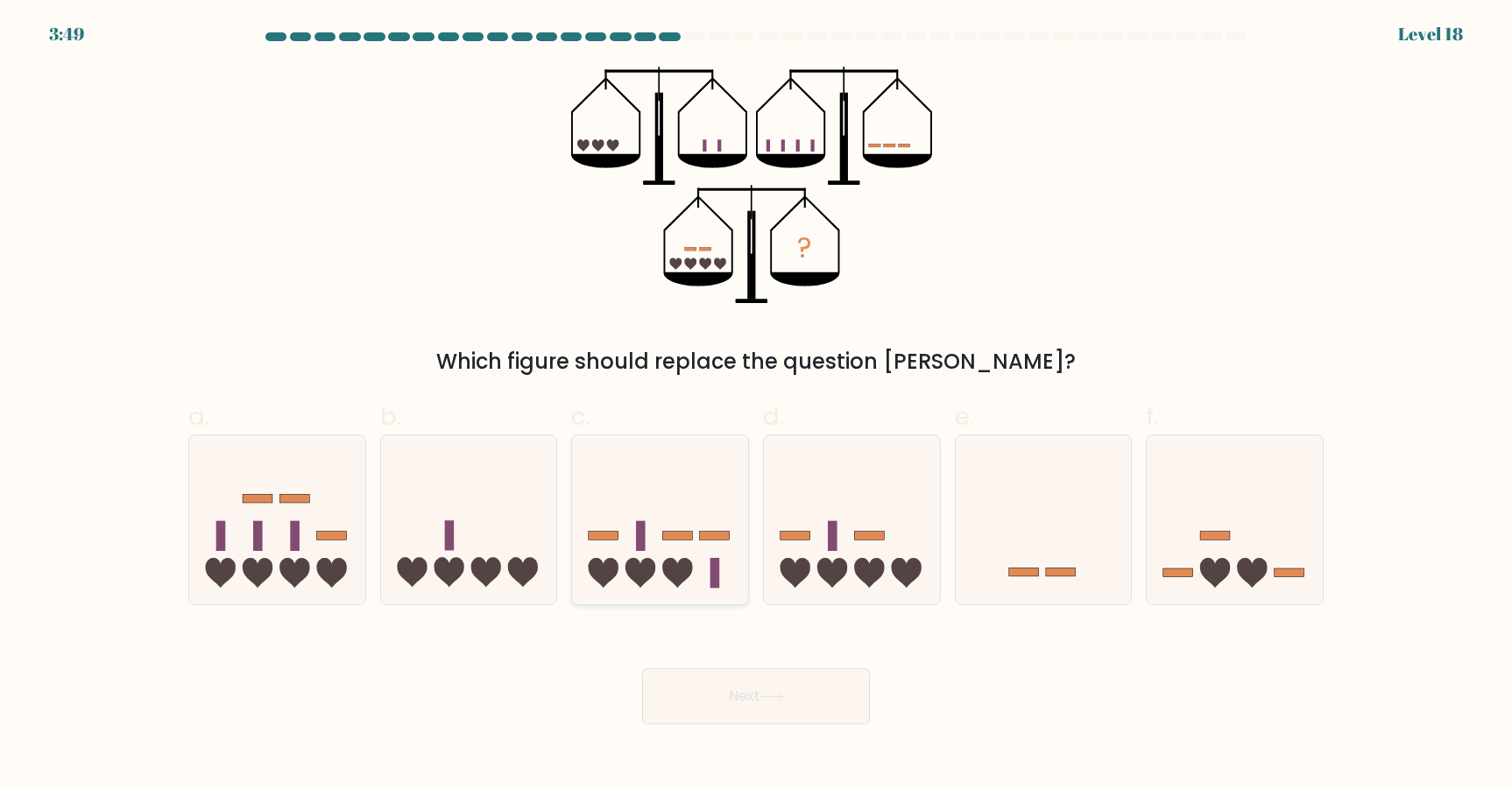
click at [669, 501] on icon at bounding box center [660, 519] width 176 height 145
click at [756, 407] on input "c." at bounding box center [756, 401] width 1 height 11
radio input "true"
drag, startPoint x: 1226, startPoint y: 535, endPoint x: 1171, endPoint y: 598, distance: 83.6
click at [1223, 536] on rect at bounding box center [1214, 536] width 29 height 9
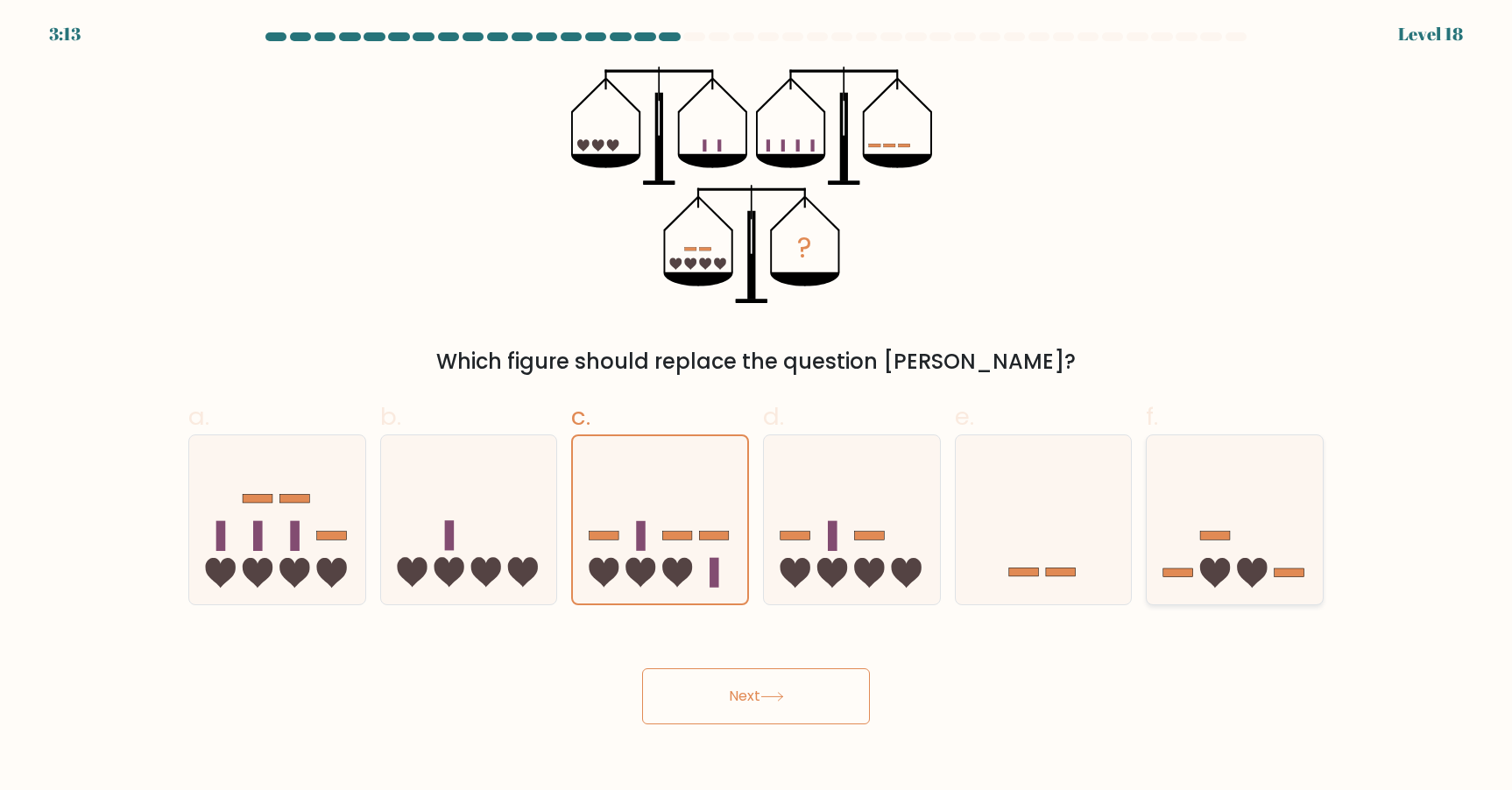
click at [757, 407] on input "f." at bounding box center [756, 401] width 1 height 11
radio input "true"
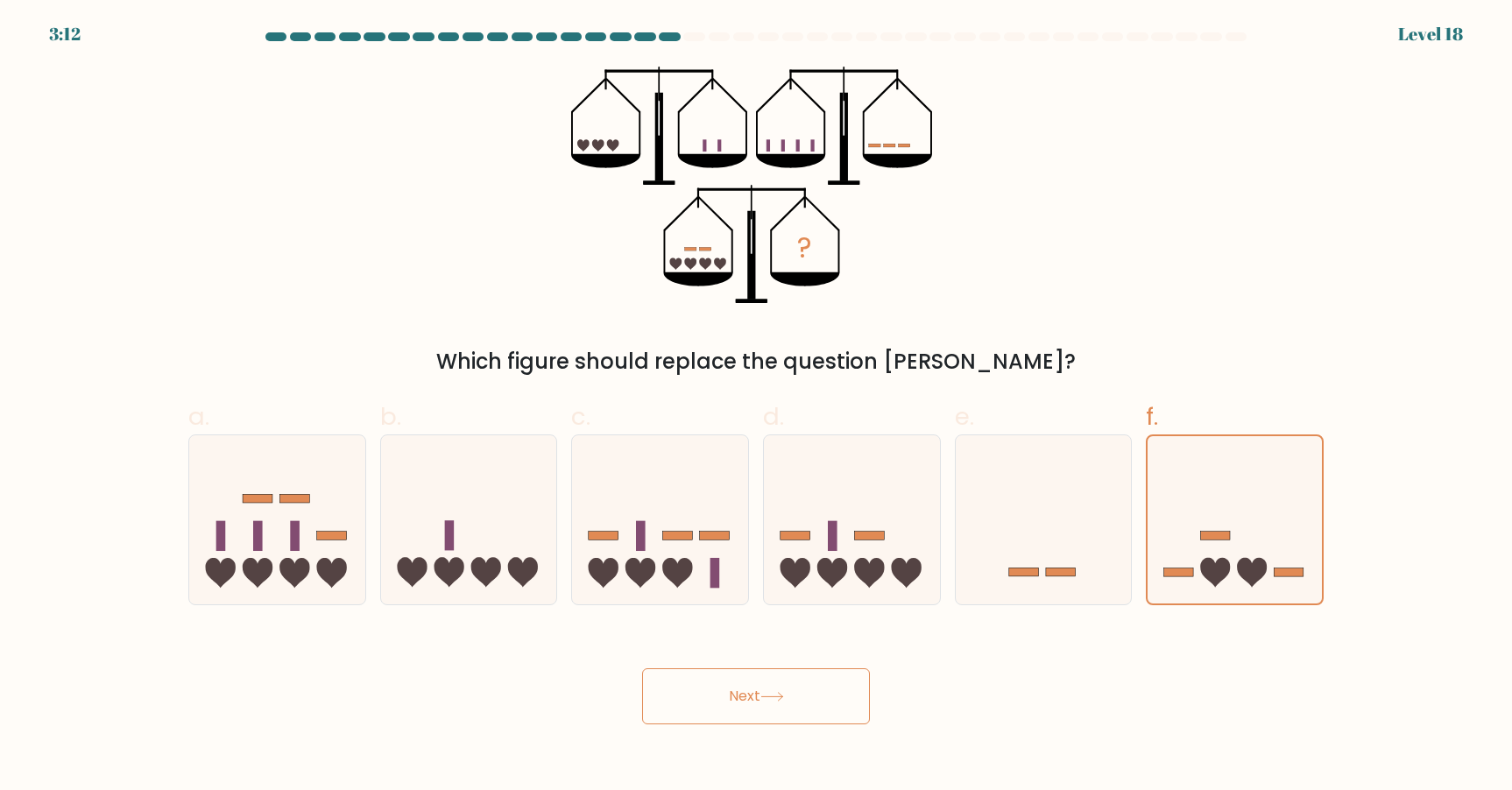
click at [833, 696] on button "Next" at bounding box center [756, 696] width 228 height 56
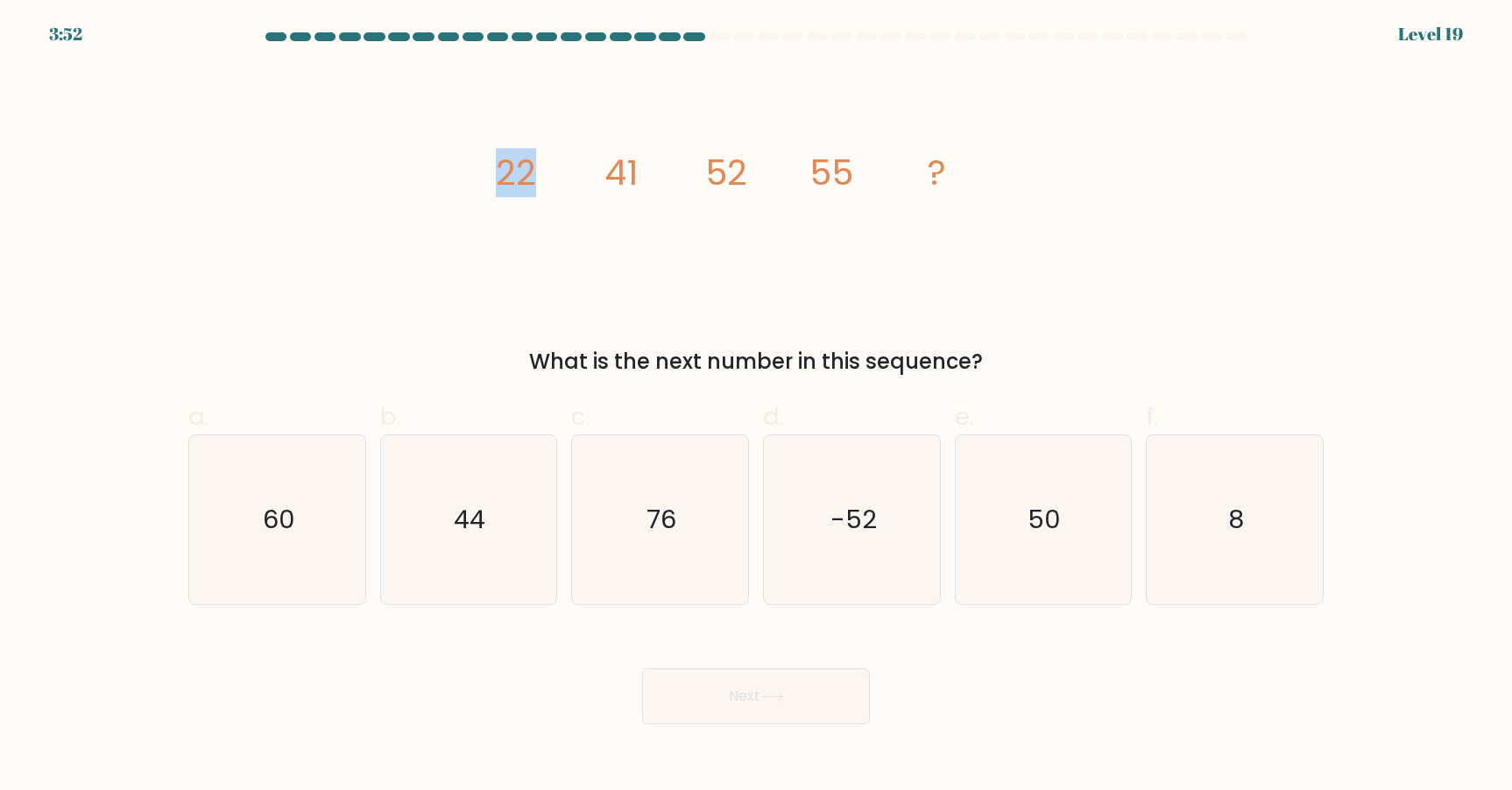
click at [453, 169] on div "image/svg+xml 22 41 52 55 ? What is the next number in this sequence?" at bounding box center [756, 222] width 1156 height 311
click at [452, 169] on div "image/svg+xml 22 41 52 55 ? What is the next number in this sequence?" at bounding box center [756, 222] width 1156 height 311
drag, startPoint x: 1063, startPoint y: 450, endPoint x: 933, endPoint y: 597, distance: 196.2
click at [1063, 450] on icon "50" at bounding box center [1043, 520] width 169 height 169
click at [757, 407] on input "e. 50" at bounding box center [756, 401] width 1 height 11
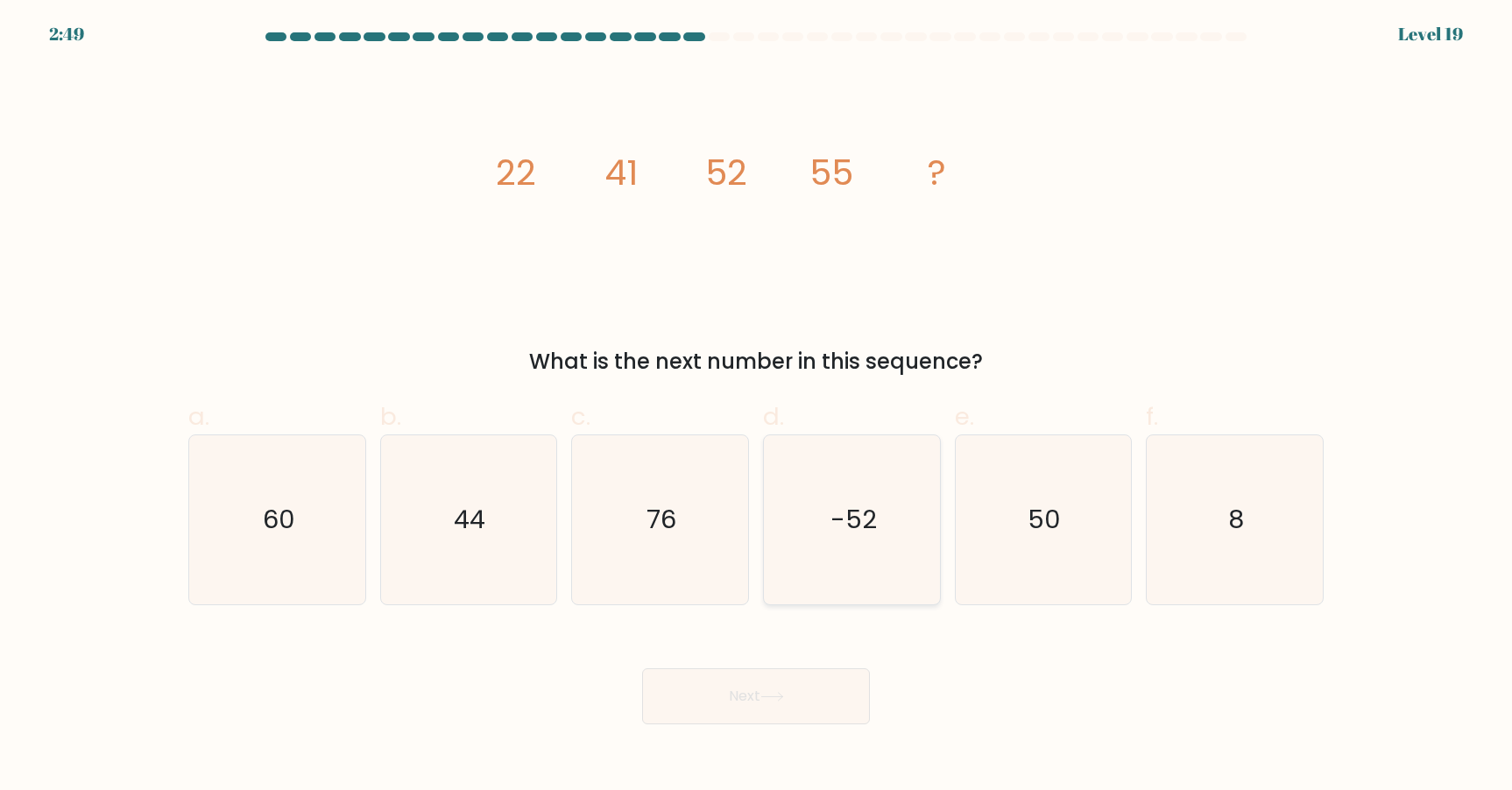
radio input "true"
click at [805, 671] on button "Next" at bounding box center [756, 696] width 228 height 56
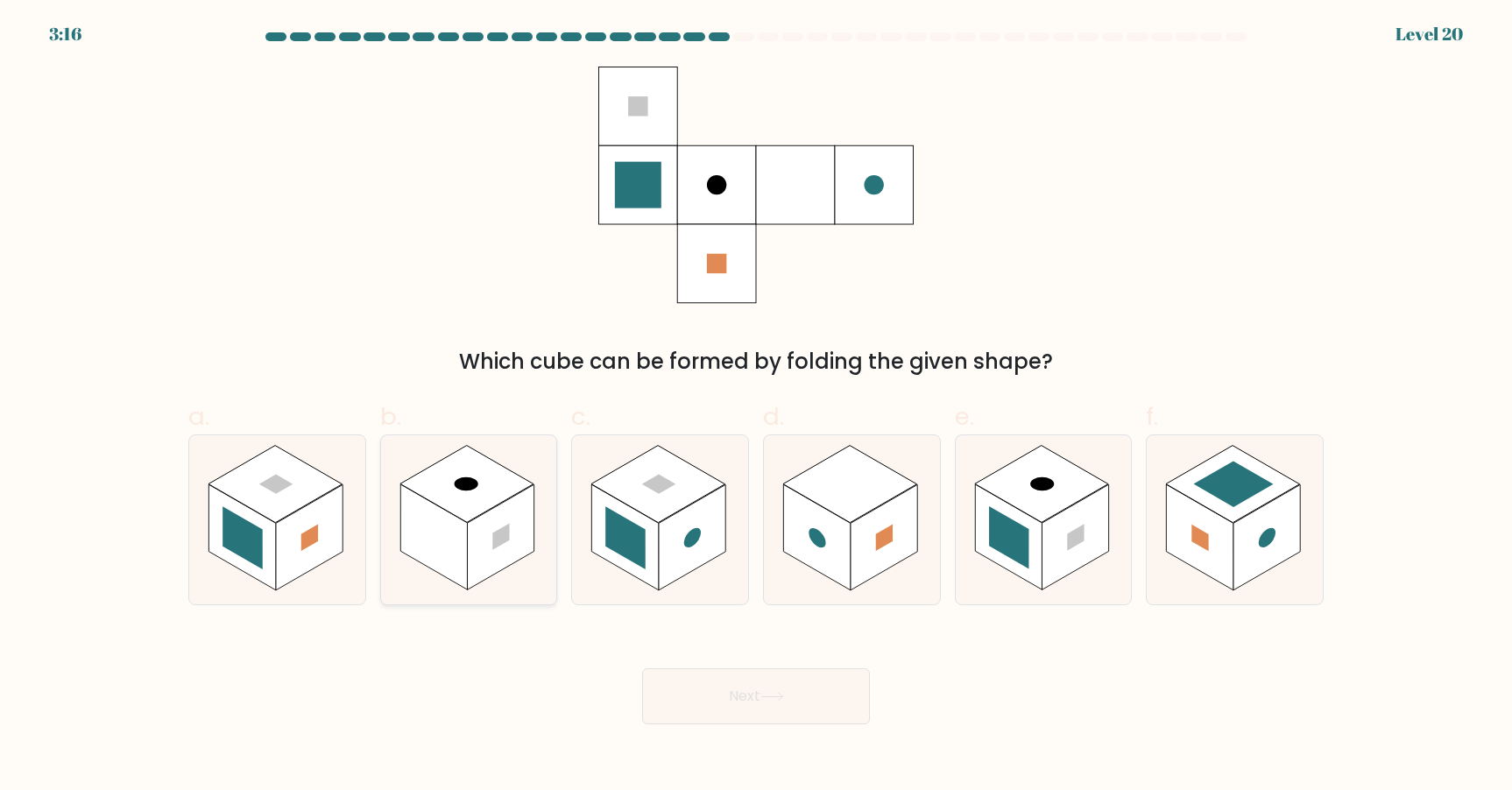
click at [525, 540] on rect at bounding box center [500, 538] width 66 height 106
click at [756, 407] on input "b." at bounding box center [756, 401] width 1 height 11
radio input "true"
click at [785, 689] on button "Next" at bounding box center [756, 696] width 228 height 56
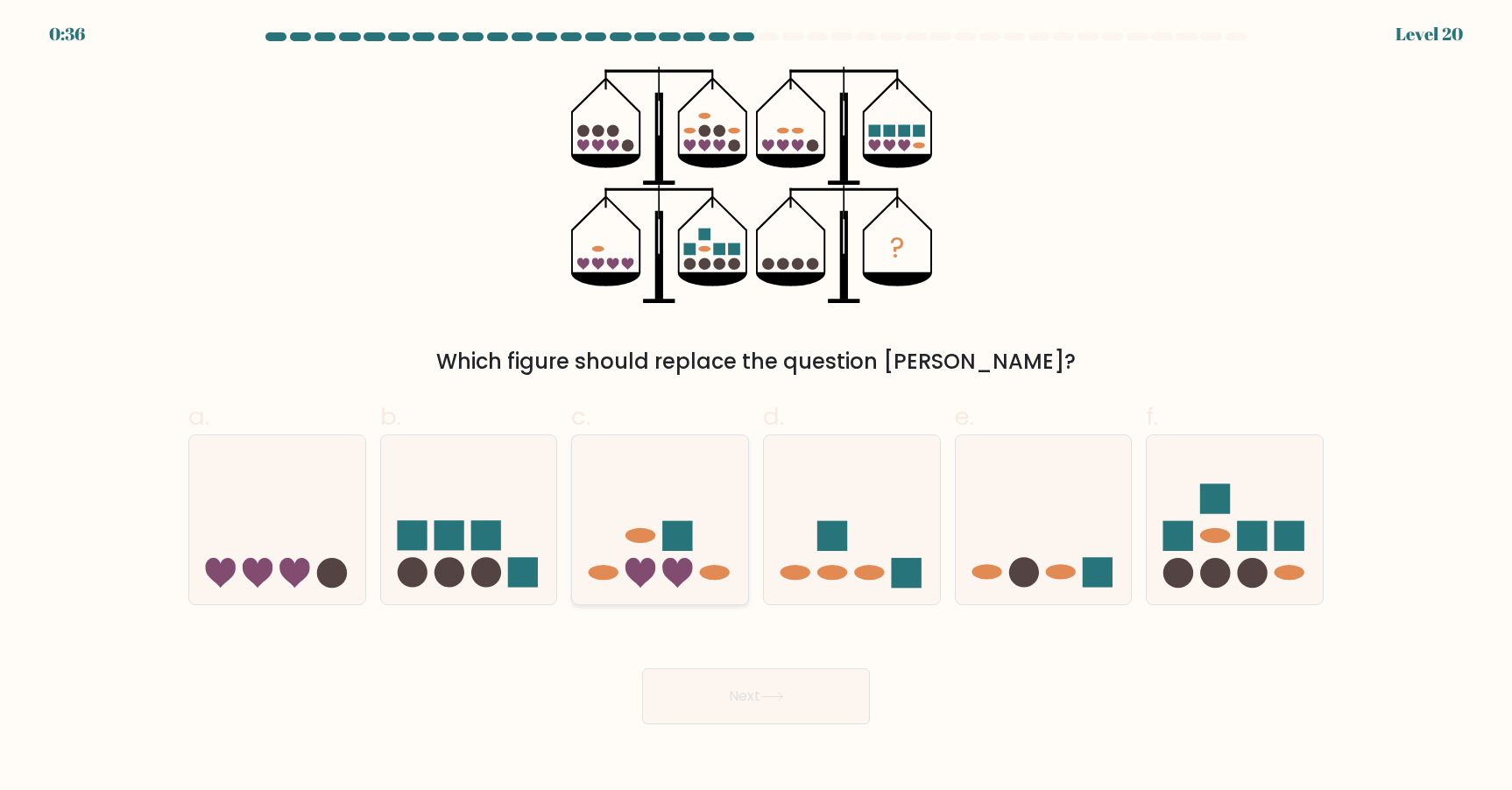
click at [691, 518] on icon at bounding box center [660, 519] width 176 height 145
click at [756, 407] on input "c." at bounding box center [756, 401] width 1 height 11
radio input "true"
click at [1176, 554] on icon at bounding box center [1235, 519] width 176 height 145
click at [757, 407] on input "f." at bounding box center [756, 401] width 1 height 11
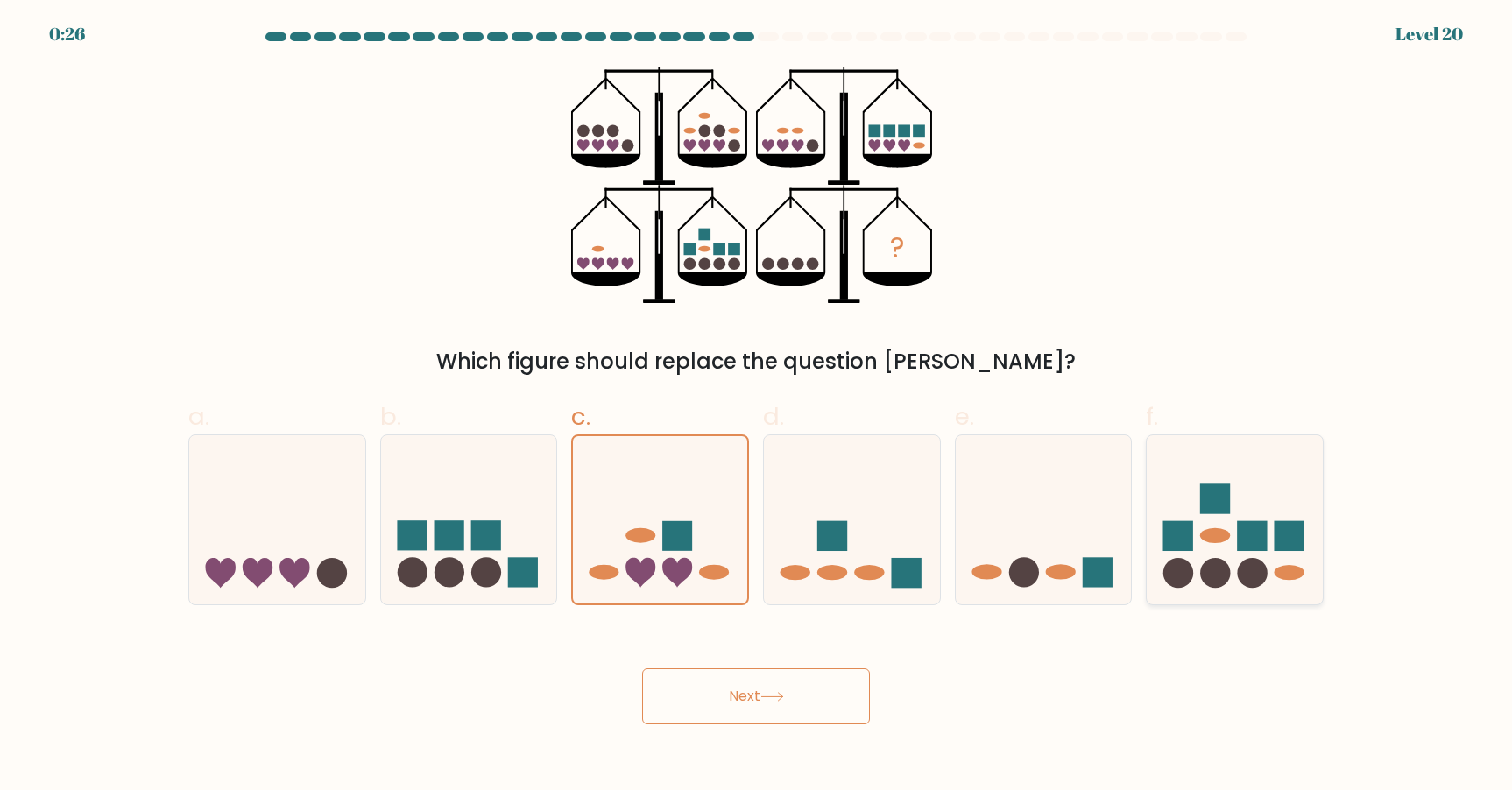
radio input "true"
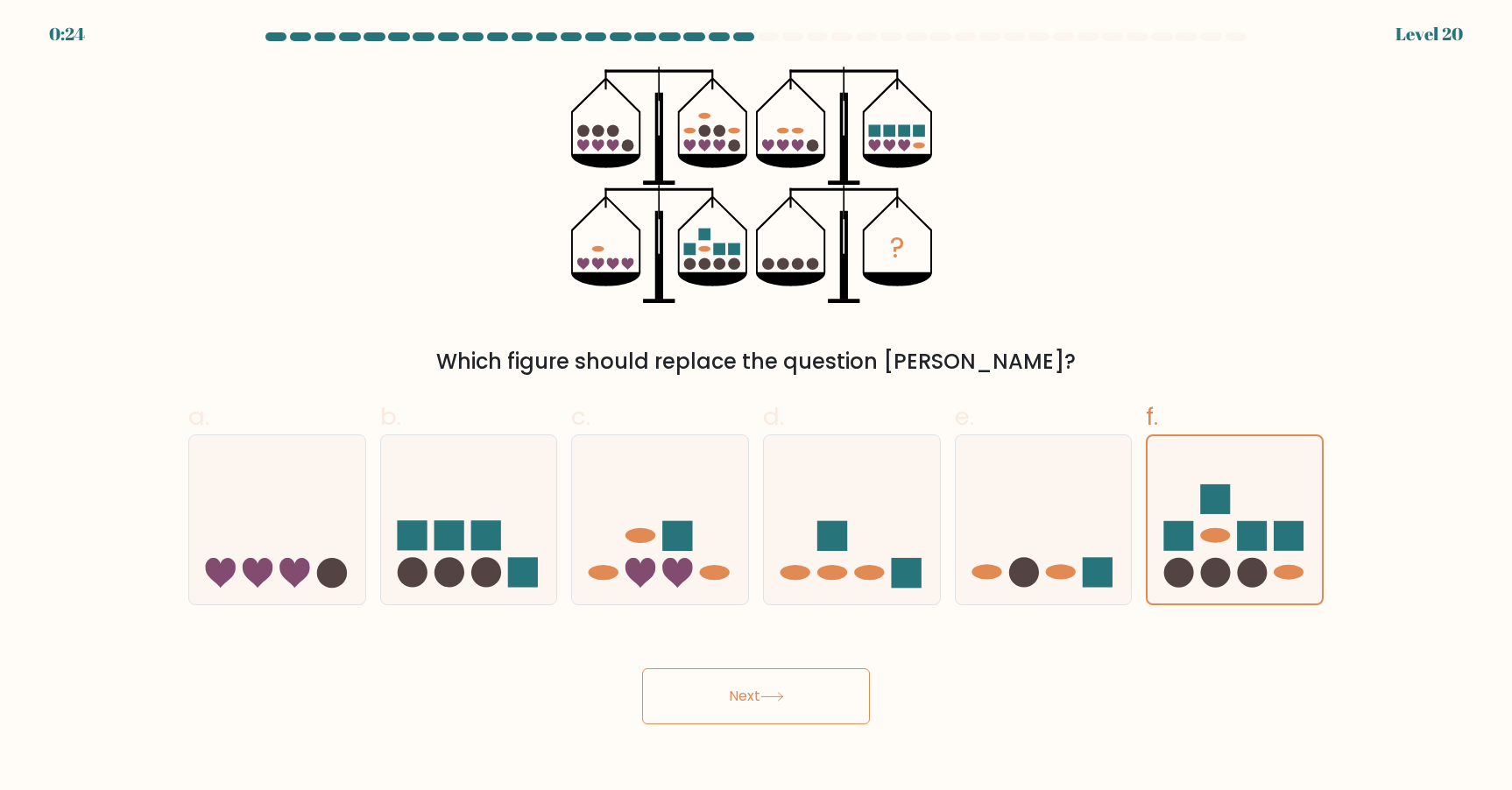
click at [772, 694] on icon at bounding box center [772, 697] width 24 height 9
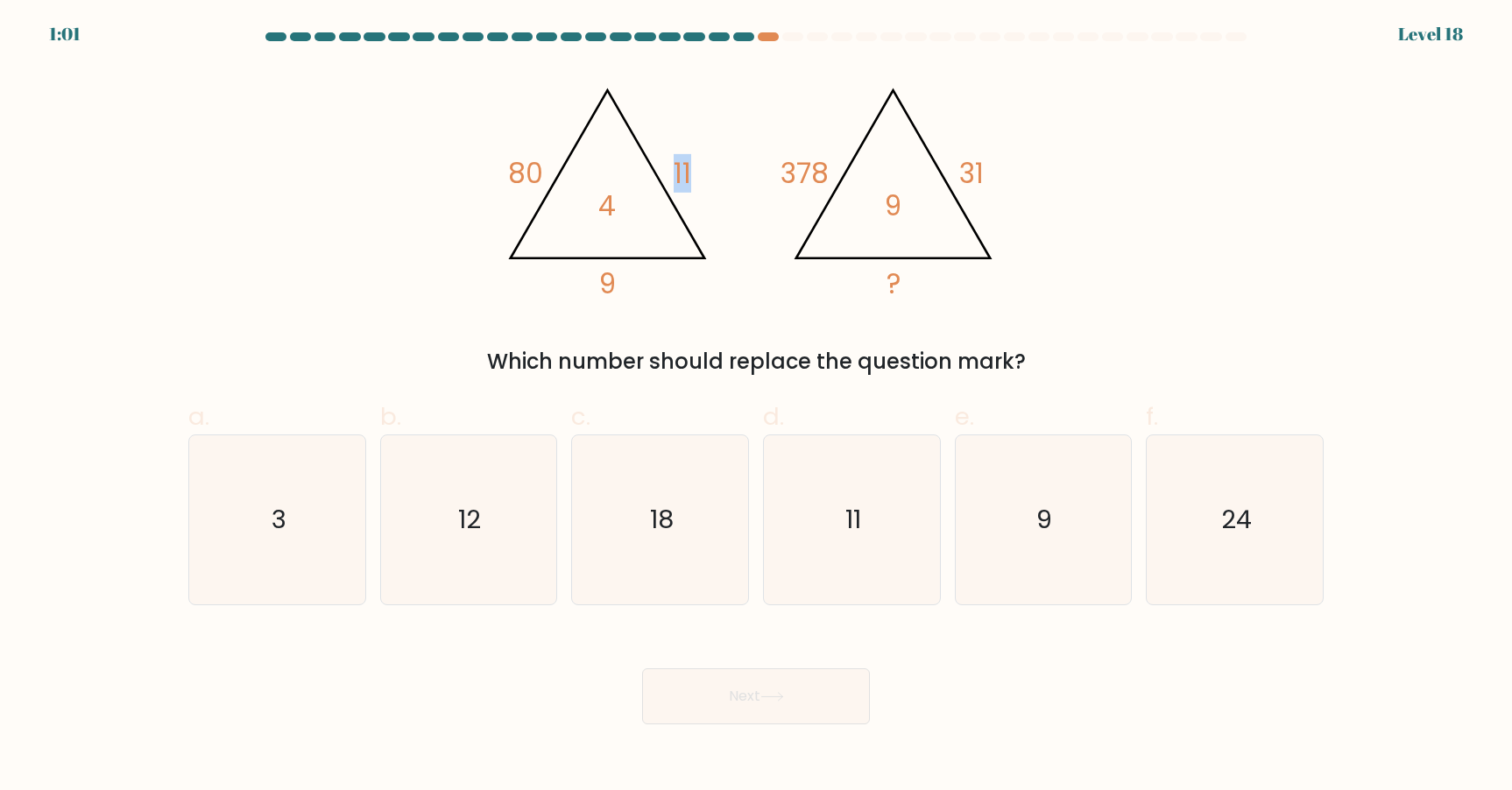
drag, startPoint x: 690, startPoint y: 177, endPoint x: 658, endPoint y: 175, distance: 32.1
click at [658, 175] on icon "@import url('[URL][DOMAIN_NAME]); 80 11 9 4 @import url('[URL][DOMAIN_NAME]); 3…" at bounding box center [756, 185] width 526 height 237
click at [691, 184] on icon "@import url('[URL][DOMAIN_NAME]); 80 11 9 4 @import url('[URL][DOMAIN_NAME]); 3…" at bounding box center [756, 185] width 526 height 237
drag, startPoint x: 673, startPoint y: 170, endPoint x: 712, endPoint y: 169, distance: 39.0
click at [712, 169] on icon "@import url('[URL][DOMAIN_NAME]); 80 11 9 4 @import url('[URL][DOMAIN_NAME]); 3…" at bounding box center [756, 185] width 526 height 237
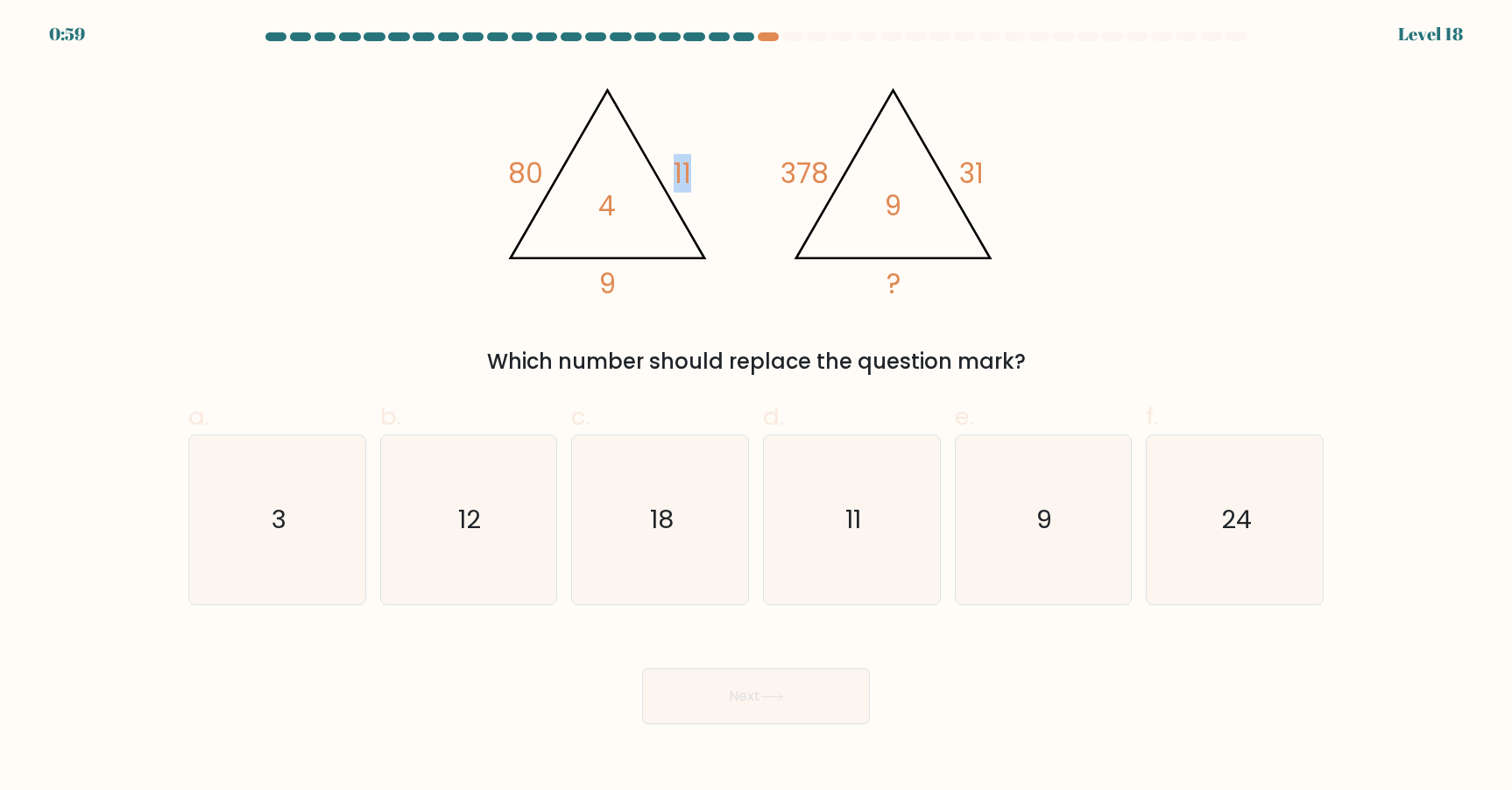
click at [712, 169] on icon "@import url('[URL][DOMAIN_NAME]); 80 11 9 4 @import url('[URL][DOMAIN_NAME]); 3…" at bounding box center [756, 185] width 526 height 237
drag, startPoint x: 674, startPoint y: 167, endPoint x: 728, endPoint y: 167, distance: 54.0
click at [728, 167] on icon "@import url('[URL][DOMAIN_NAME]); 80 11 9 4 @import url('[URL][DOMAIN_NAME]); 3…" at bounding box center [756, 185] width 526 height 237
click at [655, 285] on icon "@import url('[URL][DOMAIN_NAME]); 80 11 9 4 @import url('[URL][DOMAIN_NAME]); 3…" at bounding box center [756, 185] width 526 height 237
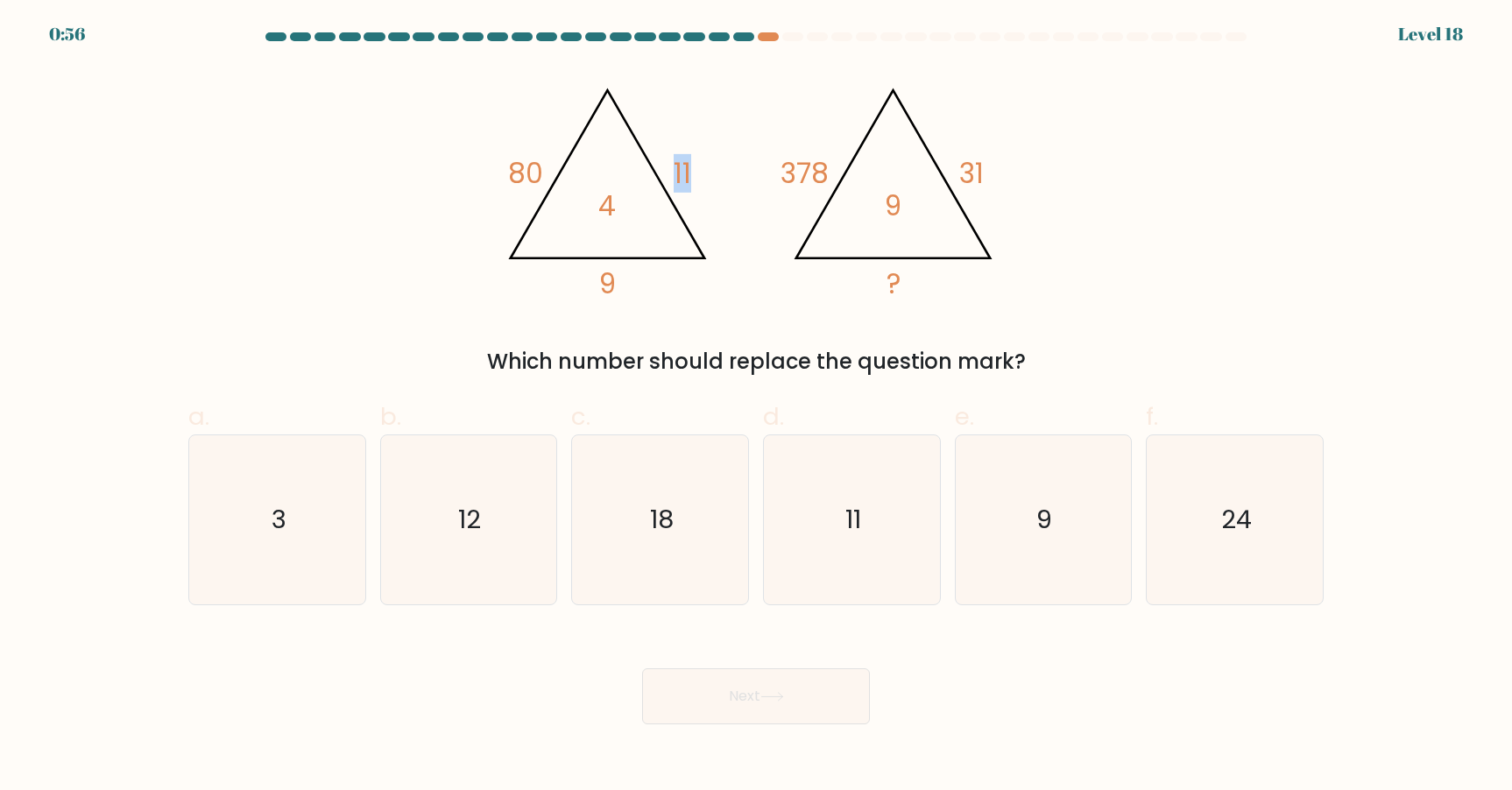
drag, startPoint x: 692, startPoint y: 170, endPoint x: 670, endPoint y: 169, distance: 22.0
click at [670, 169] on icon "@import url('[URL][DOMAIN_NAME]); 80 11 9 4 @import url('[URL][DOMAIN_NAME]); 3…" at bounding box center [756, 185] width 526 height 237
click at [672, 168] on icon "@import url('[URL][DOMAIN_NAME]); 80 11 9 4 @import url('[URL][DOMAIN_NAME]); 3…" at bounding box center [756, 185] width 526 height 237
click at [762, 172] on icon "@import url('[URL][DOMAIN_NAME]); 80 11 9 4 @import url('[URL][DOMAIN_NAME]); 3…" at bounding box center [756, 185] width 526 height 237
click at [761, 172] on icon "@import url('[URL][DOMAIN_NAME]); 80 11 9 4 @import url('[URL][DOMAIN_NAME]); 3…" at bounding box center [756, 185] width 526 height 237
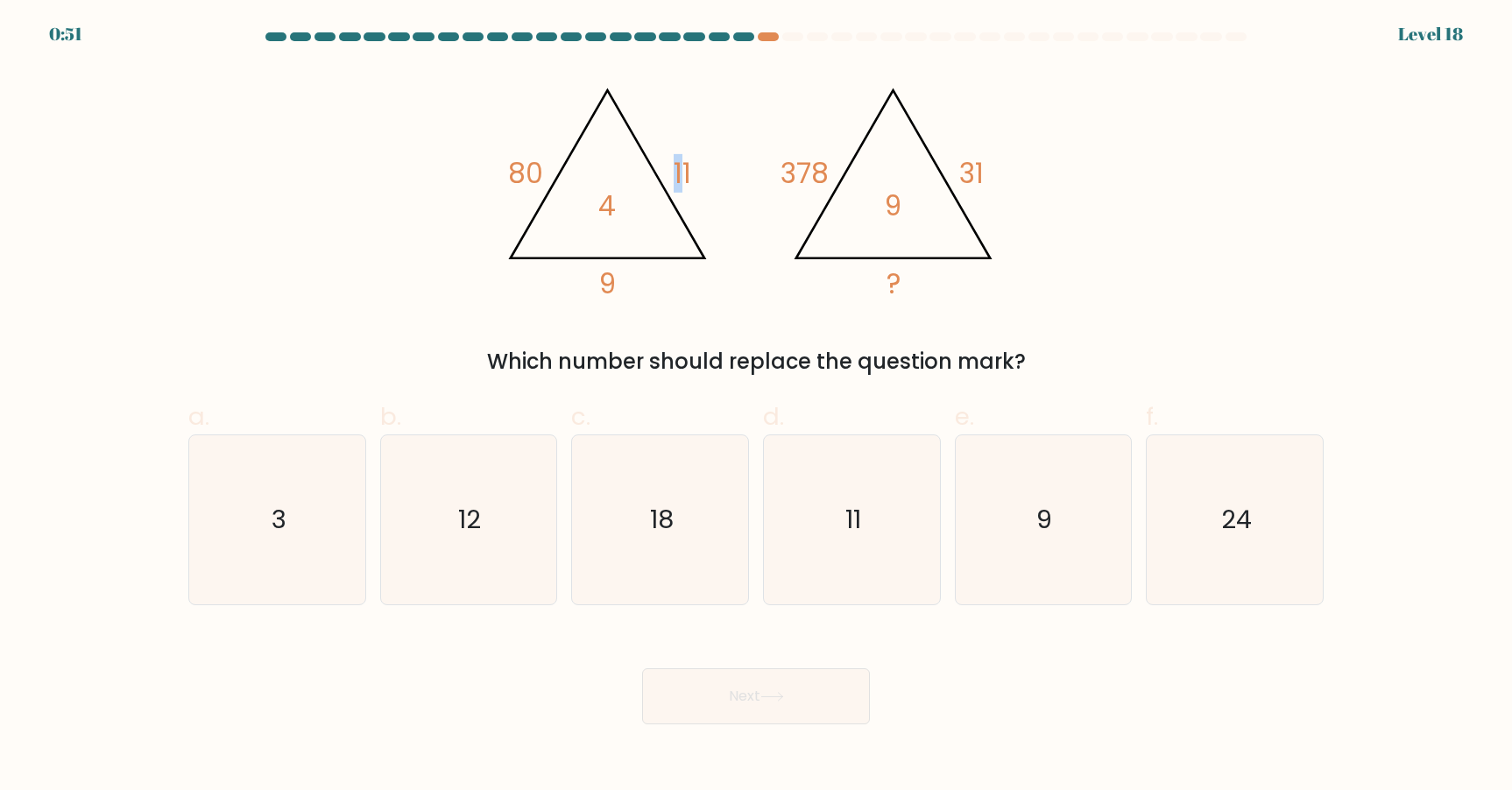
drag, startPoint x: 684, startPoint y: 167, endPoint x: 648, endPoint y: 167, distance: 36.0
click at [648, 167] on icon "@import url('[URL][DOMAIN_NAME]); 80 11 9 4 @import url('[URL][DOMAIN_NAME]); 3…" at bounding box center [756, 185] width 526 height 237
click at [646, 167] on icon "@import url('[URL][DOMAIN_NAME]); 80 11 9 4 @import url('[URL][DOMAIN_NAME]); 3…" at bounding box center [756, 185] width 526 height 237
drag, startPoint x: 540, startPoint y: 166, endPoint x: 485, endPoint y: 167, distance: 55.0
click at [485, 167] on div "@import url('[URL][DOMAIN_NAME]); 80 11 9 4 @import url('[URL][DOMAIN_NAME]); 3…" at bounding box center [756, 222] width 1156 height 311
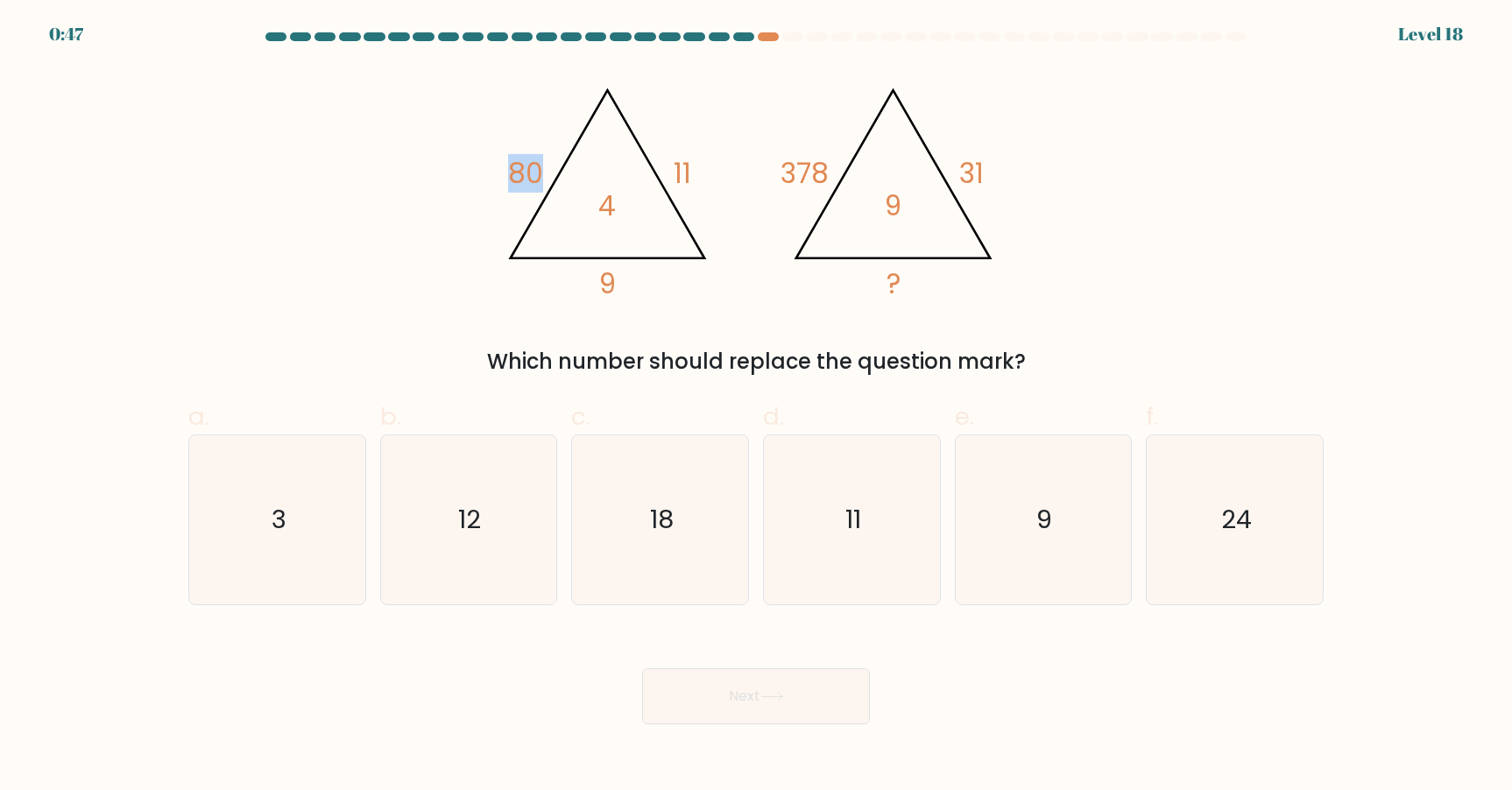
click at [485, 167] on div "@import url('[URL][DOMAIN_NAME]); 80 11 9 4 @import url('[URL][DOMAIN_NAME]); 3…" at bounding box center [756, 222] width 1156 height 311
click at [1263, 585] on icon "24" at bounding box center [1235, 520] width 169 height 169
click at [757, 407] on input "f. 24" at bounding box center [756, 401] width 1 height 11
radio input "true"
click at [834, 691] on button "Next" at bounding box center [756, 696] width 228 height 56
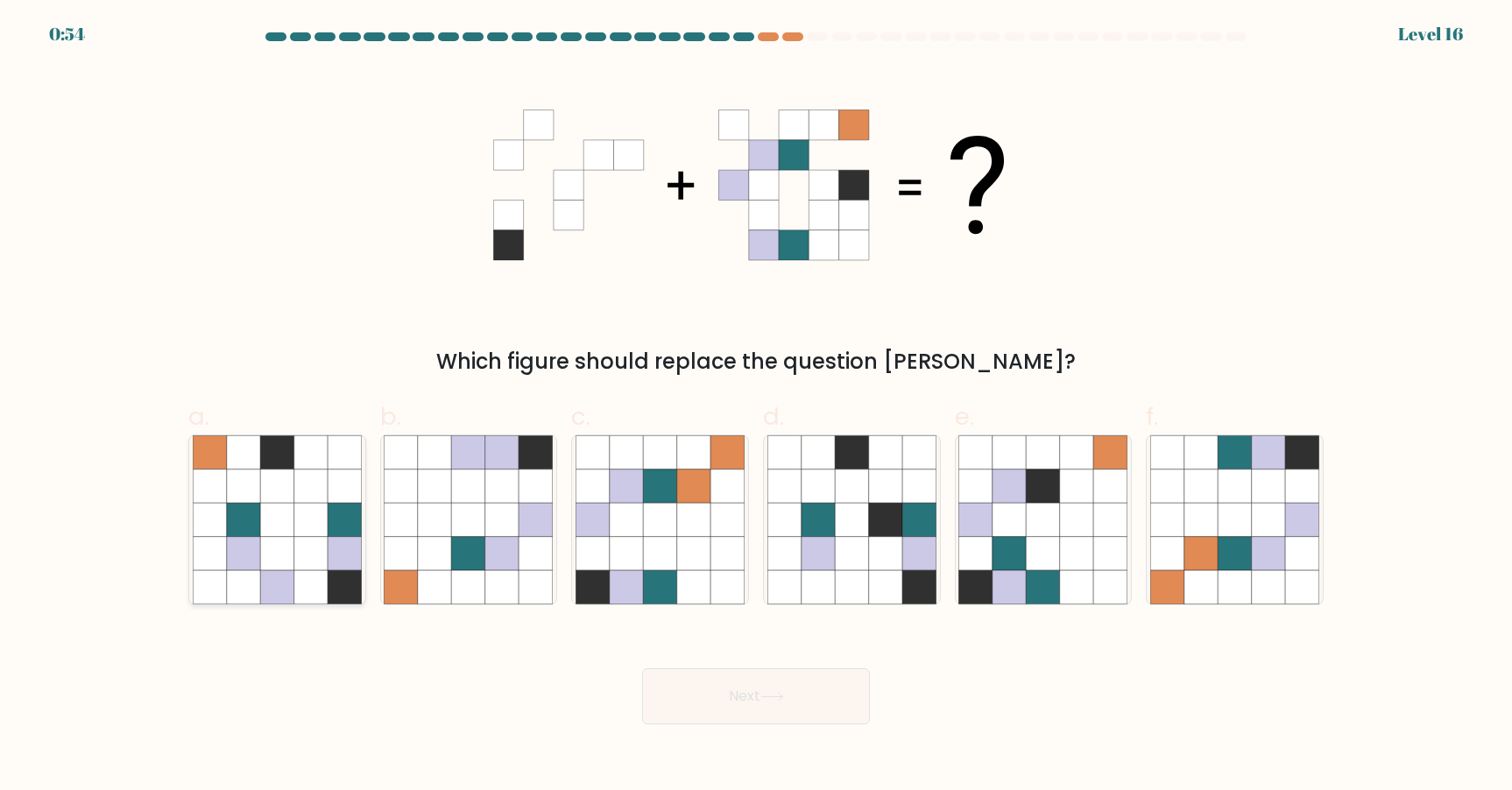
click at [263, 509] on icon at bounding box center [276, 519] width 33 height 33
click at [756, 407] on input "a." at bounding box center [756, 401] width 1 height 11
radio input "true"
click at [793, 702] on button "Next" at bounding box center [756, 696] width 228 height 56
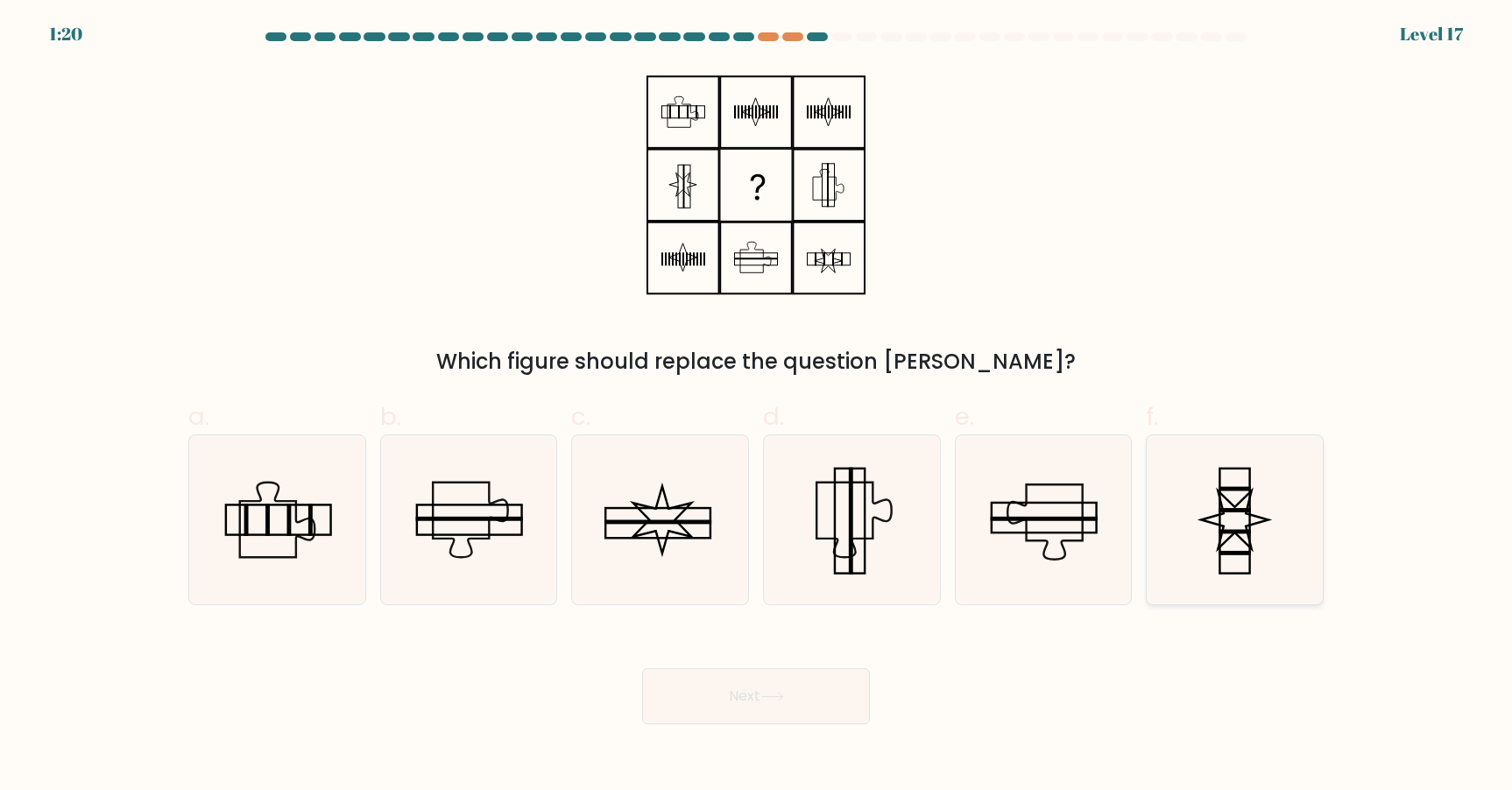
click at [1222, 549] on icon at bounding box center [1235, 520] width 169 height 169
click at [757, 407] on input "f." at bounding box center [756, 401] width 1 height 11
radio input "true"
click at [764, 683] on button "Next" at bounding box center [756, 696] width 228 height 56
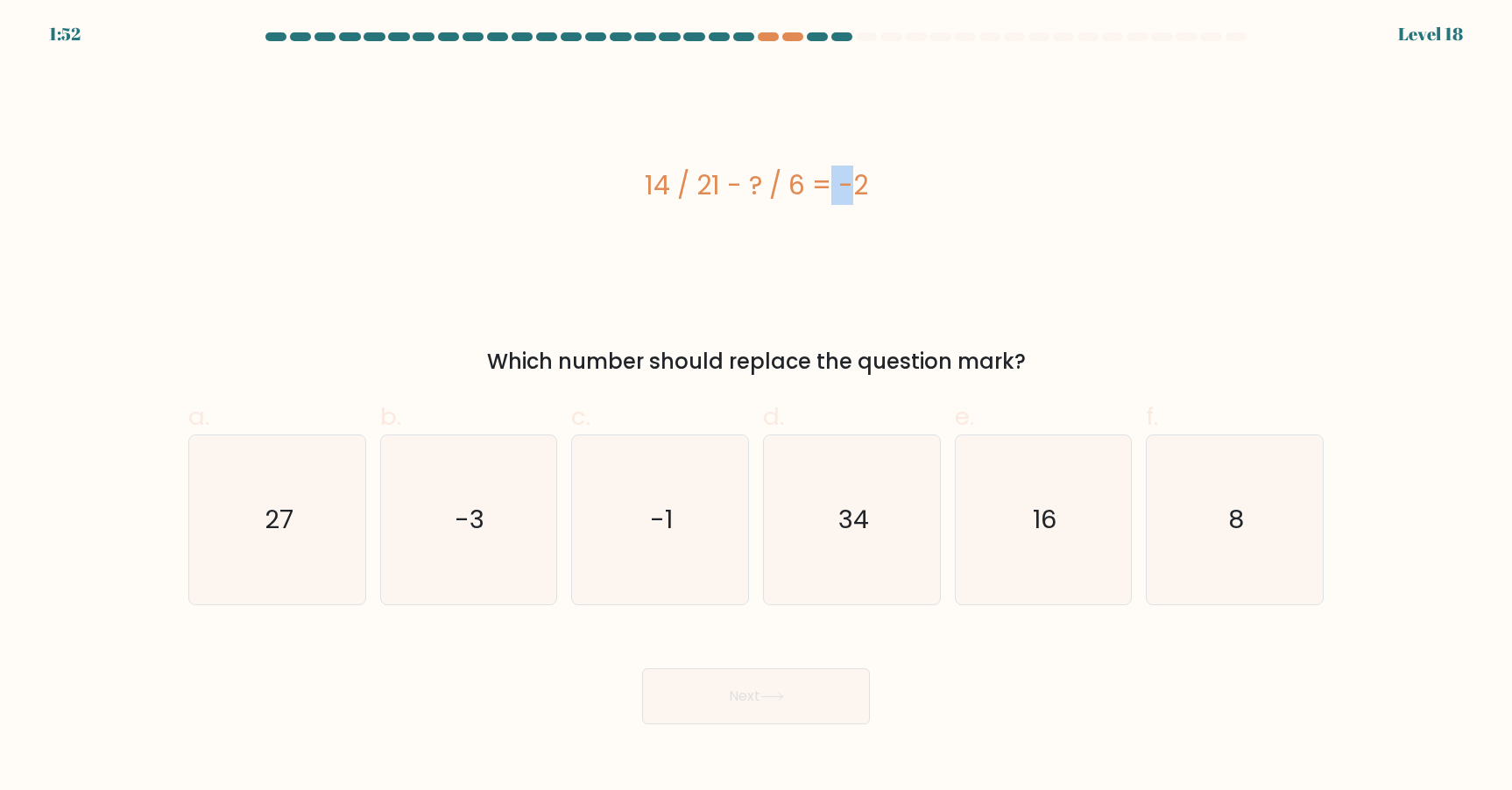
click at [747, 179] on div "14 / 21 - ? / 6 = -2" at bounding box center [756, 186] width 1135 height 40
drag, startPoint x: 747, startPoint y: 179, endPoint x: 684, endPoint y: 178, distance: 63.0
click at [743, 179] on div "14 / 21 - ? / 6 = -2" at bounding box center [756, 186] width 1135 height 40
click at [665, 177] on div "14 / 21 - ? / 6 = -2" at bounding box center [756, 186] width 1135 height 40
drag, startPoint x: 711, startPoint y: 183, endPoint x: 730, endPoint y: 183, distance: 19.0
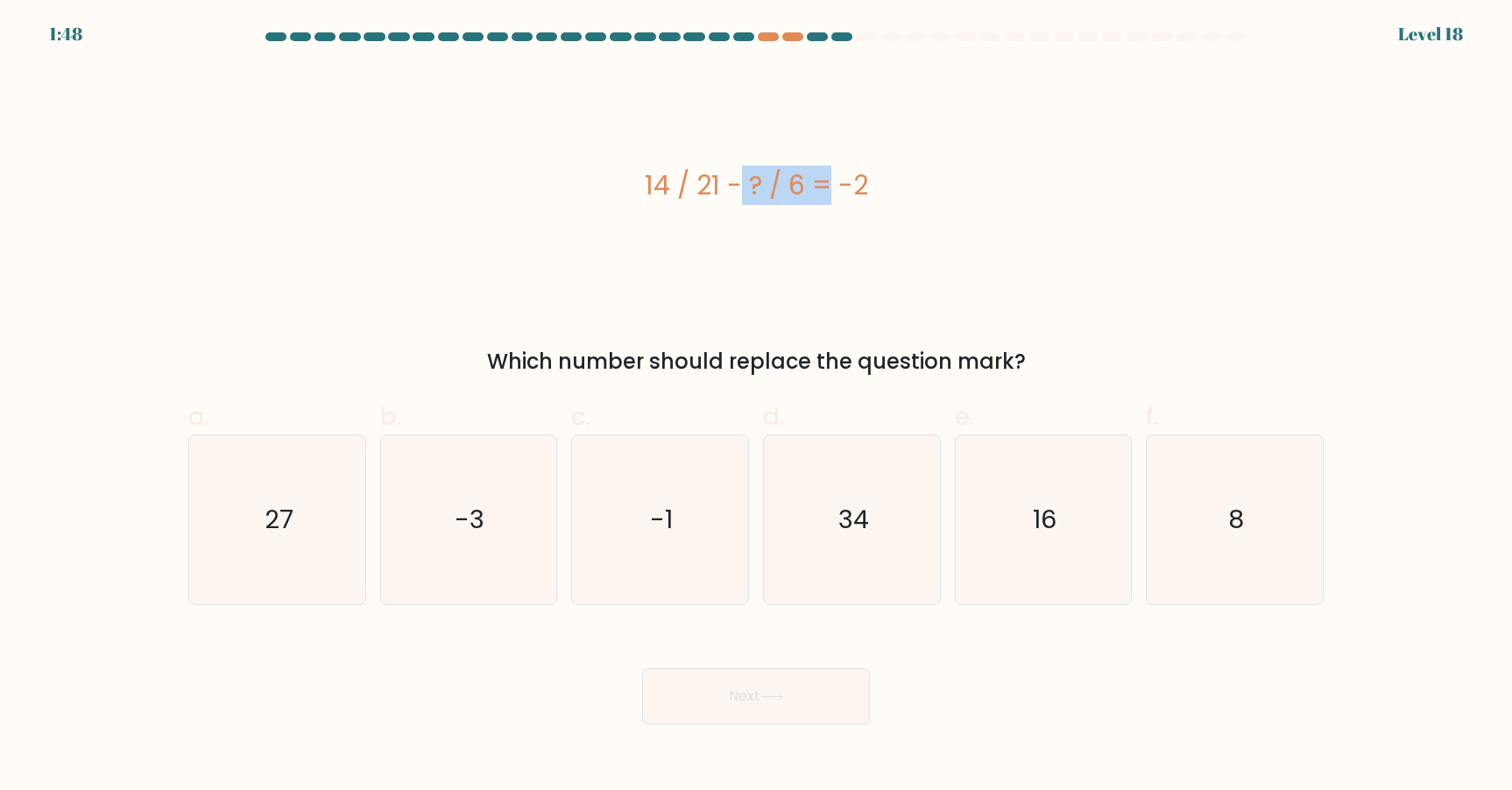
click at [730, 183] on div "14 / 21 - ? / 6 = -2" at bounding box center [756, 186] width 1135 height 40
drag, startPoint x: 712, startPoint y: 182, endPoint x: 626, endPoint y: 180, distance: 86.0
click at [626, 180] on div "14 / 21 - ? / 6 = -2" at bounding box center [756, 186] width 1135 height 40
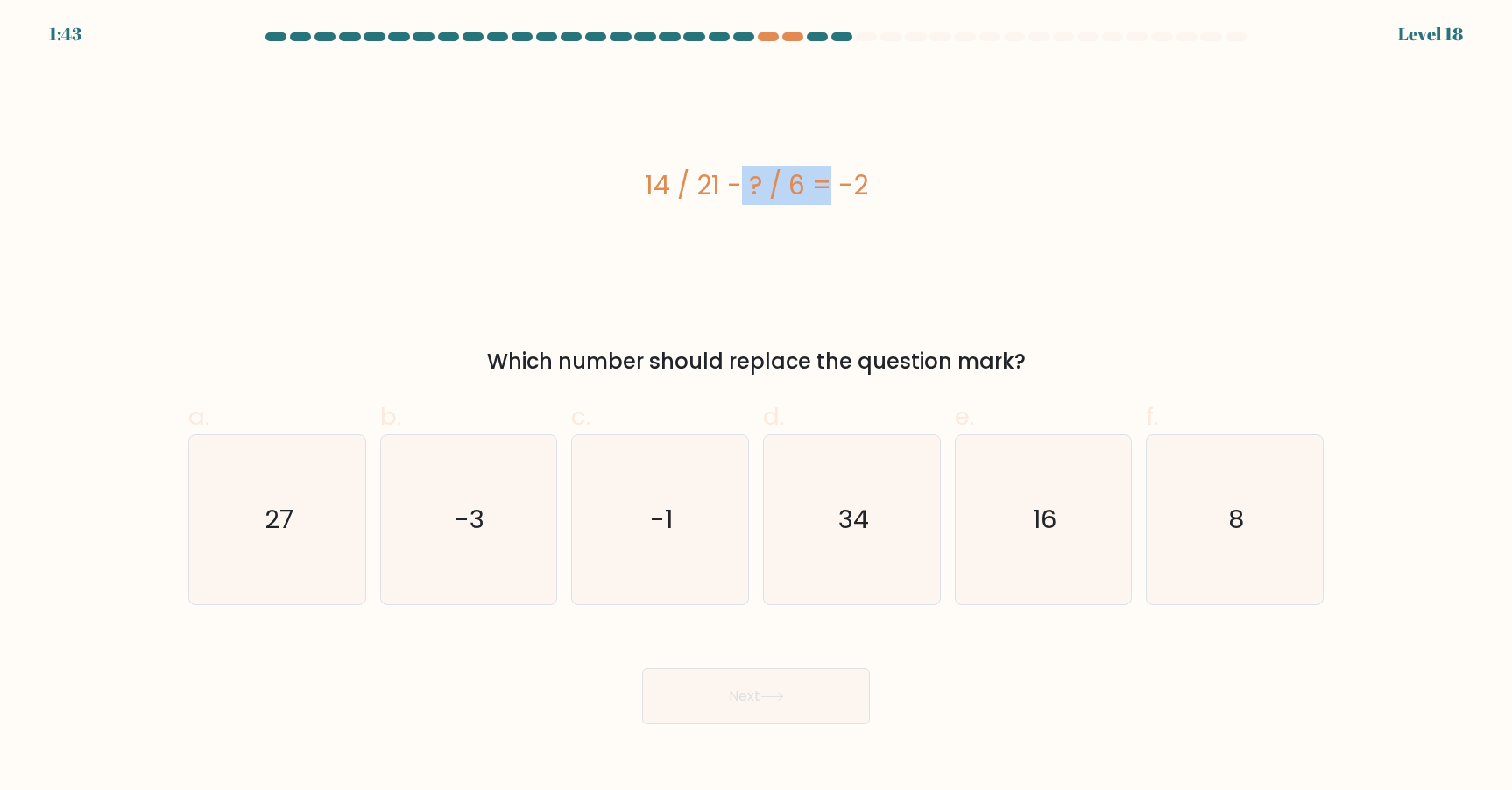
drag, startPoint x: 680, startPoint y: 180, endPoint x: 727, endPoint y: 180, distance: 47.0
click at [727, 180] on div "14 / 21 - ? / 6 = -2" at bounding box center [756, 186] width 1135 height 40
drag, startPoint x: 727, startPoint y: 180, endPoint x: 720, endPoint y: 107, distance: 73.3
click at [727, 178] on div "14 / 21 - ? / 6 = -2" at bounding box center [756, 186] width 1135 height 40
drag, startPoint x: 760, startPoint y: 181, endPoint x: 742, endPoint y: 182, distance: 18.0
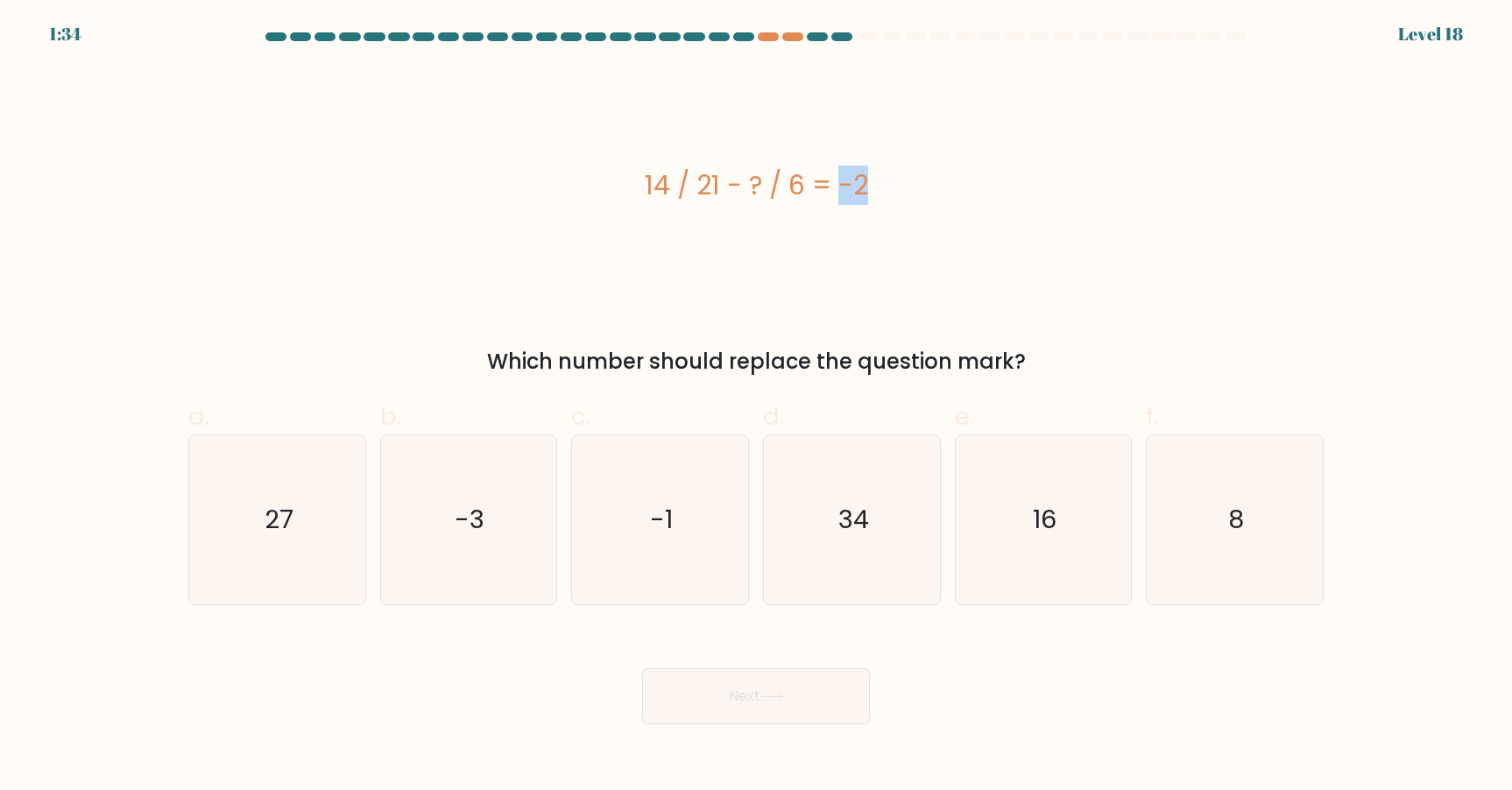
click at [742, 182] on div "14 / 21 - ? / 6 = -2" at bounding box center [756, 186] width 1135 height 40
click at [1180, 436] on icon "8" at bounding box center [1235, 520] width 169 height 169
click at [757, 407] on input "f. 8" at bounding box center [756, 401] width 1 height 11
radio input "true"
click at [799, 687] on button "Next" at bounding box center [756, 696] width 228 height 56
